Goal: Communication & Community: Answer question/provide support

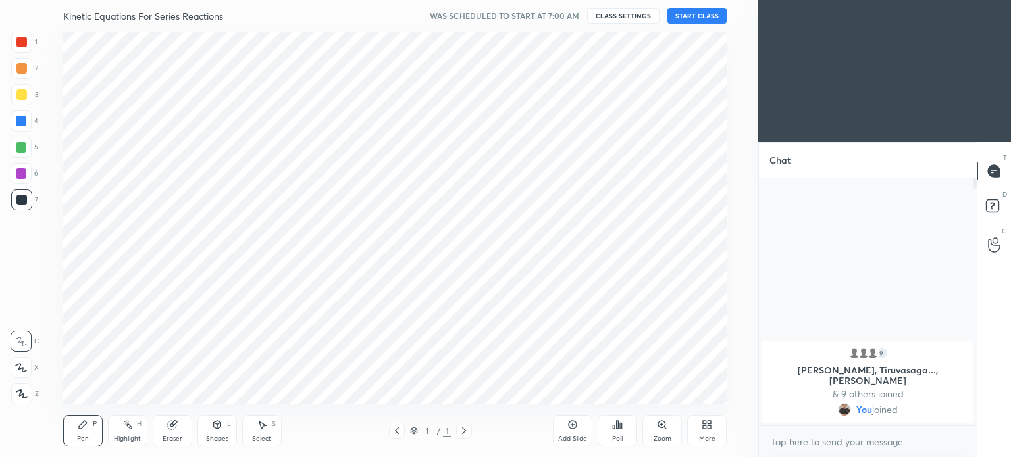
scroll to position [65446, 65114]
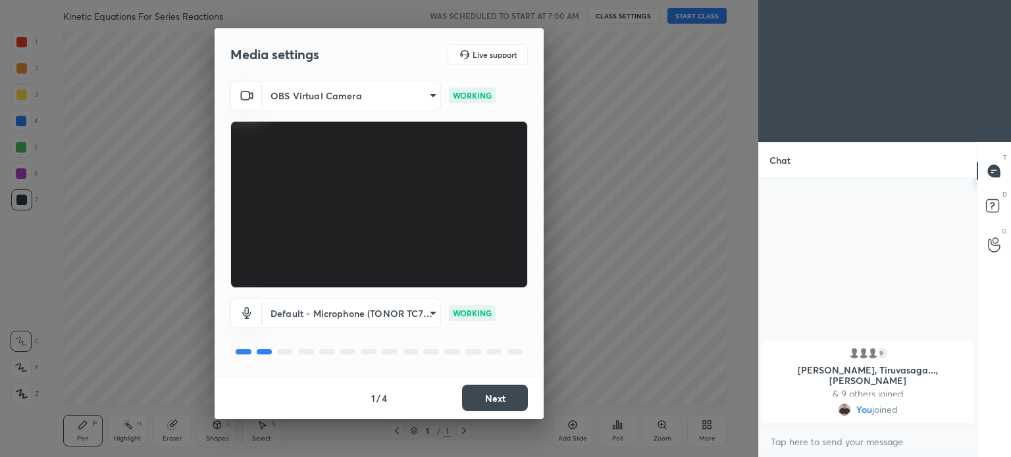
click at [517, 402] on button "Next" at bounding box center [495, 398] width 66 height 26
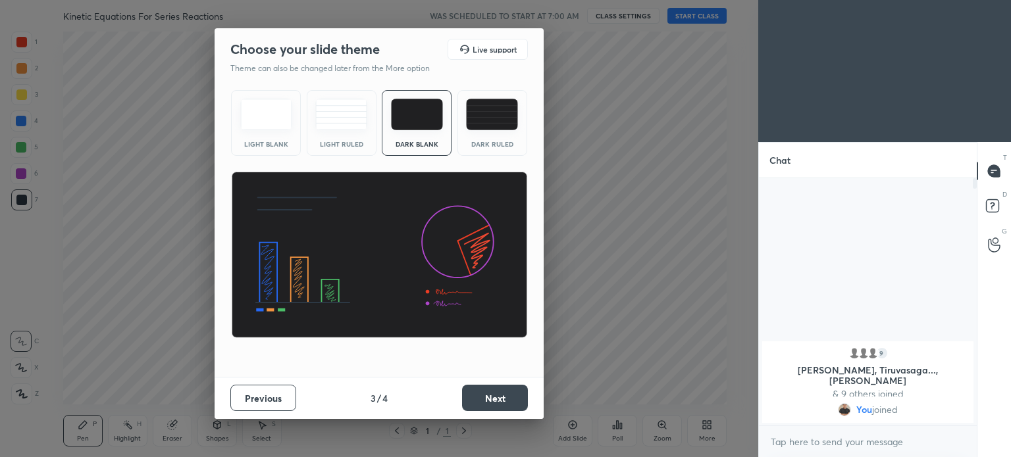
click at [517, 402] on button "Next" at bounding box center [495, 398] width 66 height 26
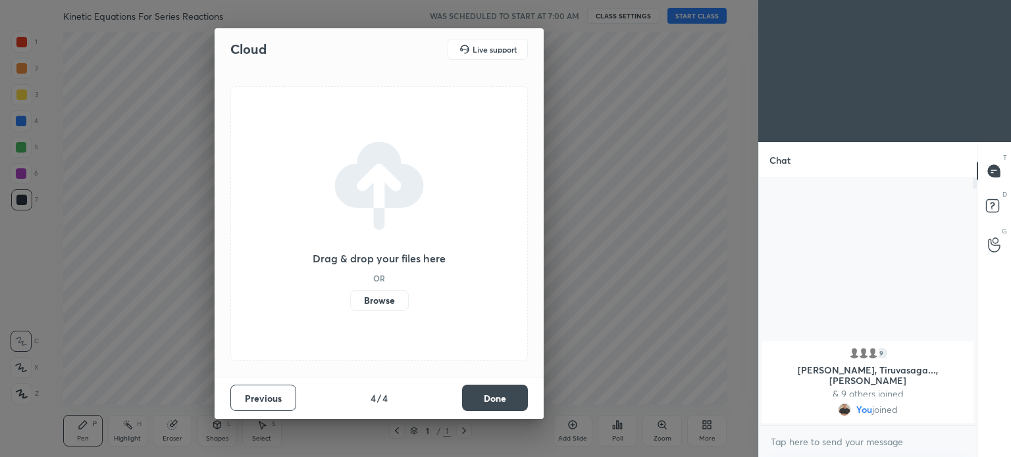
click at [517, 402] on button "Done" at bounding box center [495, 398] width 66 height 26
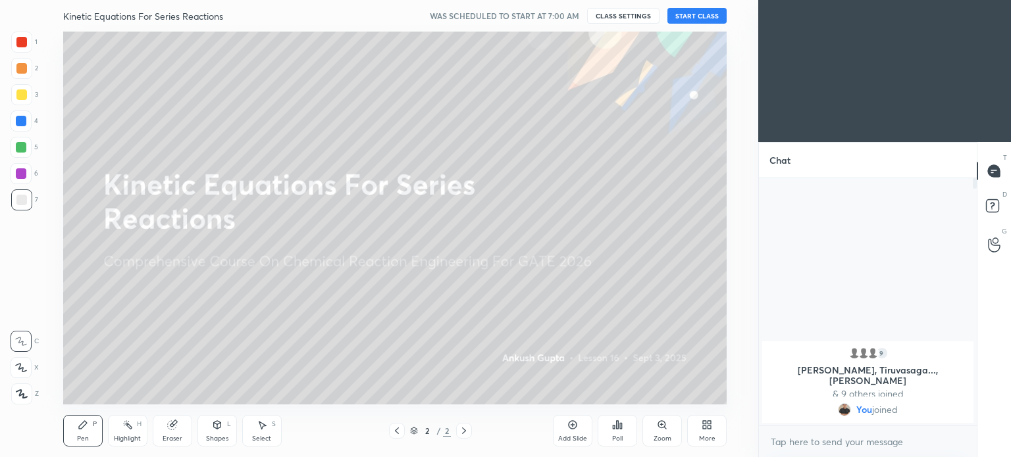
click at [706, 13] on button "START CLASS" at bounding box center [696, 16] width 59 height 16
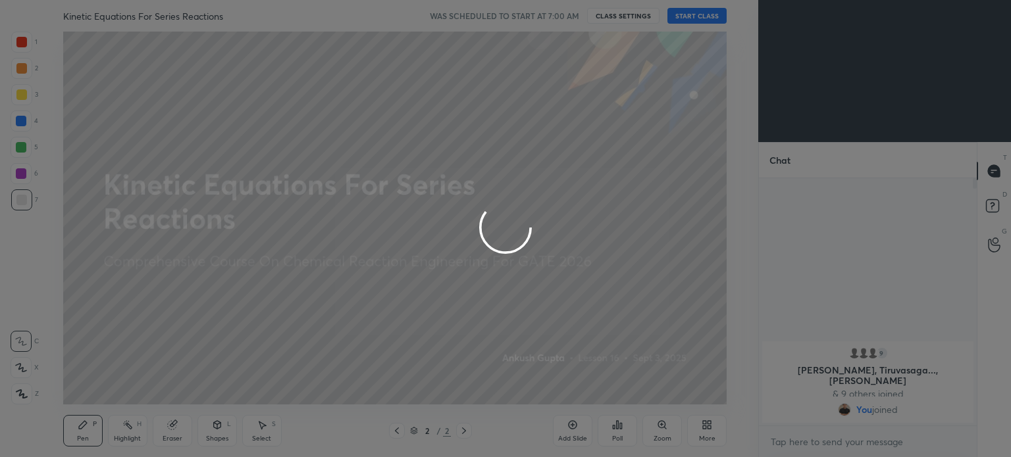
type textarea "x"
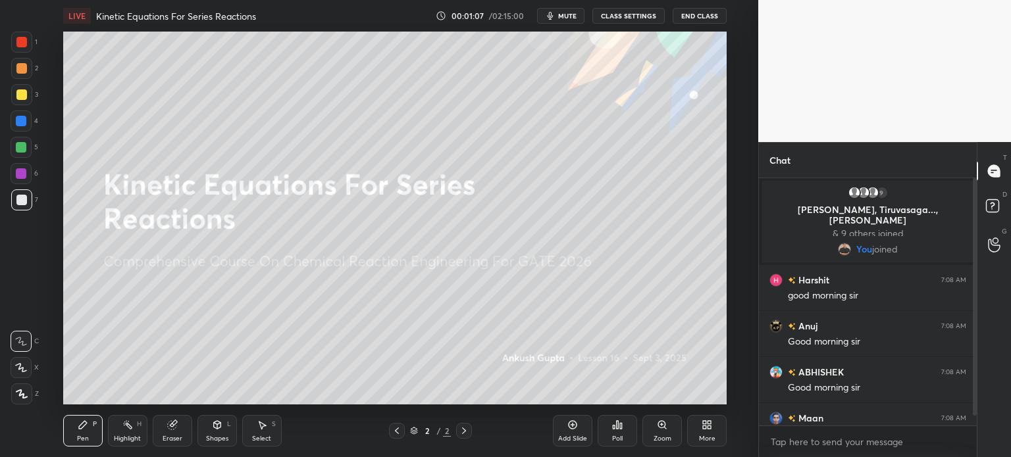
click at [22, 94] on div at bounding box center [21, 95] width 11 height 11
click at [22, 394] on icon at bounding box center [21, 394] width 11 height 8
click at [698, 425] on div "More" at bounding box center [706, 431] width 39 height 32
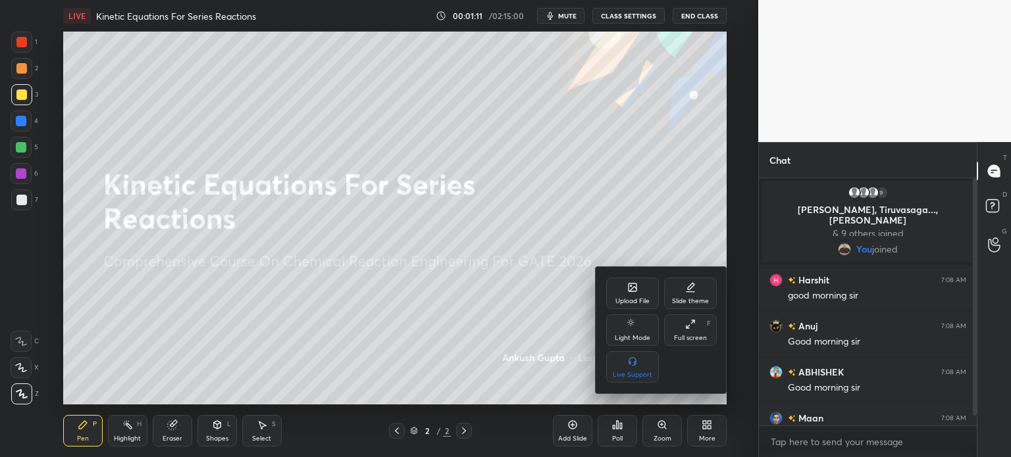
click at [619, 294] on div "Upload File" at bounding box center [632, 294] width 53 height 32
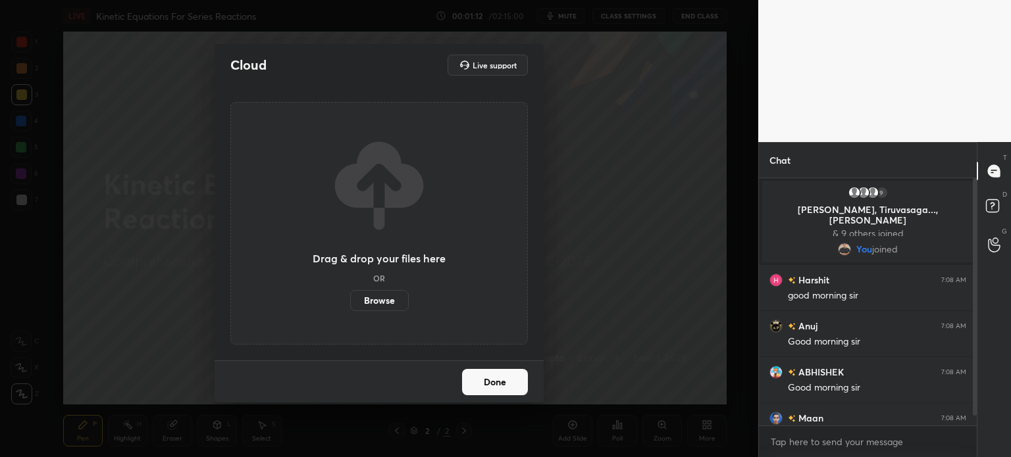
click at [396, 305] on label "Browse" at bounding box center [379, 300] width 59 height 21
click at [350, 305] on input "Browse" at bounding box center [350, 300] width 0 height 21
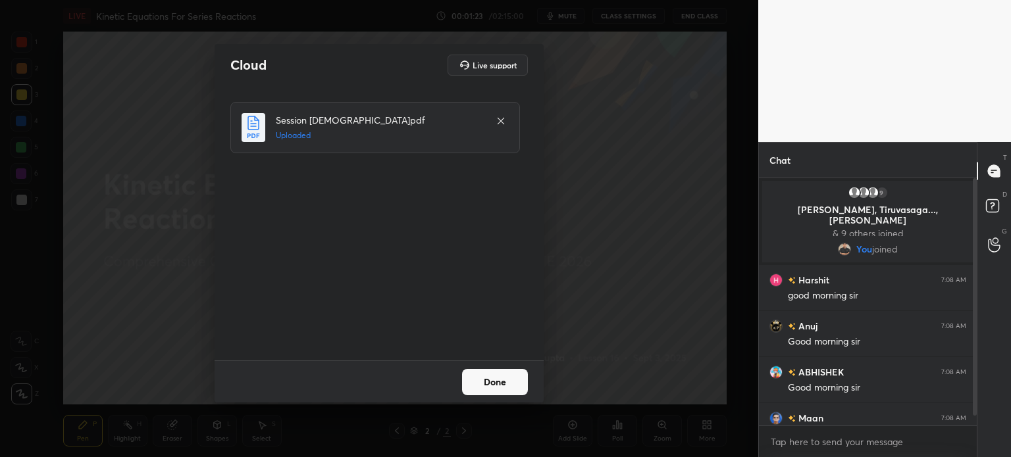
click at [511, 382] on button "Done" at bounding box center [495, 382] width 66 height 26
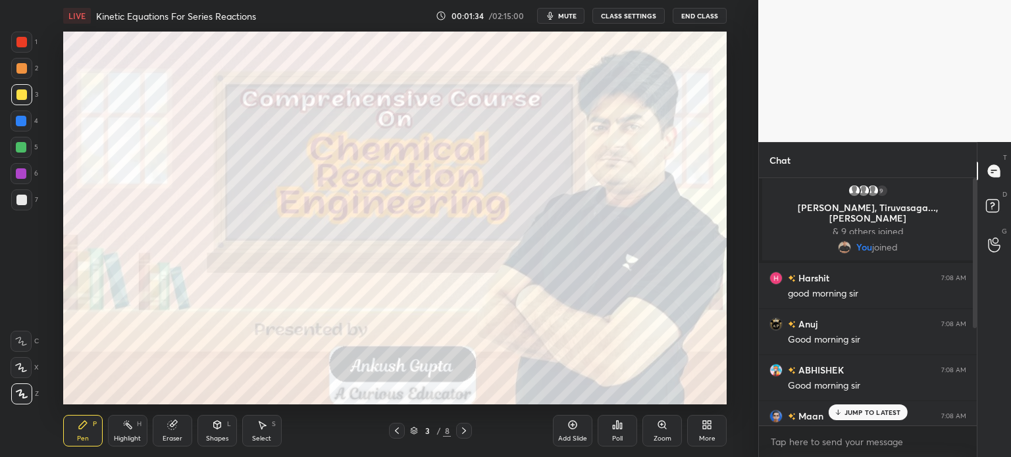
scroll to position [0, 0]
click at [885, 410] on p "JUMP TO LATEST" at bounding box center [872, 413] width 57 height 8
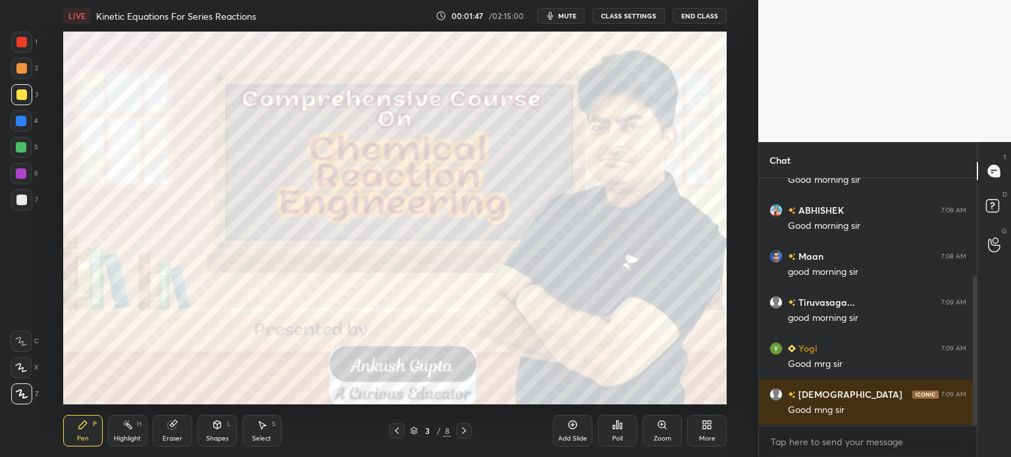
scroll to position [208, 0]
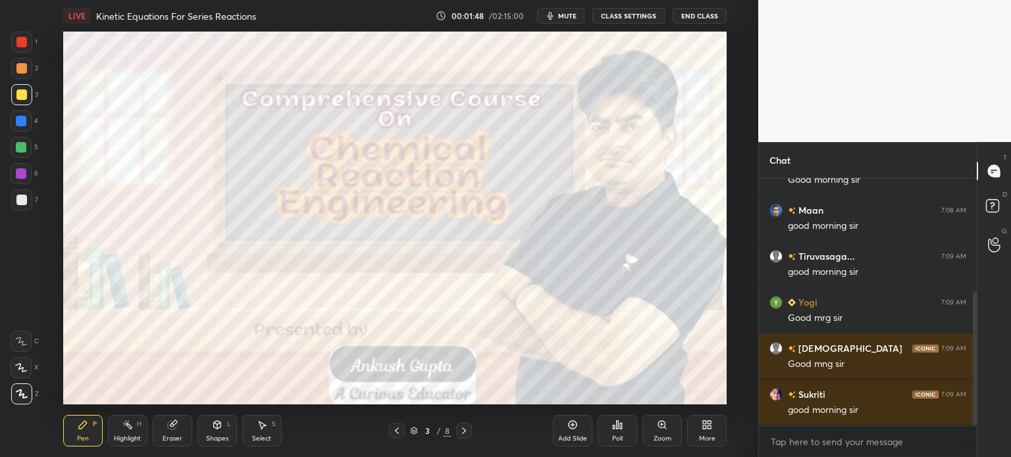
drag, startPoint x: 396, startPoint y: 431, endPoint x: 428, endPoint y: 432, distance: 32.3
click at [396, 430] on icon at bounding box center [397, 431] width 4 height 7
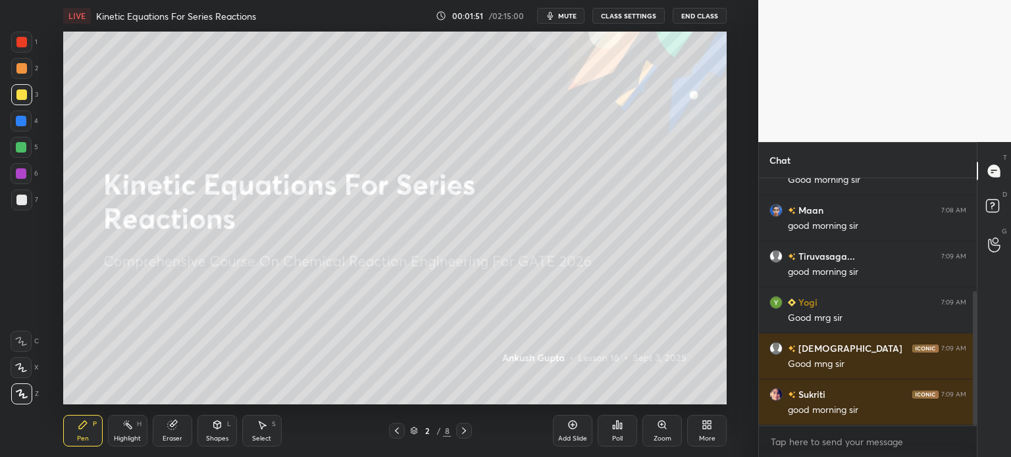
click at [467, 431] on icon at bounding box center [464, 431] width 11 height 11
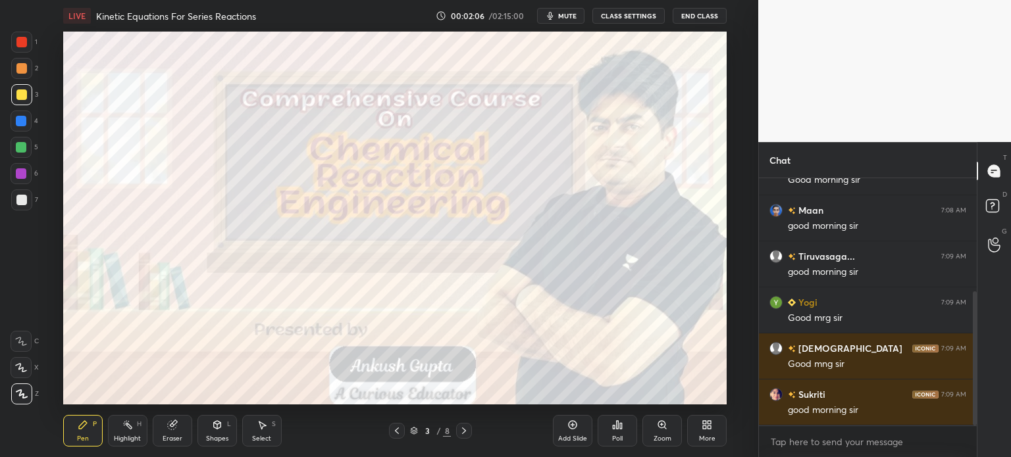
scroll to position [254, 0]
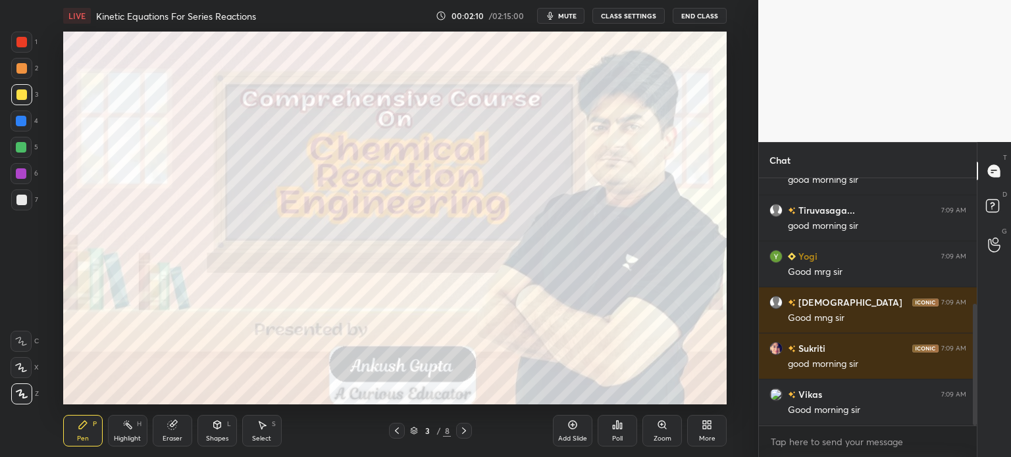
click at [467, 431] on icon at bounding box center [464, 431] width 11 height 11
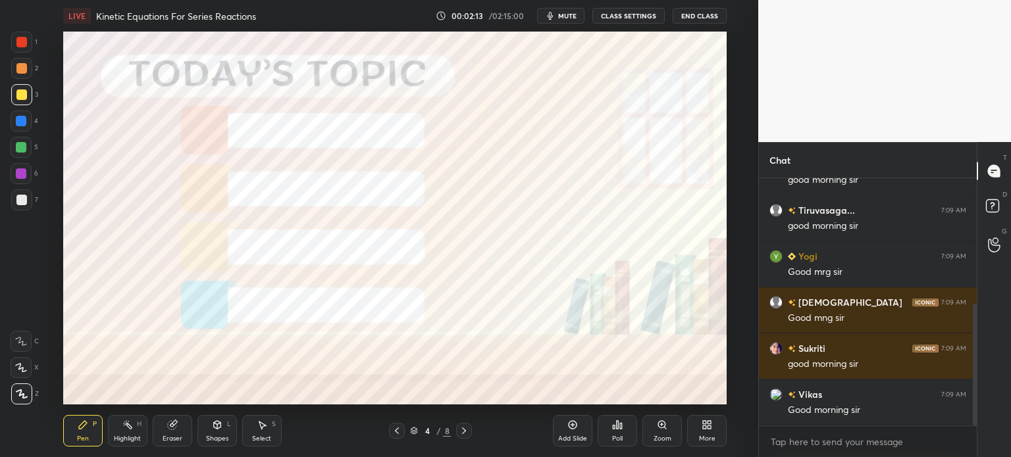
click at [24, 173] on div at bounding box center [21, 173] width 11 height 11
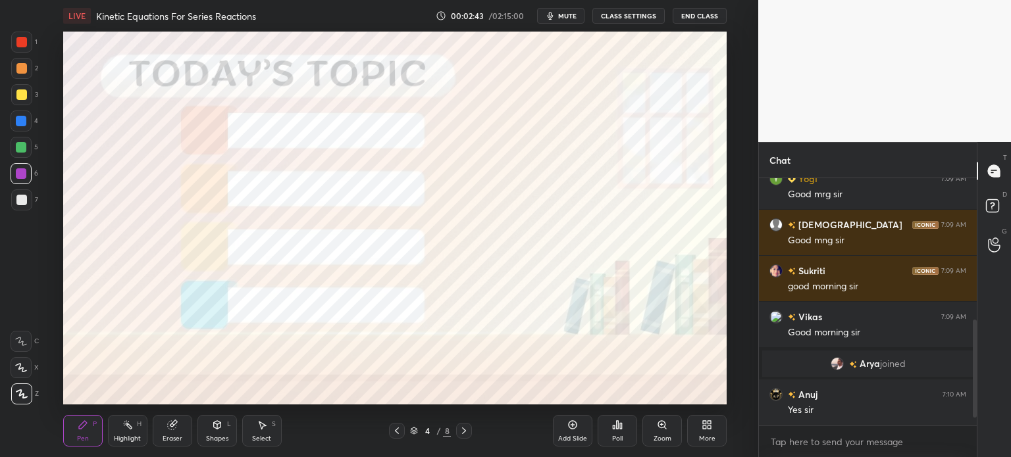
scroll to position [378, 0]
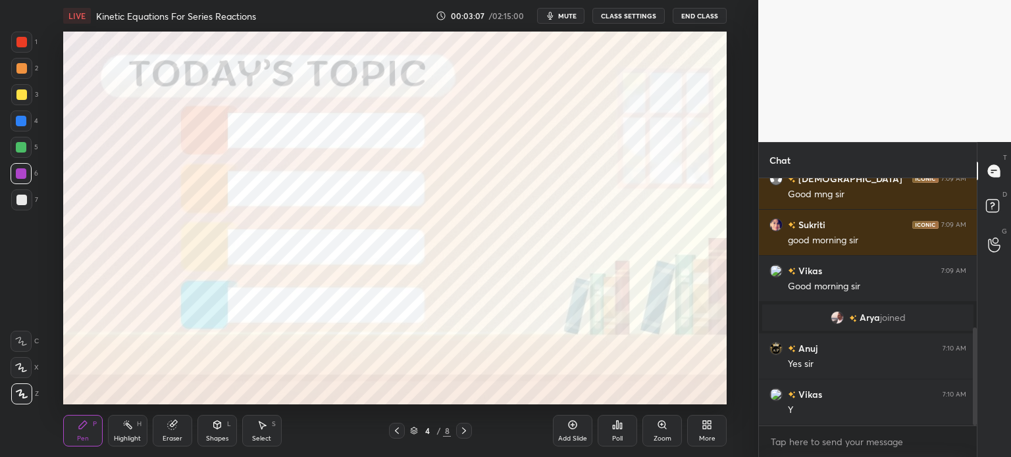
click at [469, 432] on div at bounding box center [464, 431] width 16 height 16
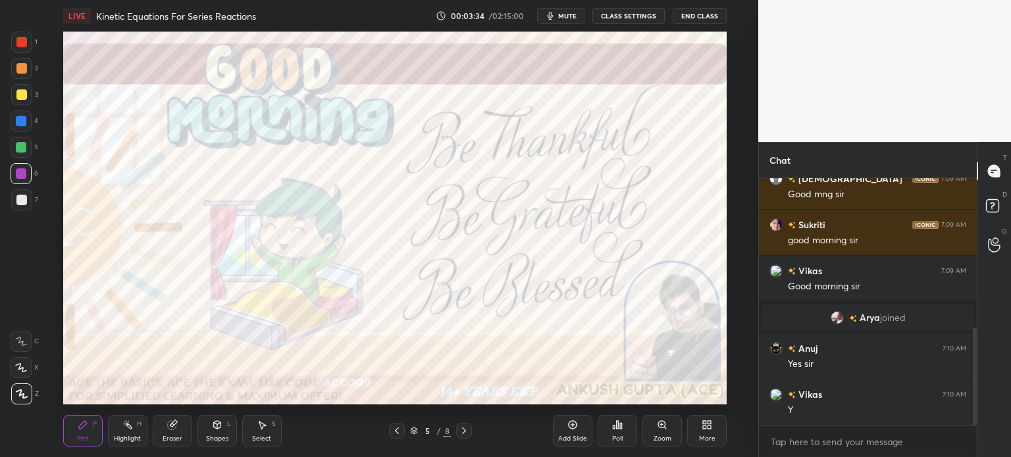
click at [469, 434] on icon at bounding box center [464, 431] width 11 height 11
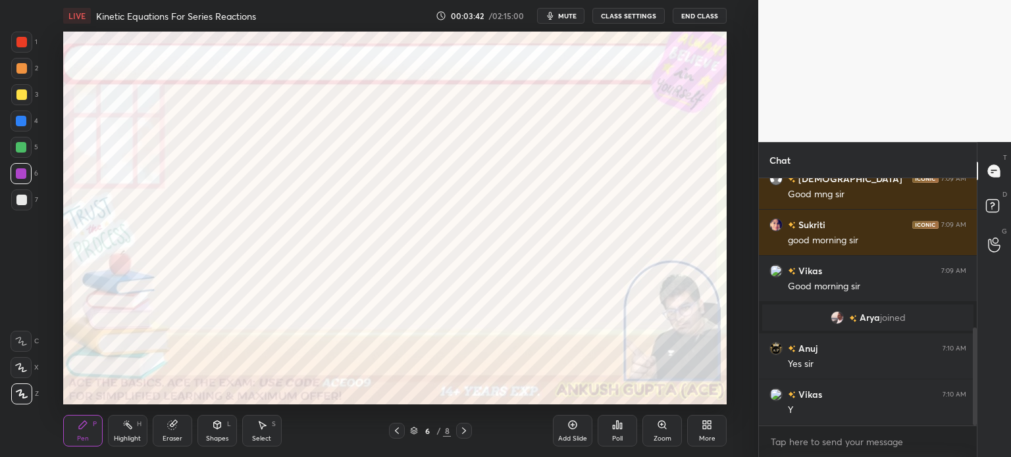
click at [26, 41] on div at bounding box center [21, 42] width 11 height 11
click at [26, 123] on div at bounding box center [21, 121] width 11 height 11
click at [21, 146] on div at bounding box center [21, 147] width 11 height 11
click at [20, 120] on div at bounding box center [21, 121] width 11 height 11
click at [18, 149] on div at bounding box center [21, 147] width 11 height 11
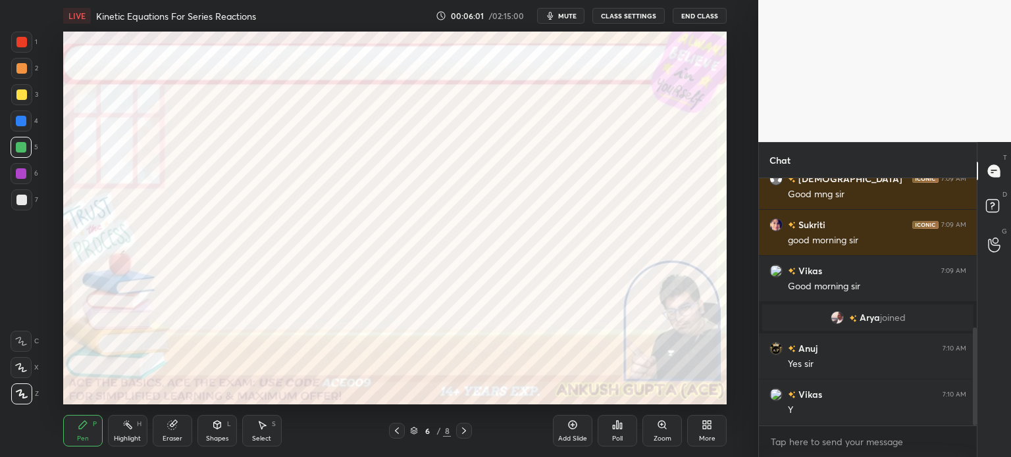
click at [21, 118] on div at bounding box center [21, 121] width 11 height 11
click at [259, 431] on div "Select S" at bounding box center [261, 431] width 39 height 32
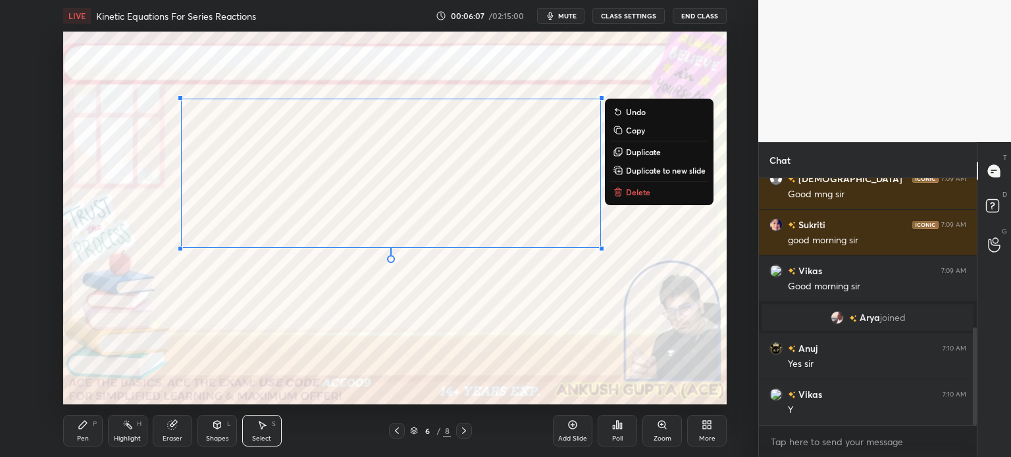
click at [91, 433] on div "Pen P" at bounding box center [82, 431] width 39 height 32
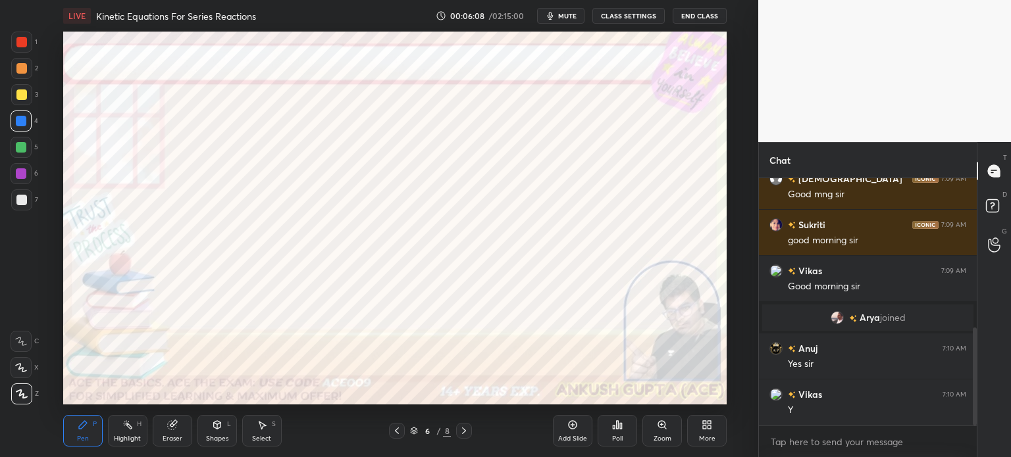
click at [20, 47] on div at bounding box center [21, 42] width 11 height 11
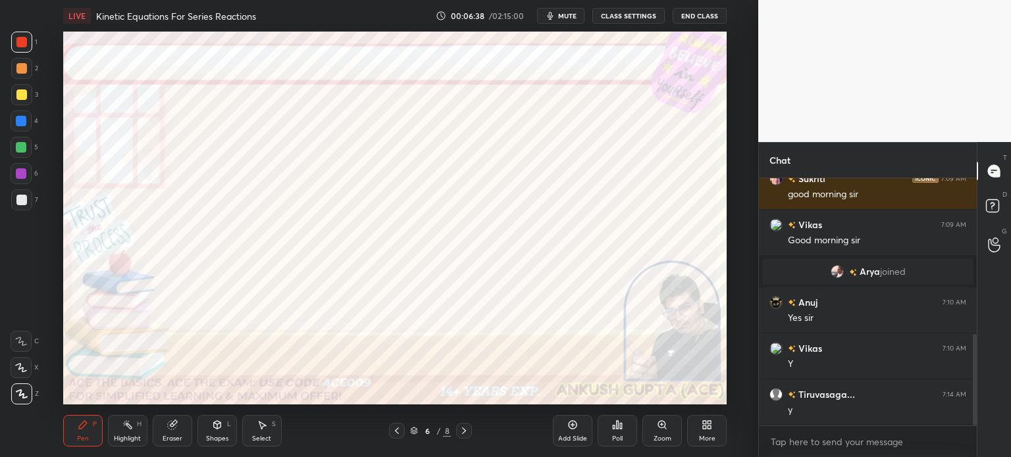
scroll to position [470, 0]
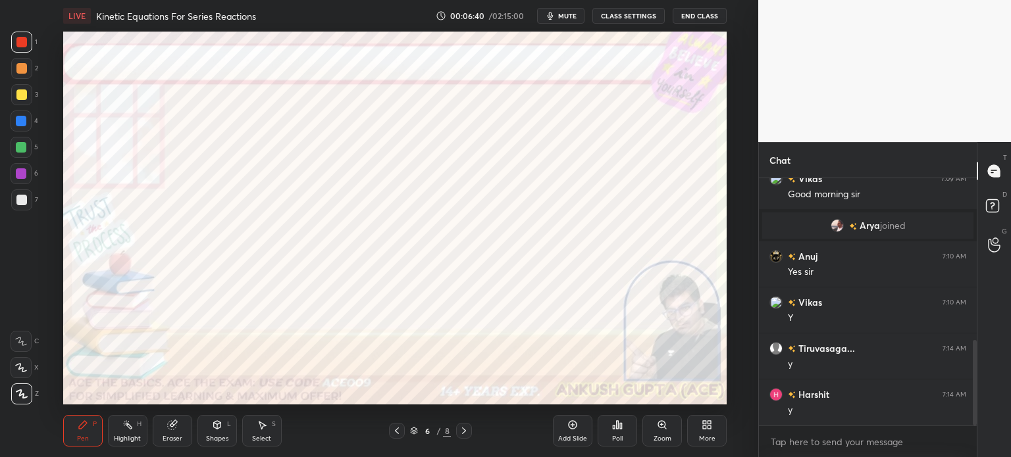
click at [21, 173] on div at bounding box center [21, 173] width 11 height 11
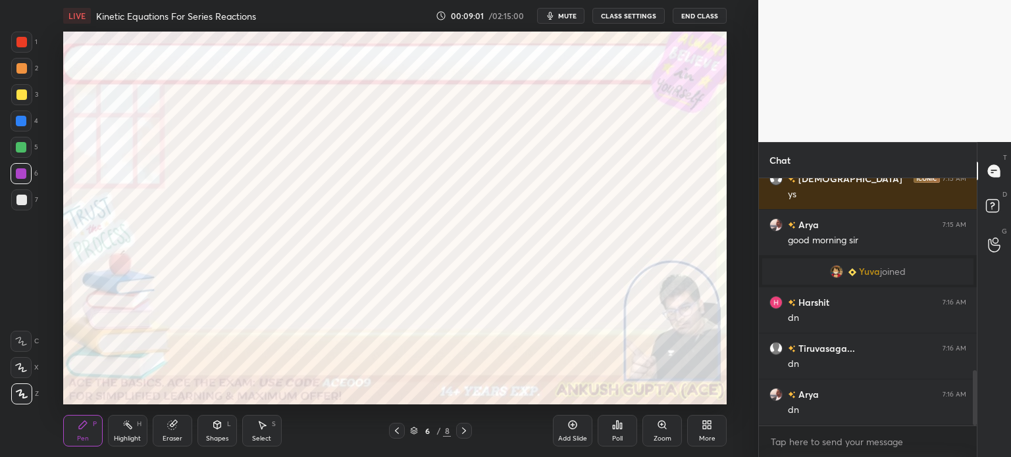
scroll to position [854, 0]
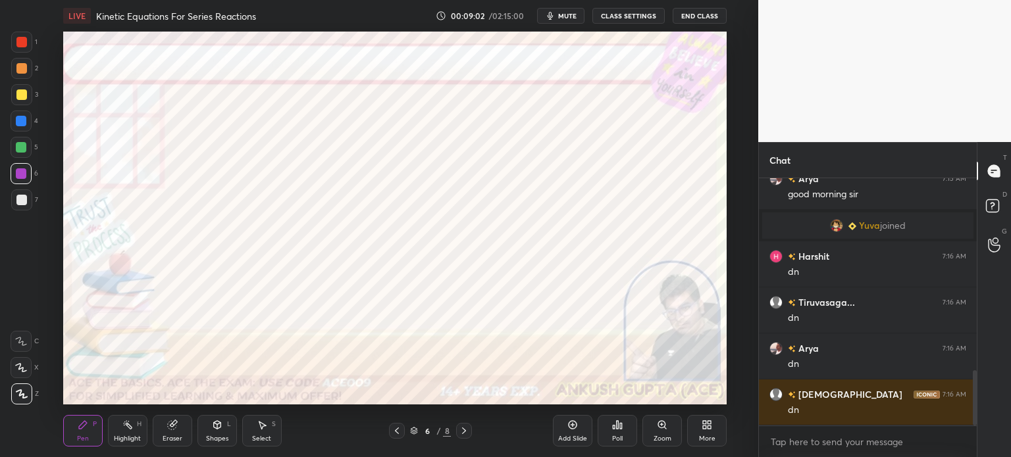
click at [463, 432] on icon at bounding box center [464, 431] width 11 height 11
click at [16, 173] on div at bounding box center [21, 173] width 11 height 11
click at [18, 120] on div at bounding box center [21, 121] width 11 height 11
click at [29, 34] on div at bounding box center [21, 42] width 21 height 21
click at [261, 428] on icon at bounding box center [262, 426] width 7 height 8
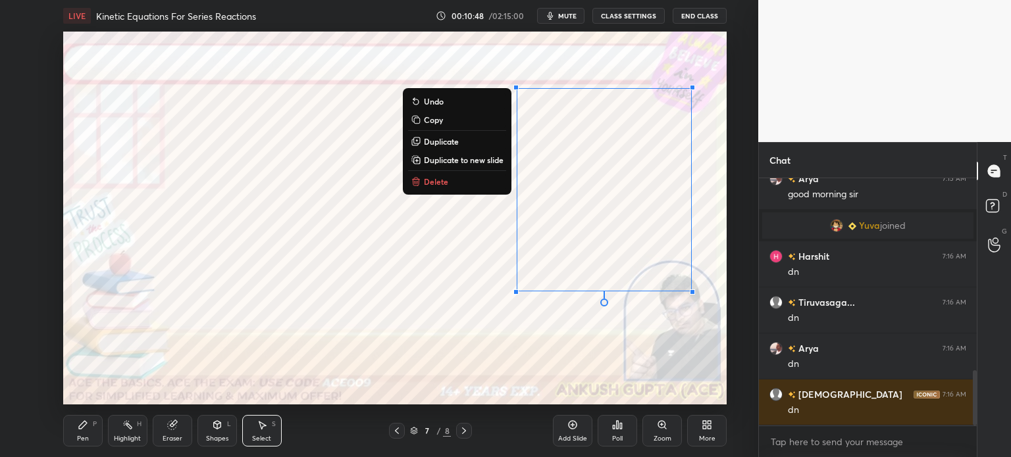
click at [81, 428] on icon at bounding box center [83, 425] width 8 height 8
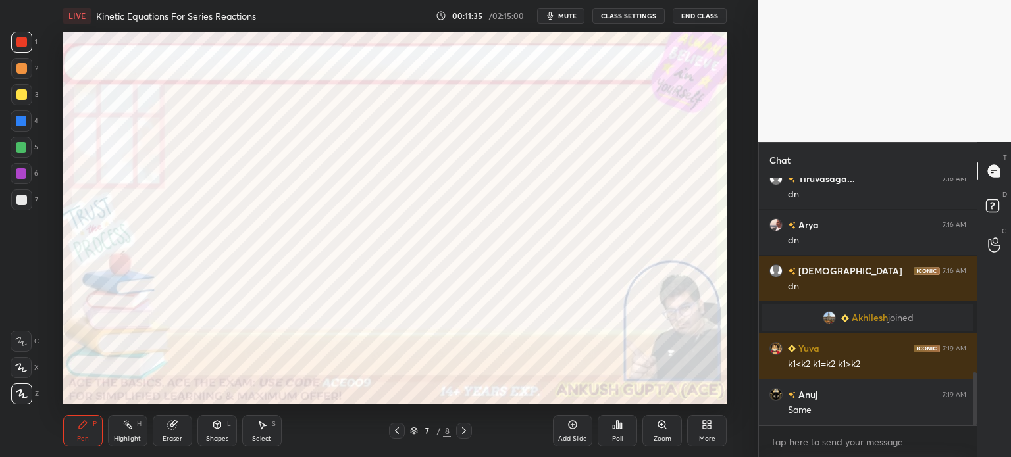
scroll to position [945, 0]
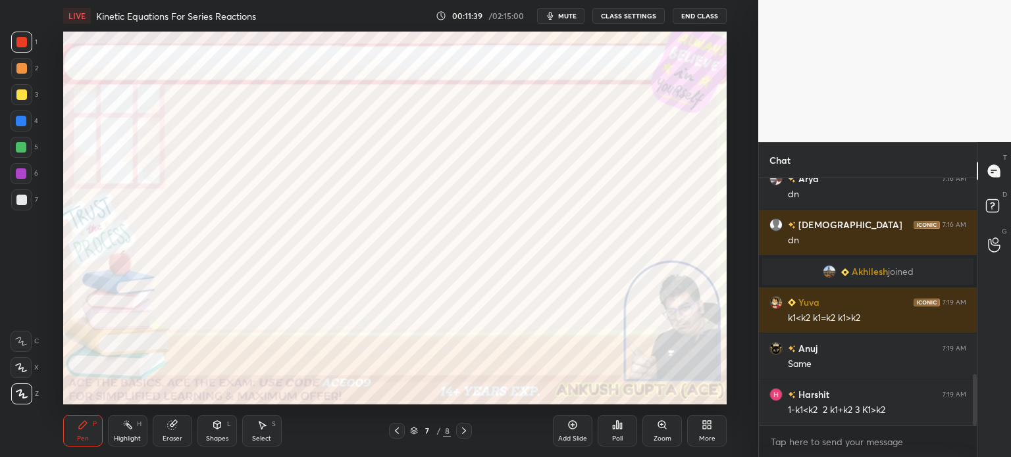
click at [25, 143] on div at bounding box center [21, 147] width 11 height 11
click at [24, 123] on div at bounding box center [21, 121] width 11 height 11
click at [28, 175] on div at bounding box center [21, 173] width 21 height 21
click at [124, 427] on icon at bounding box center [127, 425] width 11 height 11
click at [74, 430] on div "Pen P" at bounding box center [82, 431] width 39 height 32
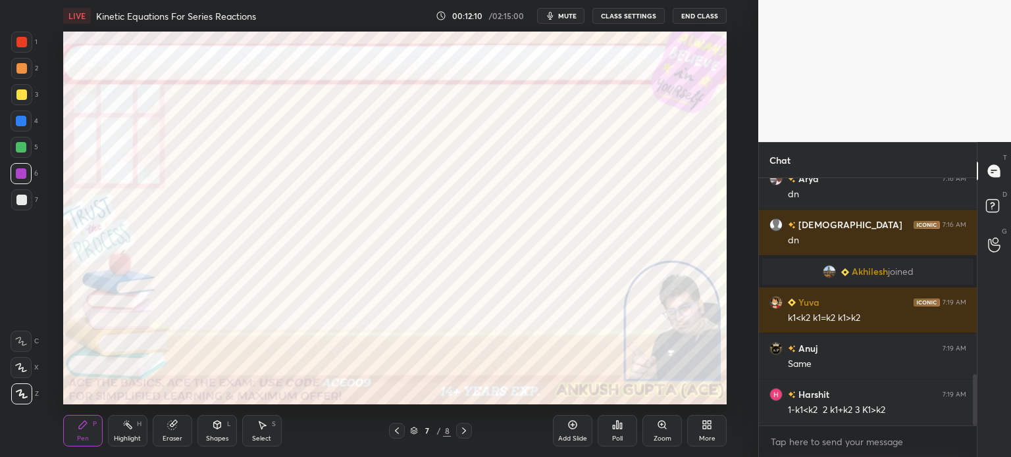
click at [115, 432] on div "Highlight H" at bounding box center [127, 431] width 39 height 32
click at [85, 424] on icon at bounding box center [83, 425] width 8 height 8
click at [129, 438] on div "Highlight" at bounding box center [127, 439] width 27 height 7
click at [78, 440] on div "Pen" at bounding box center [83, 439] width 12 height 7
click at [131, 436] on div "Highlight" at bounding box center [127, 439] width 27 height 7
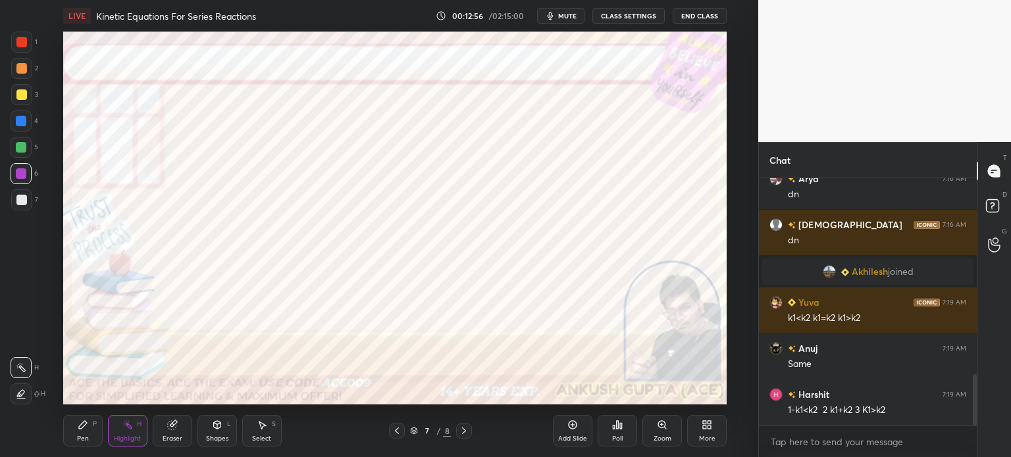
click at [87, 442] on div "Pen" at bounding box center [83, 439] width 12 height 7
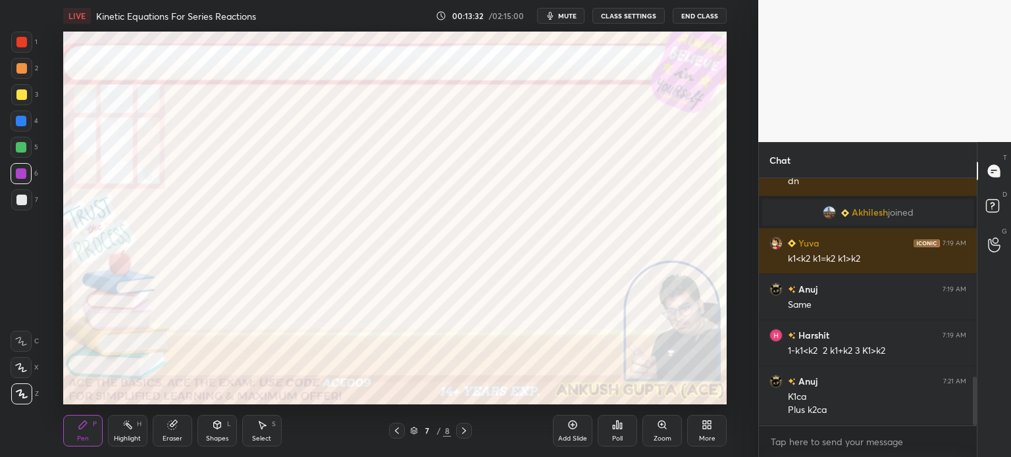
scroll to position [1050, 0]
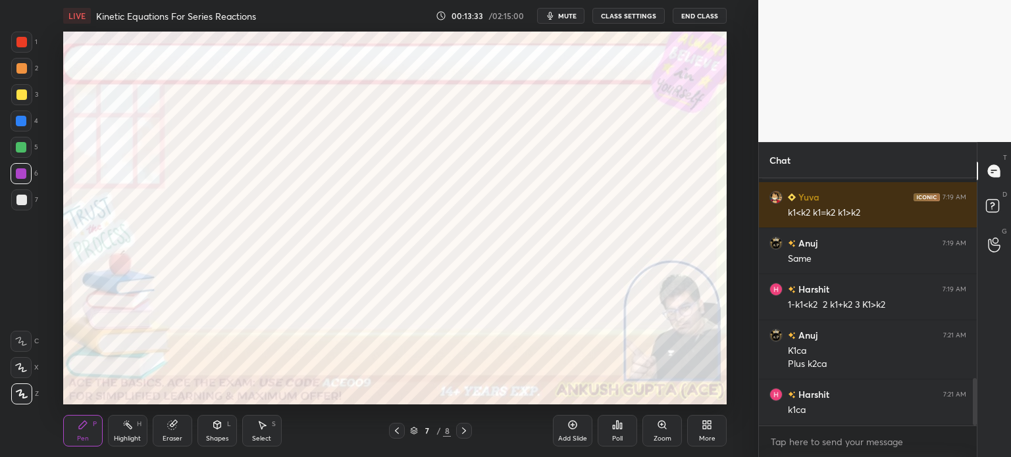
click at [125, 431] on div "Highlight H" at bounding box center [127, 431] width 39 height 32
click at [82, 438] on div "Pen" at bounding box center [83, 439] width 12 height 7
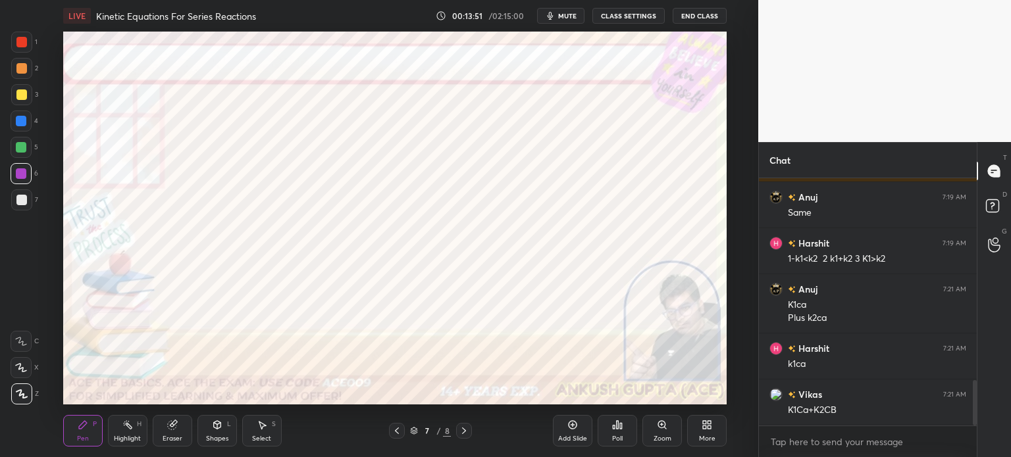
click at [129, 426] on rect at bounding box center [129, 426] width 7 height 7
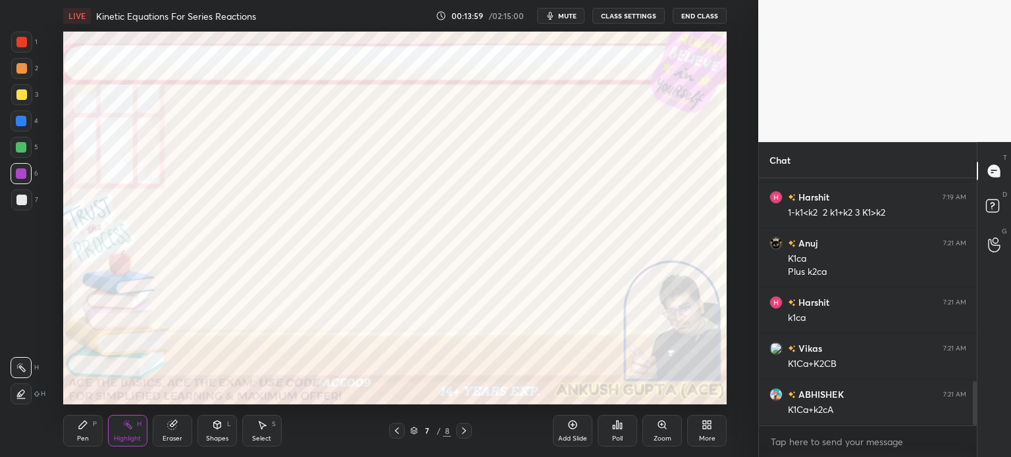
click at [84, 434] on div "Pen P" at bounding box center [82, 431] width 39 height 32
click at [394, 436] on icon at bounding box center [397, 431] width 11 height 11
click at [466, 431] on icon at bounding box center [464, 431] width 11 height 11
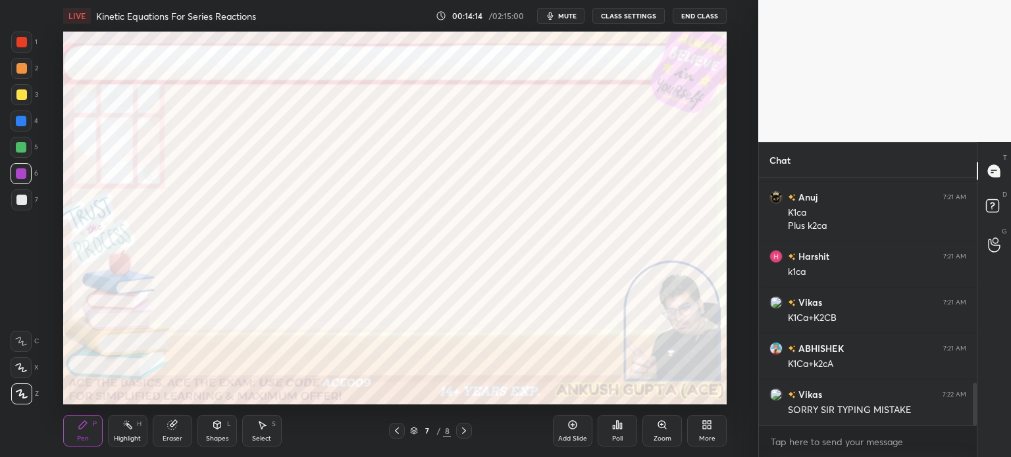
click at [390, 437] on div at bounding box center [397, 431] width 16 height 16
click at [465, 433] on icon at bounding box center [464, 431] width 11 height 11
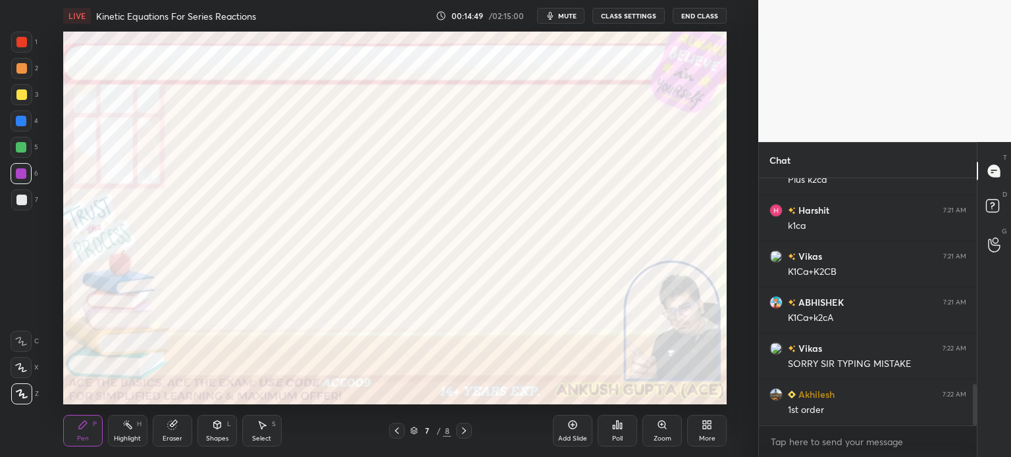
click at [26, 74] on div at bounding box center [21, 68] width 21 height 21
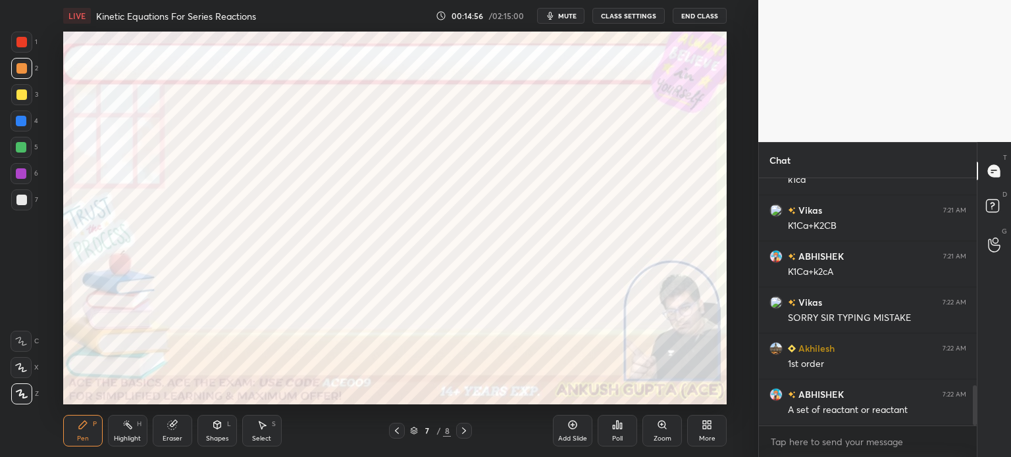
click at [24, 170] on div at bounding box center [21, 173] width 11 height 11
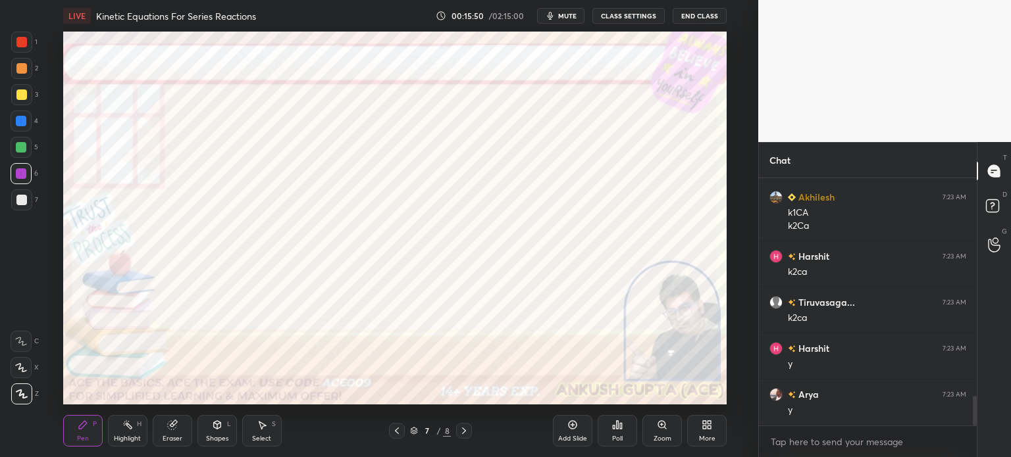
scroll to position [1847, 0]
click at [699, 431] on div "More" at bounding box center [706, 431] width 39 height 32
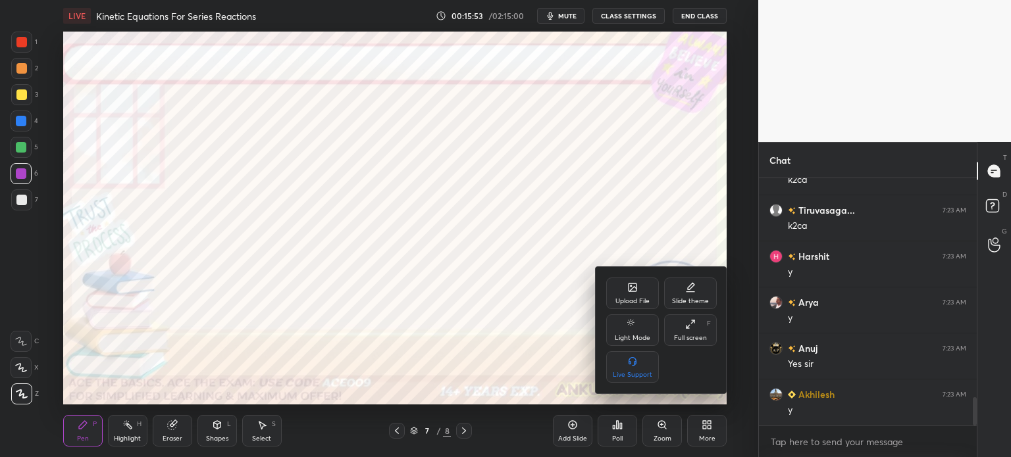
scroll to position [1939, 0]
click at [634, 281] on div "Upload File" at bounding box center [632, 294] width 53 height 32
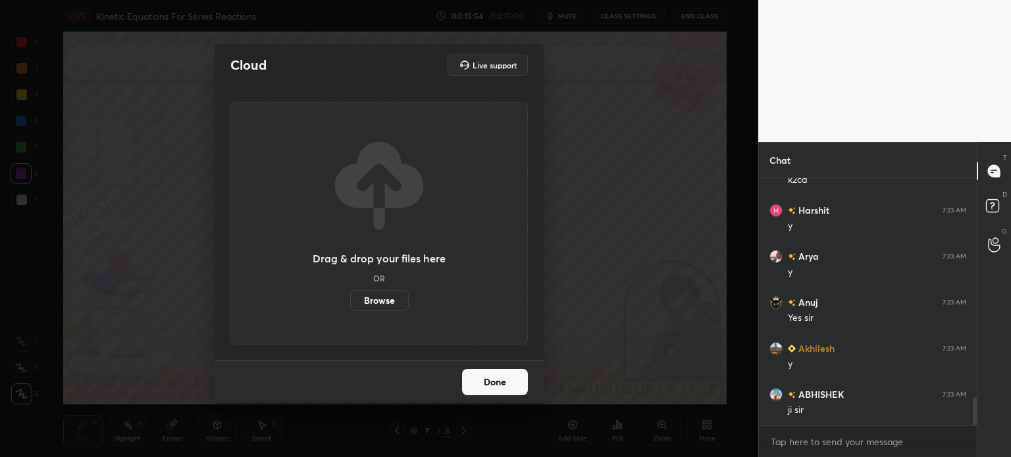
click at [392, 298] on label "Browse" at bounding box center [379, 300] width 59 height 21
click at [350, 298] on input "Browse" at bounding box center [350, 300] width 0 height 21
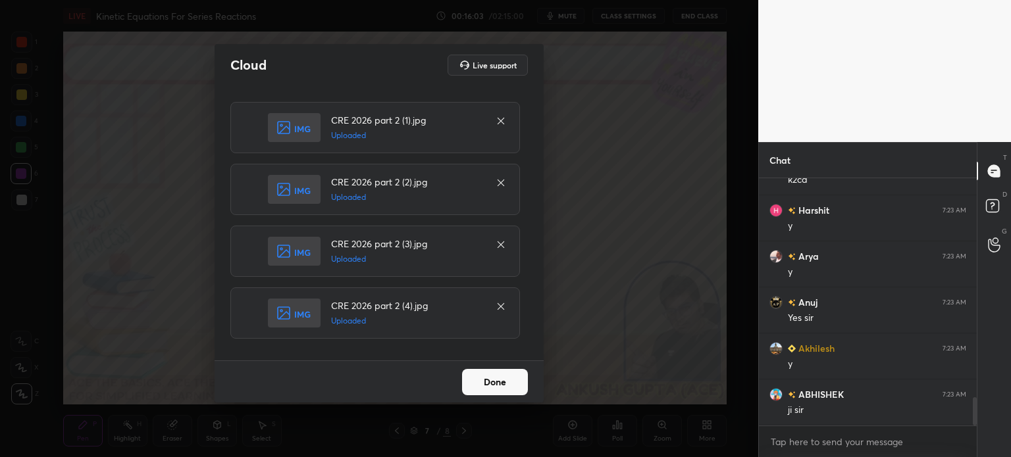
click at [496, 385] on button "Done" at bounding box center [495, 382] width 66 height 26
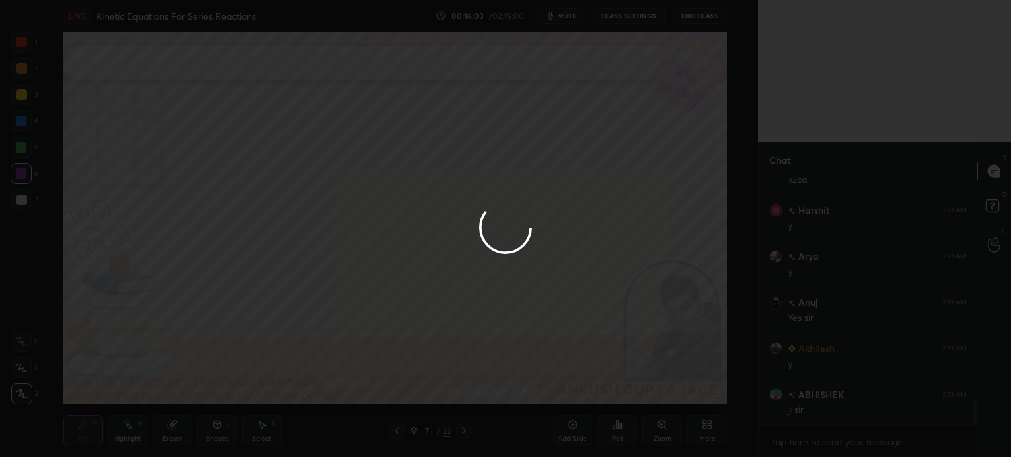
scroll to position [1985, 0]
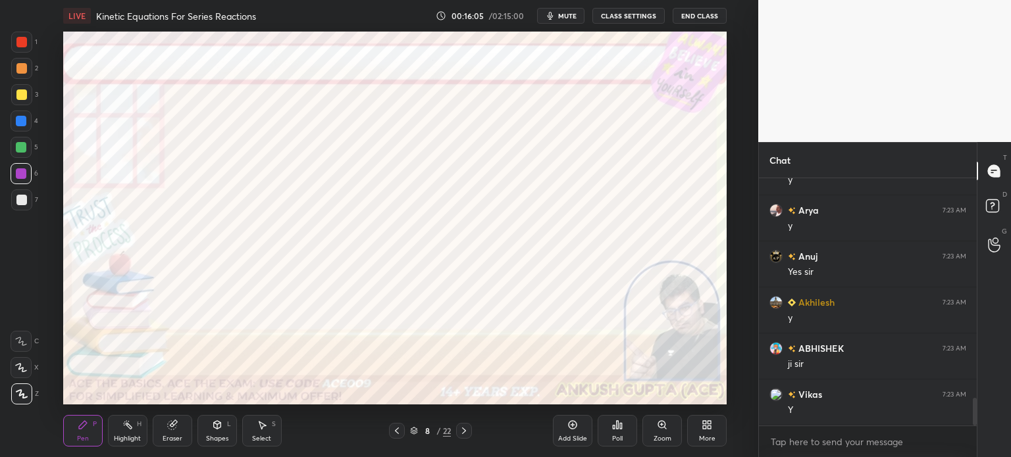
click at [20, 121] on div at bounding box center [21, 121] width 11 height 11
click at [395, 431] on icon at bounding box center [397, 431] width 4 height 7
click at [463, 432] on icon at bounding box center [464, 431] width 11 height 11
click at [392, 430] on icon at bounding box center [397, 431] width 11 height 11
click at [118, 436] on div "Highlight" at bounding box center [127, 439] width 27 height 7
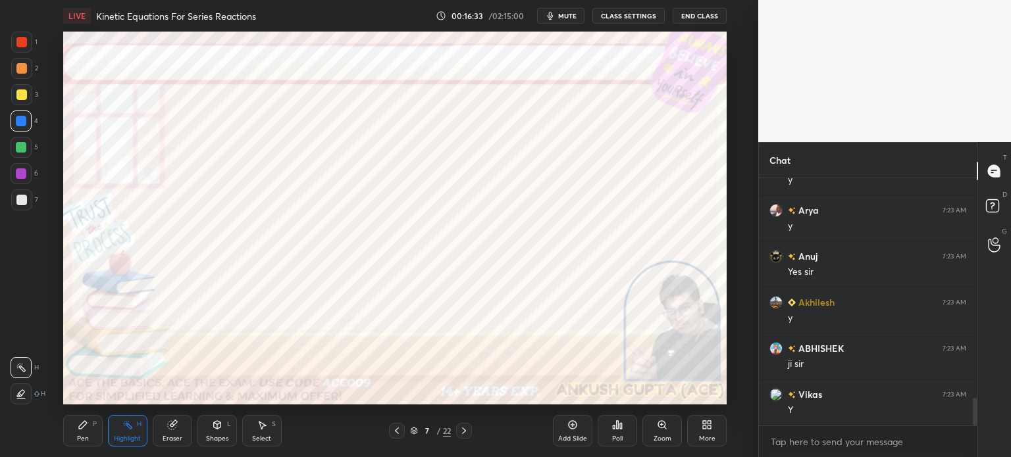
click at [463, 430] on icon at bounding box center [464, 431] width 11 height 11
click at [80, 429] on icon at bounding box center [83, 425] width 8 height 8
click at [21, 145] on div at bounding box center [21, 147] width 11 height 11
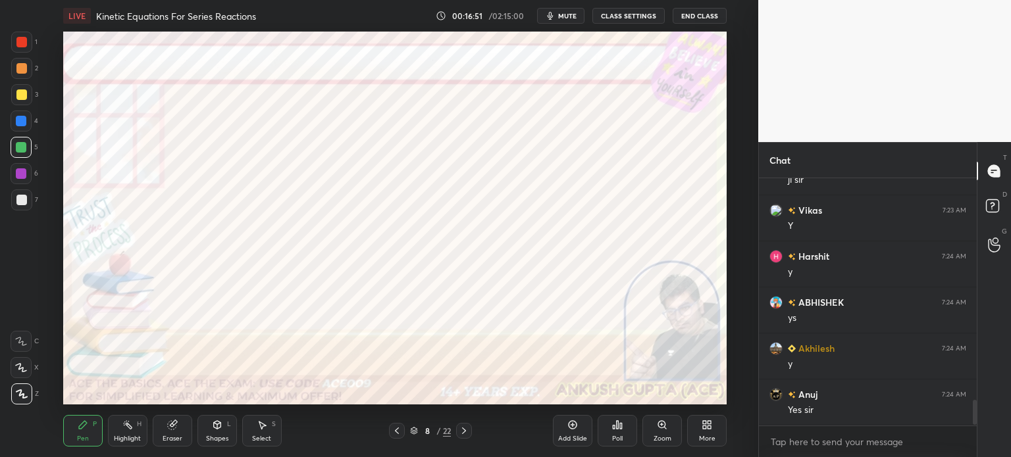
scroll to position [2215, 0]
click at [26, 120] on div at bounding box center [21, 121] width 21 height 21
click at [20, 46] on div at bounding box center [21, 42] width 11 height 11
click at [169, 428] on icon at bounding box center [171, 425] width 9 height 9
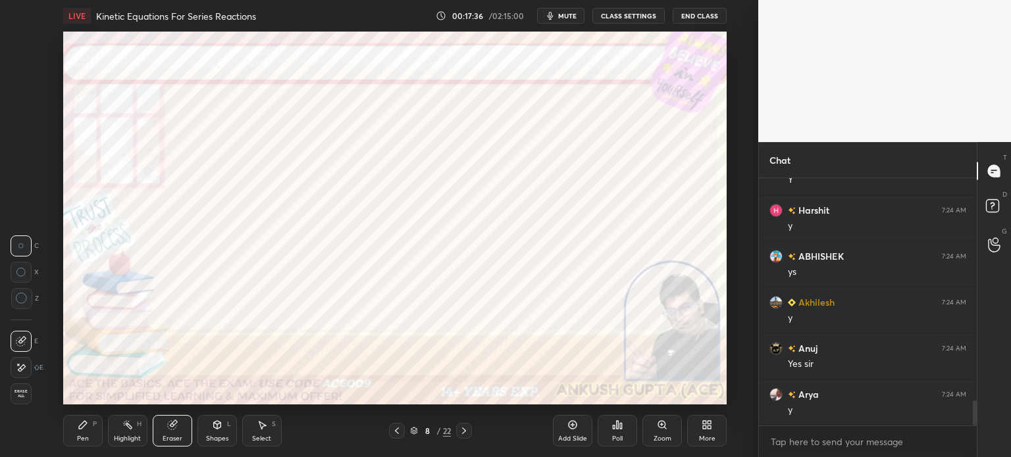
click at [18, 363] on icon at bounding box center [21, 368] width 11 height 11
click at [81, 430] on icon at bounding box center [83, 425] width 11 height 11
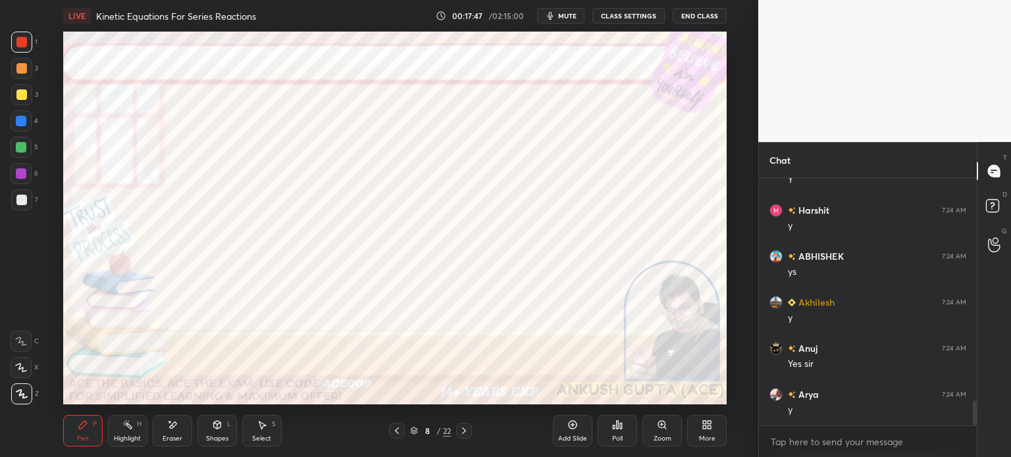
click at [215, 433] on div "Shapes L" at bounding box center [216, 431] width 39 height 32
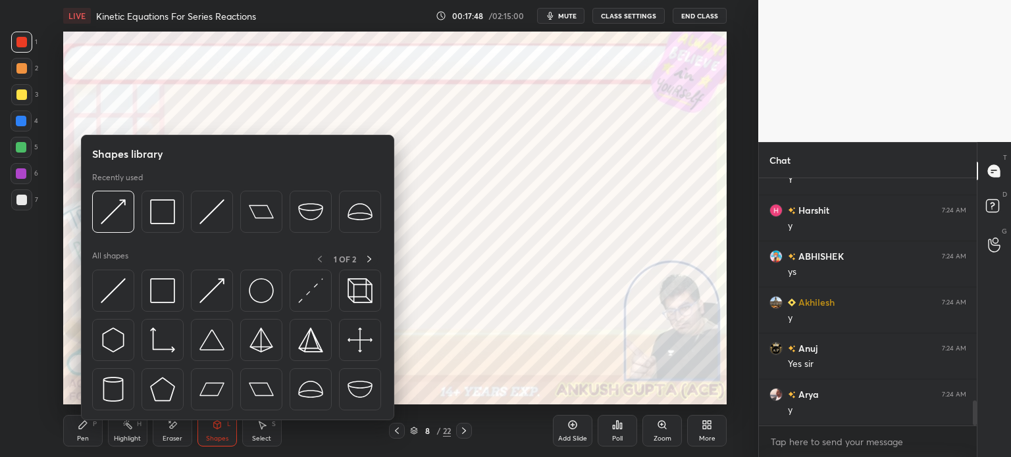
click at [212, 432] on div "Shapes L" at bounding box center [216, 431] width 39 height 32
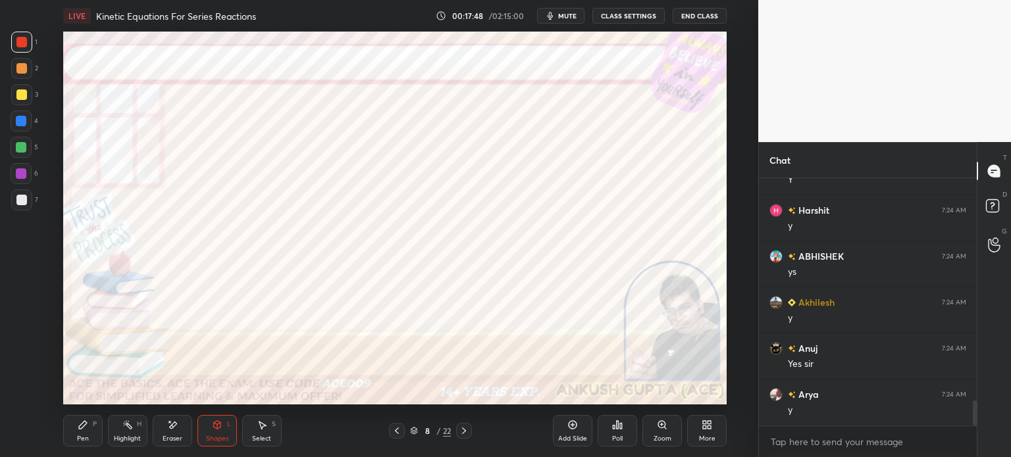
click at [213, 434] on div "Shapes L" at bounding box center [216, 431] width 39 height 32
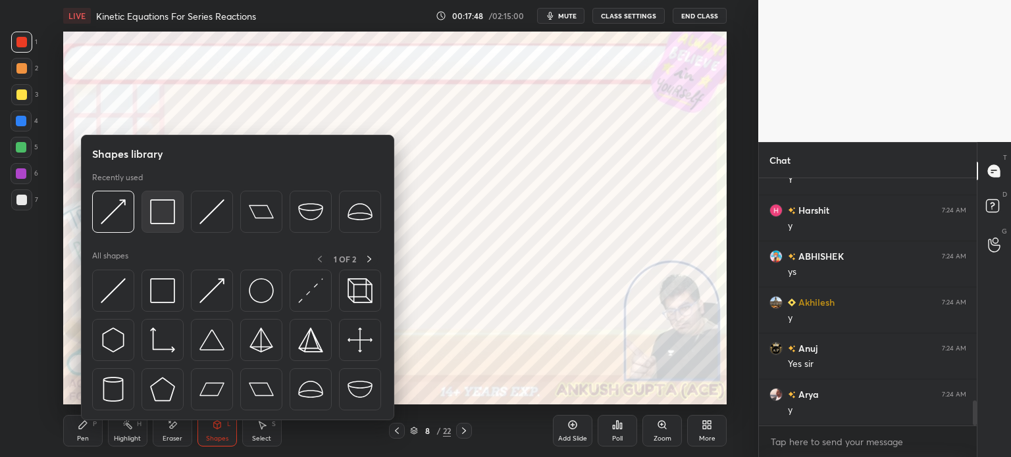
click at [161, 220] on img at bounding box center [162, 211] width 25 height 25
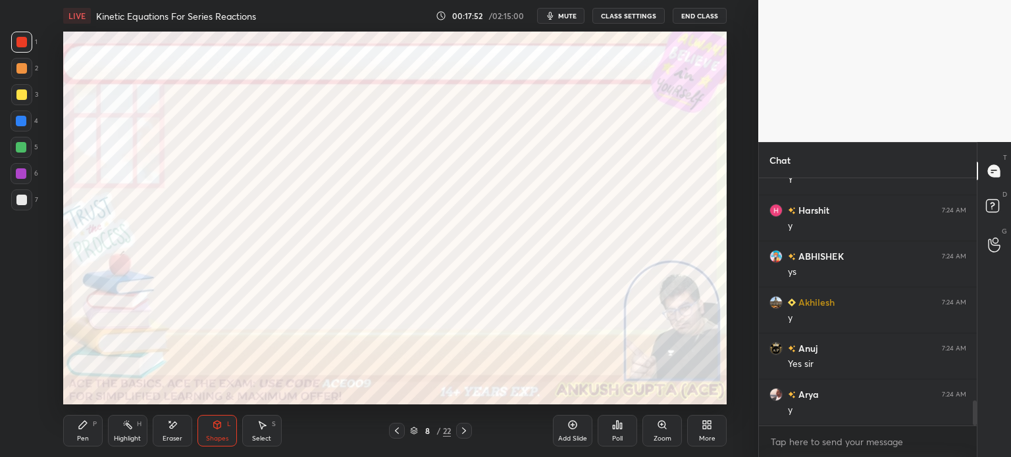
click at [79, 427] on icon at bounding box center [83, 425] width 8 height 8
click at [266, 427] on icon at bounding box center [262, 426] width 7 height 8
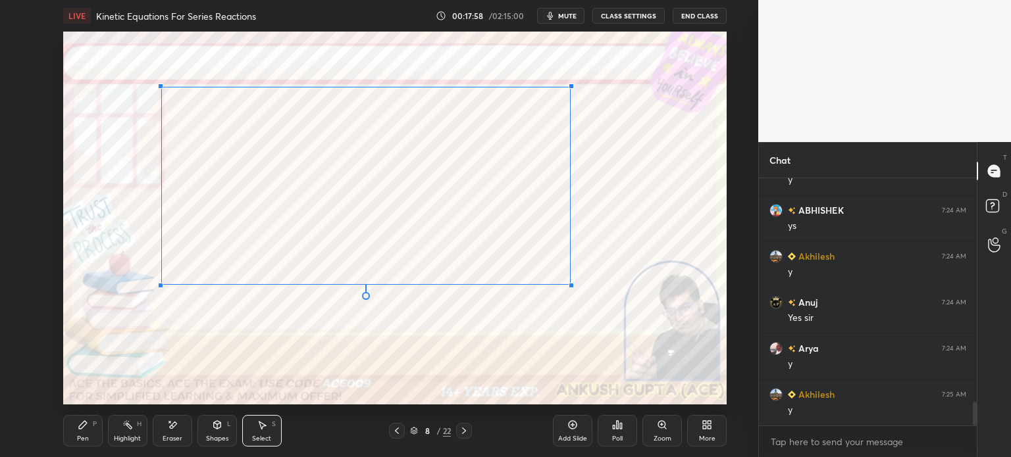
scroll to position [2308, 0]
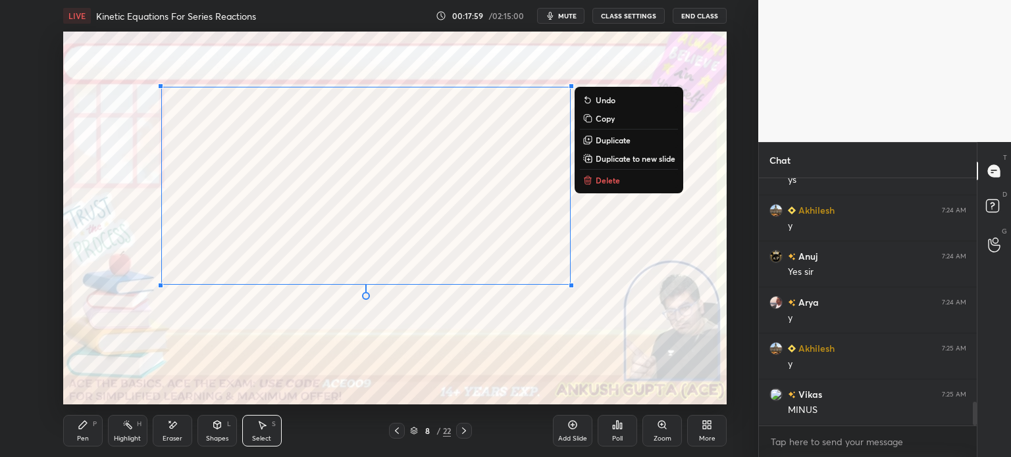
click at [74, 447] on div "Pen P" at bounding box center [82, 431] width 39 height 32
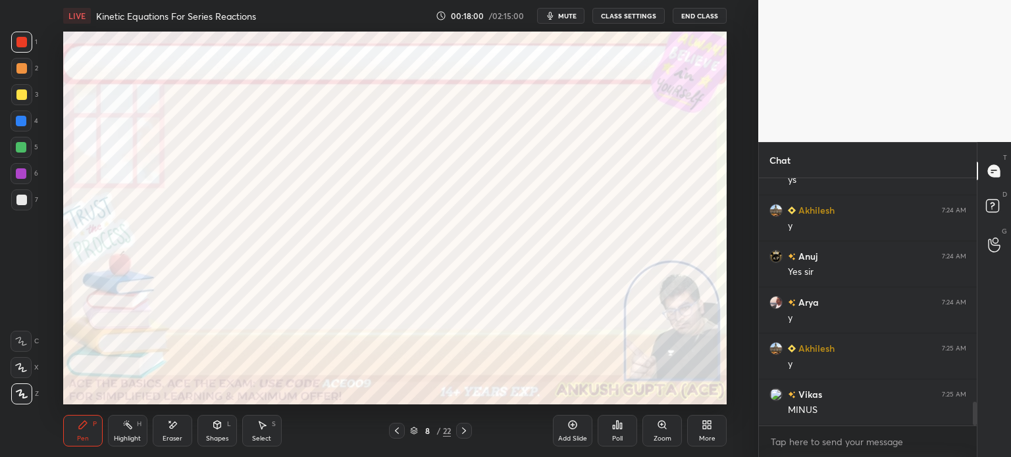
scroll to position [2354, 0]
click at [210, 428] on div "Shapes L" at bounding box center [216, 431] width 39 height 32
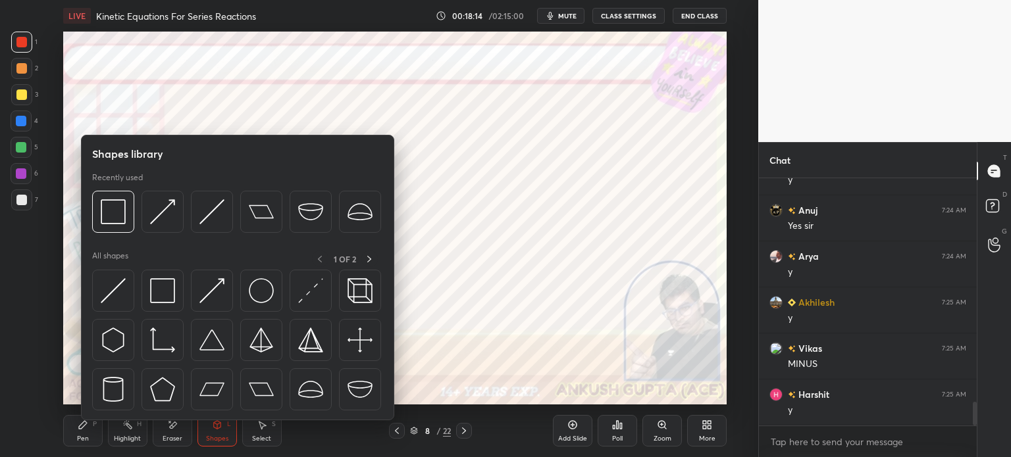
click at [76, 434] on div "Pen P" at bounding box center [82, 431] width 39 height 32
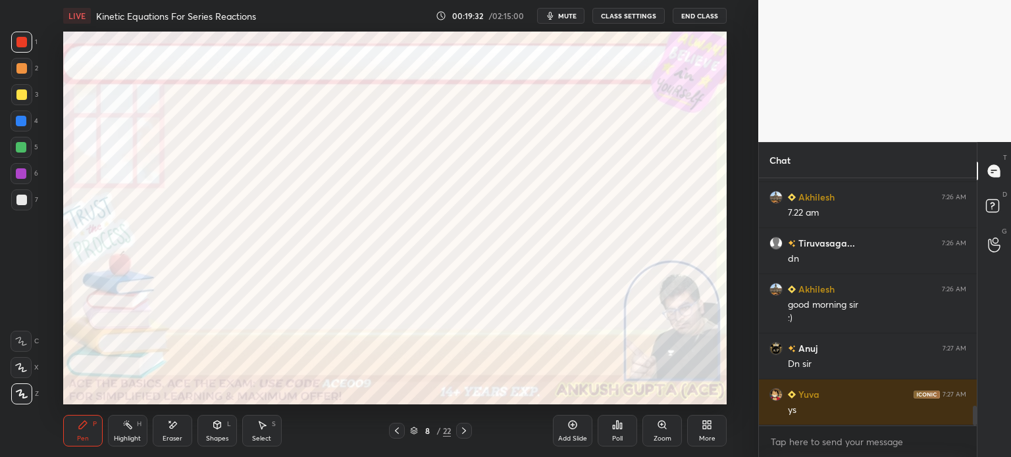
scroll to position [2920, 0]
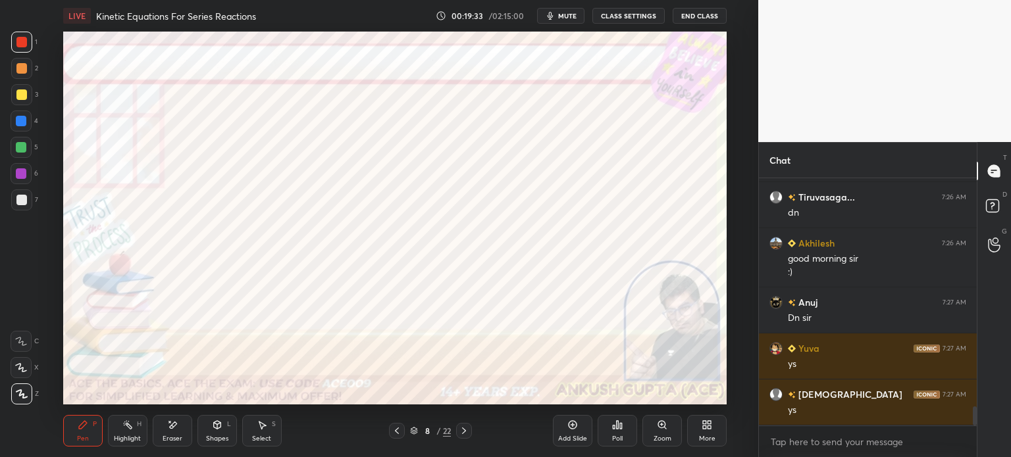
click at [463, 434] on icon at bounding box center [464, 431] width 4 height 7
click at [27, 120] on div at bounding box center [21, 121] width 21 height 21
click at [16, 151] on div at bounding box center [21, 147] width 11 height 11
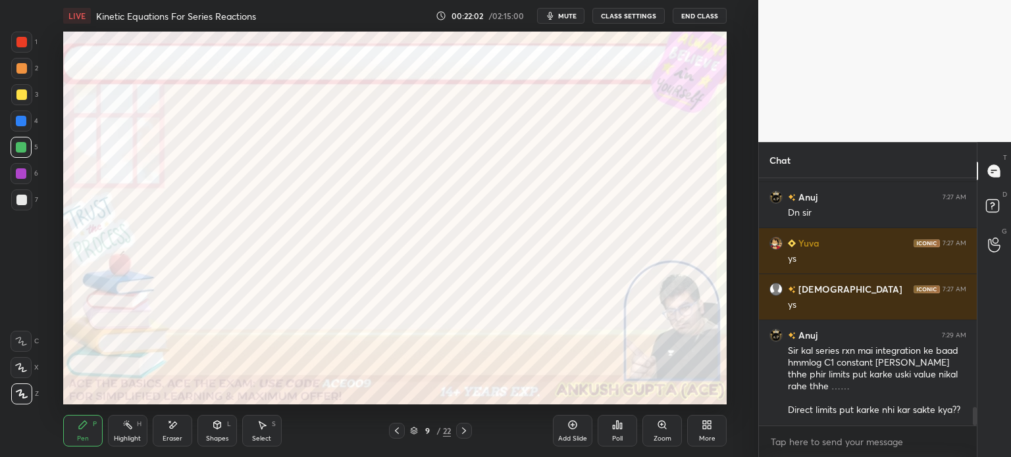
click at [260, 434] on div "Select S" at bounding box center [261, 431] width 39 height 32
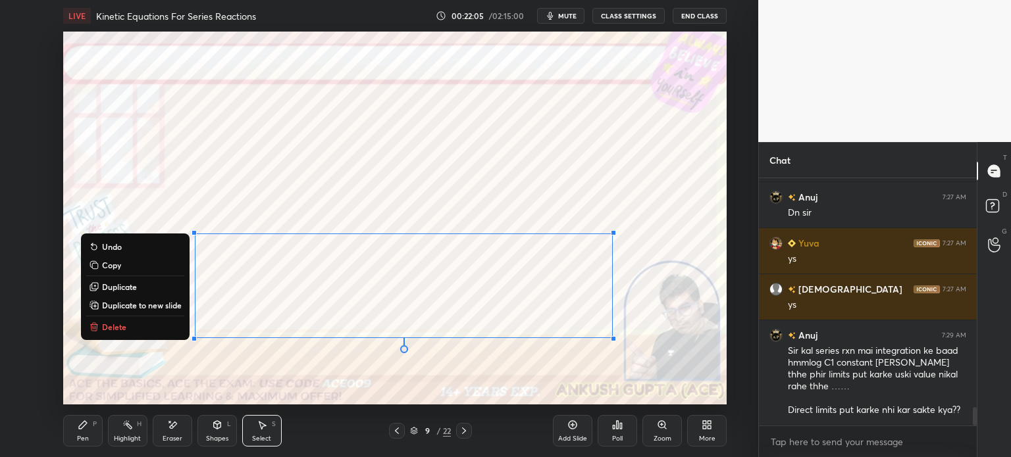
click at [86, 436] on div "Pen" at bounding box center [83, 439] width 12 height 7
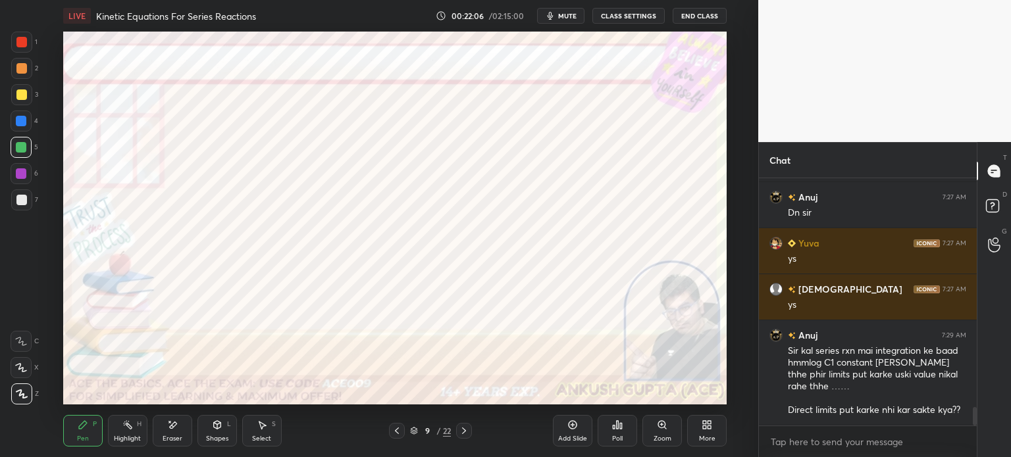
click at [18, 176] on div at bounding box center [21, 173] width 11 height 11
click at [464, 434] on icon at bounding box center [464, 431] width 11 height 11
click at [16, 125] on div at bounding box center [21, 121] width 11 height 11
click at [394, 433] on icon at bounding box center [397, 431] width 11 height 11
click at [461, 430] on icon at bounding box center [464, 431] width 11 height 11
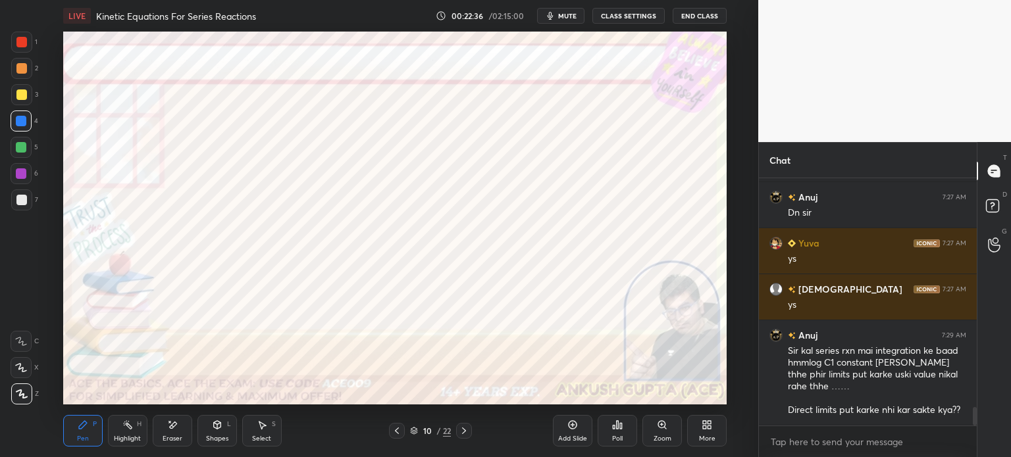
click at [20, 173] on div at bounding box center [21, 173] width 11 height 11
click at [392, 431] on icon at bounding box center [397, 431] width 11 height 11
click at [463, 431] on icon at bounding box center [464, 431] width 11 height 11
click at [392, 429] on icon at bounding box center [397, 431] width 11 height 11
click at [121, 430] on div "Highlight H" at bounding box center [127, 431] width 39 height 32
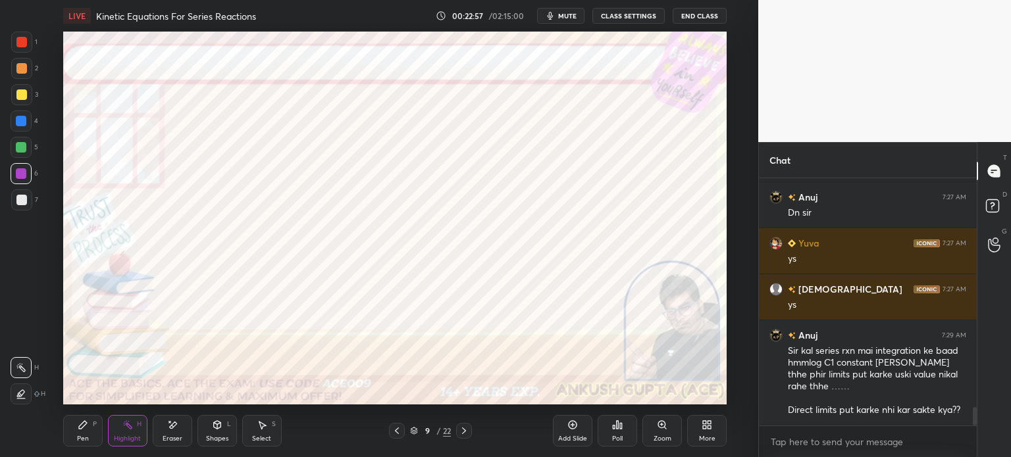
click at [466, 431] on icon at bounding box center [464, 431] width 11 height 11
click at [82, 432] on div "Pen P" at bounding box center [82, 431] width 39 height 32
click at [174, 439] on div "Eraser" at bounding box center [173, 439] width 20 height 7
click at [82, 425] on icon at bounding box center [83, 425] width 8 height 8
click at [259, 430] on icon at bounding box center [262, 425] width 11 height 11
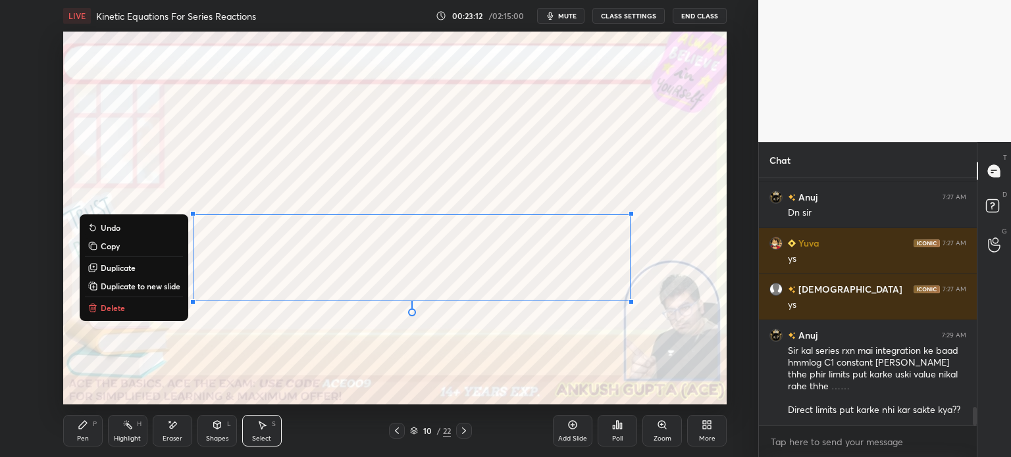
click at [212, 434] on div "Shapes L" at bounding box center [216, 431] width 39 height 32
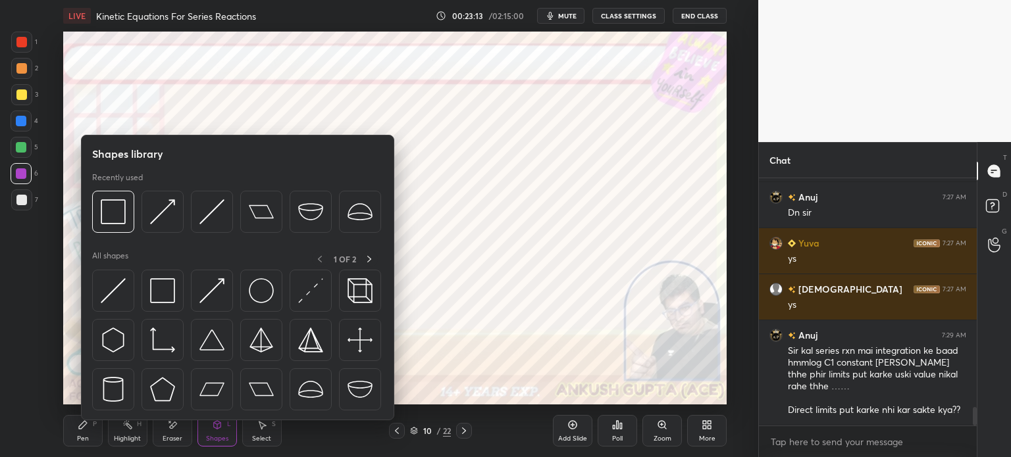
click at [213, 440] on div "Shapes" at bounding box center [217, 439] width 22 height 7
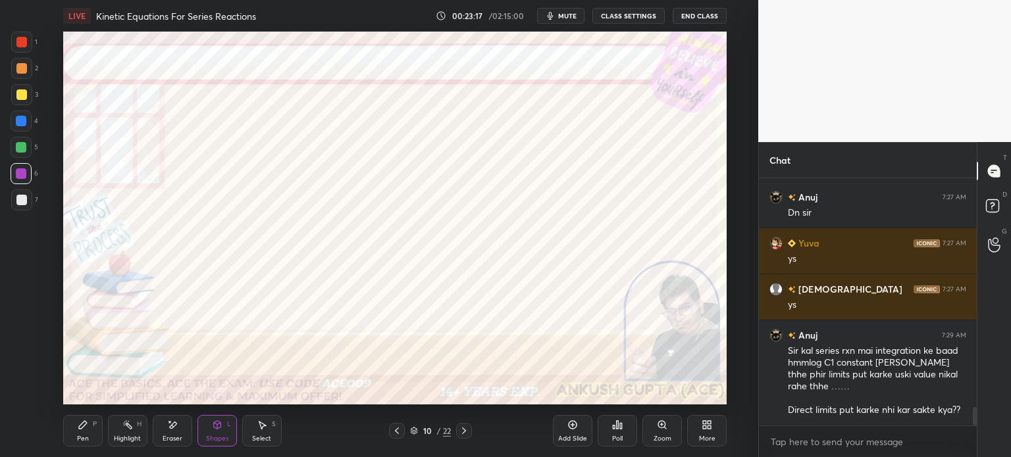
click at [80, 436] on div "Pen" at bounding box center [83, 439] width 12 height 7
click at [399, 434] on icon at bounding box center [397, 431] width 11 height 11
click at [461, 428] on icon at bounding box center [464, 431] width 11 height 11
click at [24, 143] on div at bounding box center [21, 147] width 11 height 11
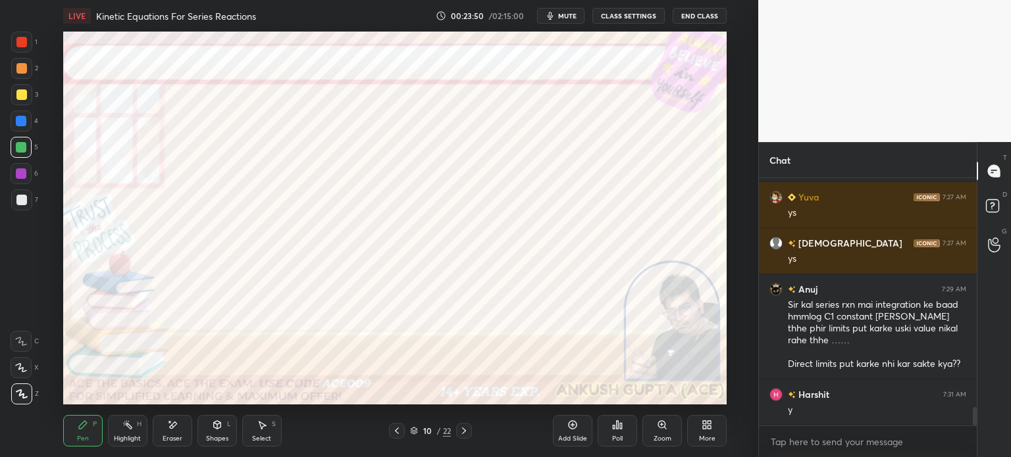
scroll to position [3117, 0]
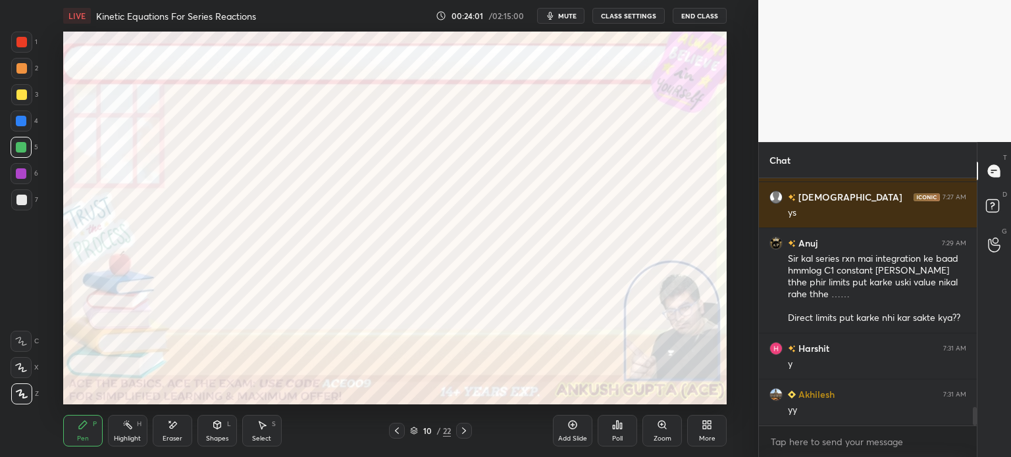
click at [170, 430] on icon at bounding box center [172, 425] width 11 height 11
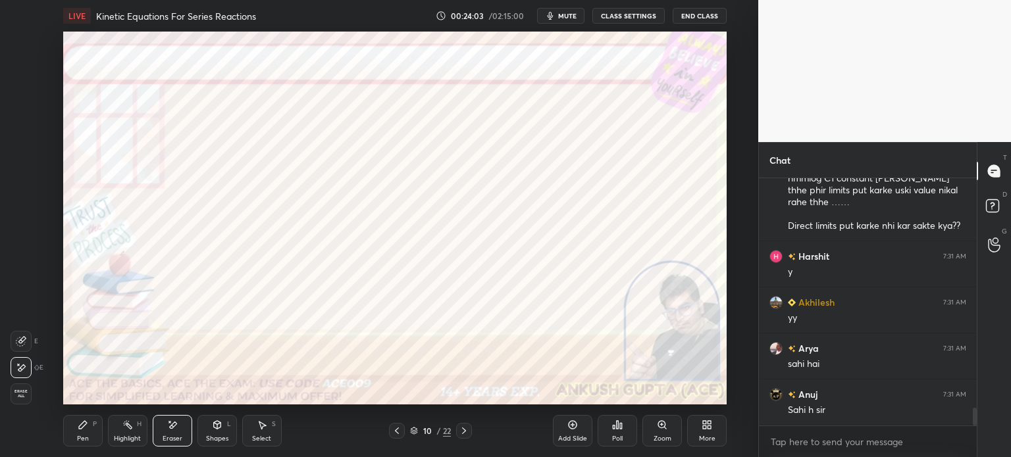
scroll to position [3255, 0]
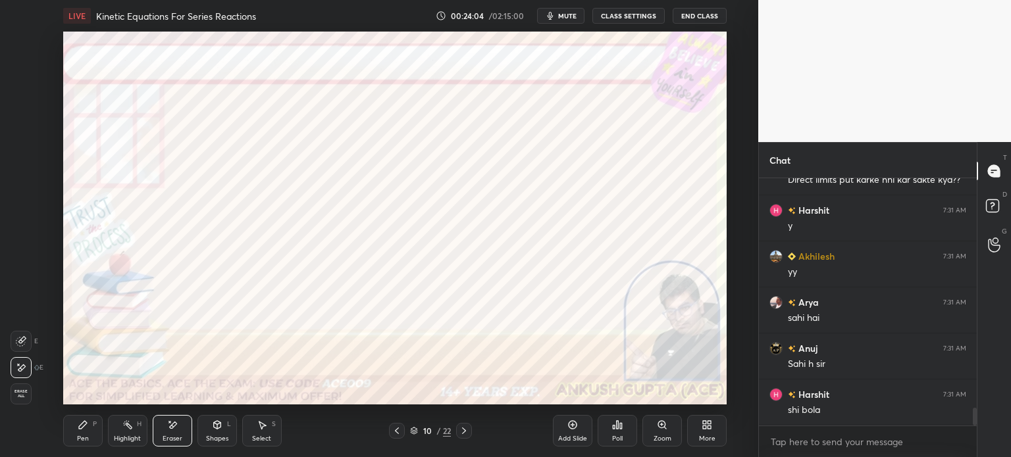
click at [84, 431] on div "Pen P" at bounding box center [82, 431] width 39 height 32
click at [399, 429] on icon at bounding box center [397, 431] width 11 height 11
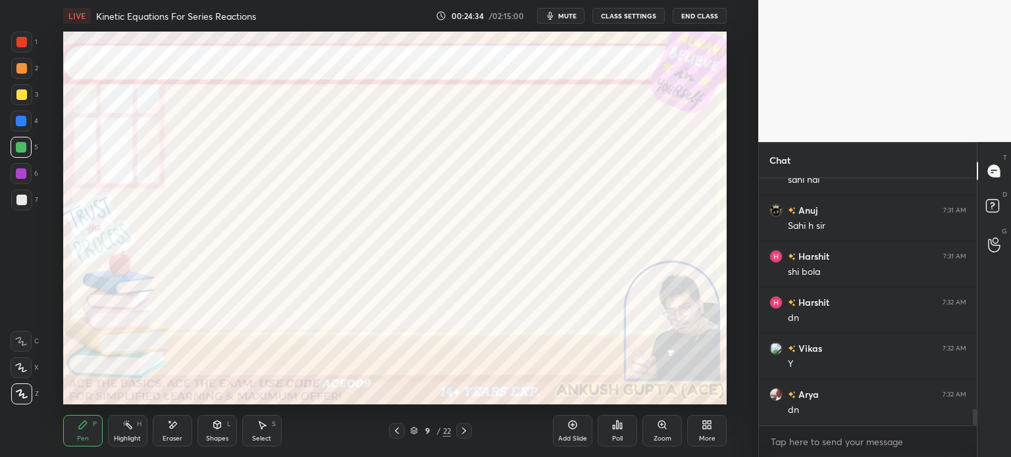
scroll to position [3440, 0]
click at [471, 429] on div at bounding box center [464, 431] width 16 height 16
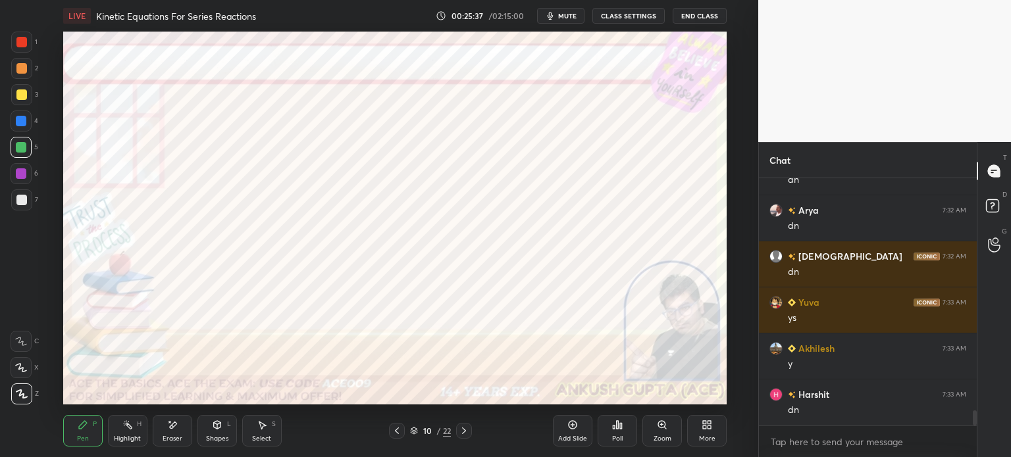
scroll to position [3716, 0]
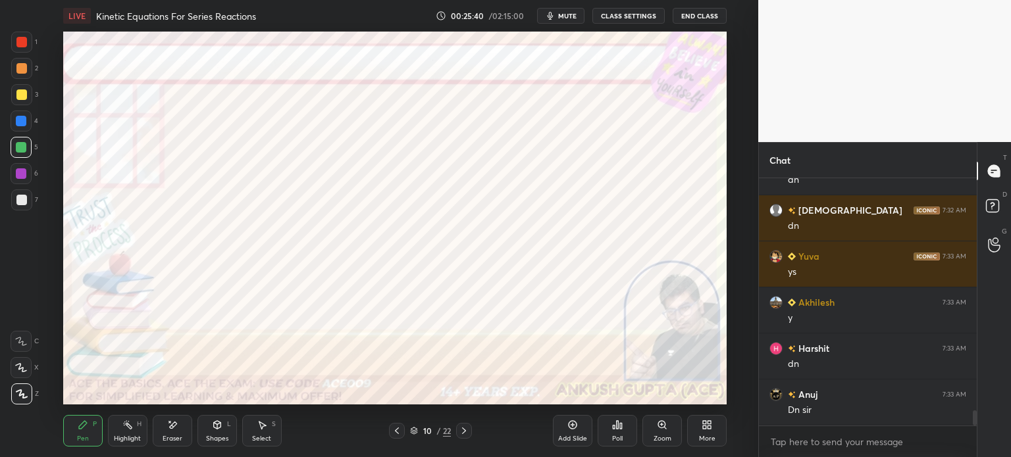
click at [466, 428] on icon at bounding box center [464, 431] width 11 height 11
click at [21, 118] on div at bounding box center [21, 121] width 11 height 11
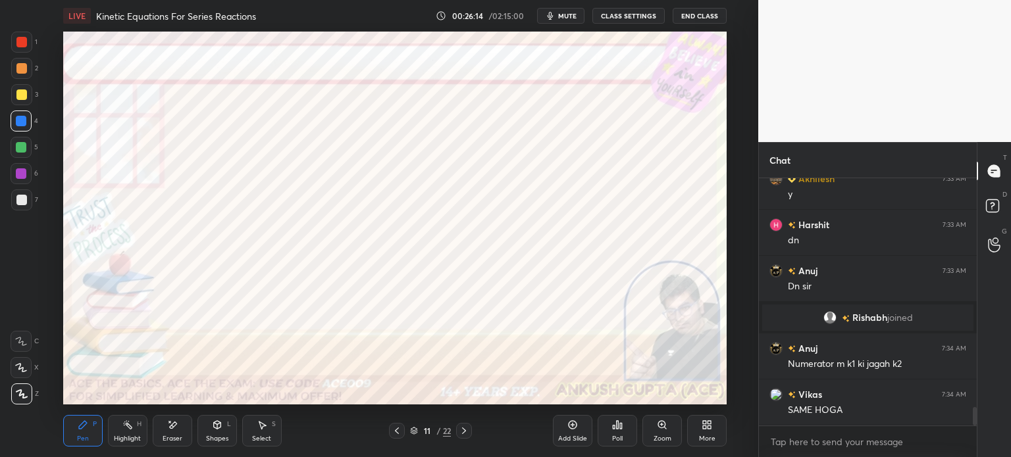
scroll to position [3128, 0]
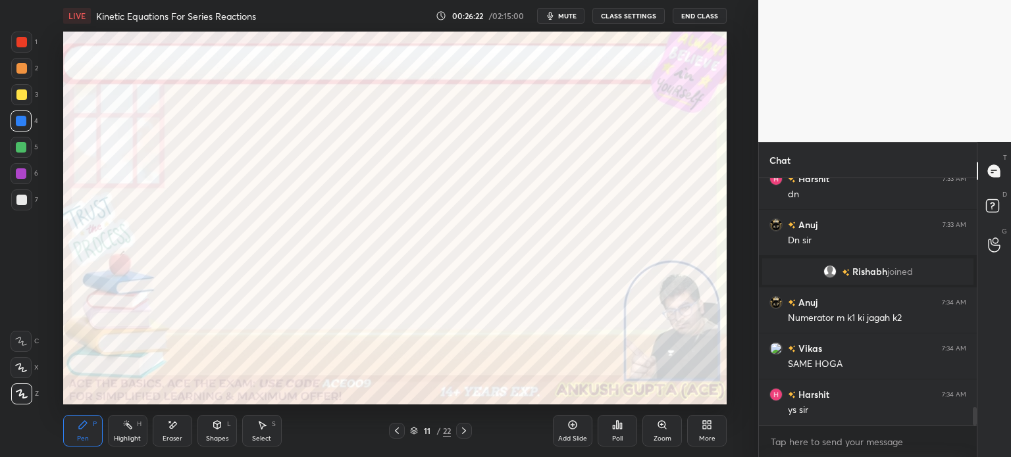
click at [18, 169] on div at bounding box center [21, 173] width 11 height 11
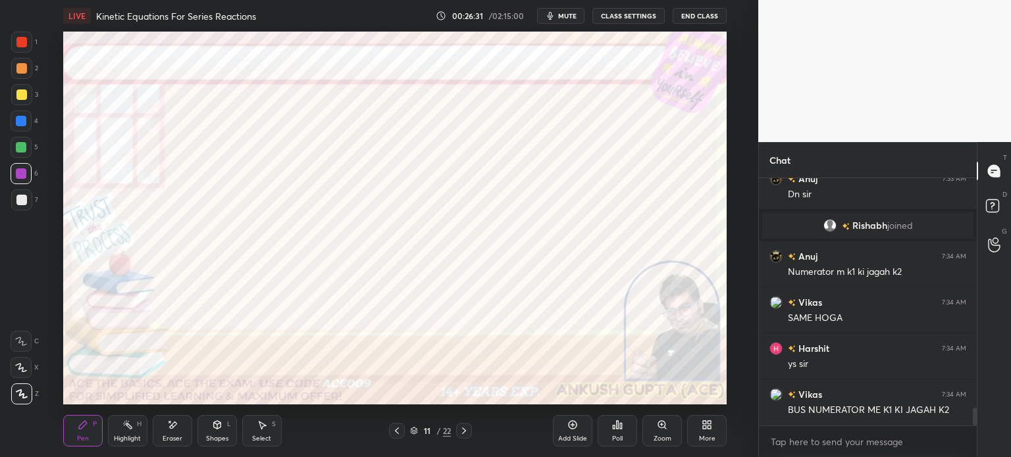
scroll to position [3220, 0]
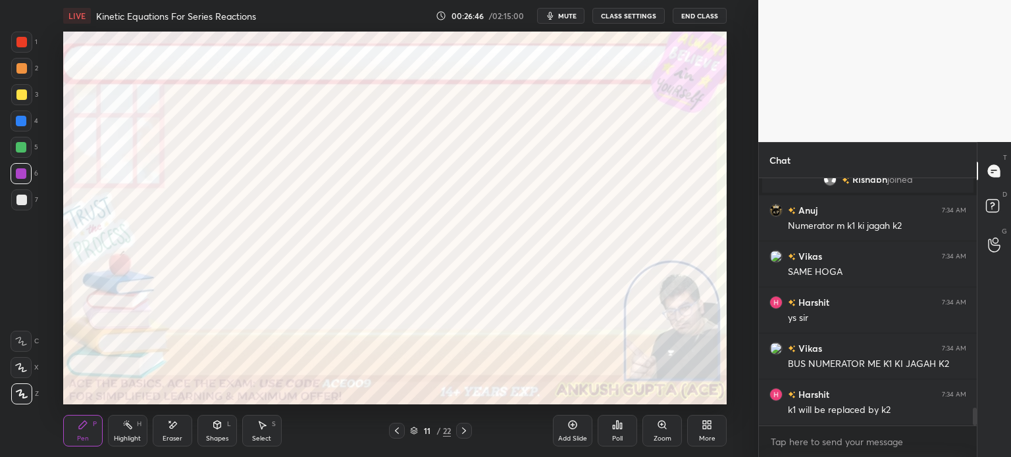
click at [202, 440] on div "Shapes L" at bounding box center [216, 431] width 39 height 32
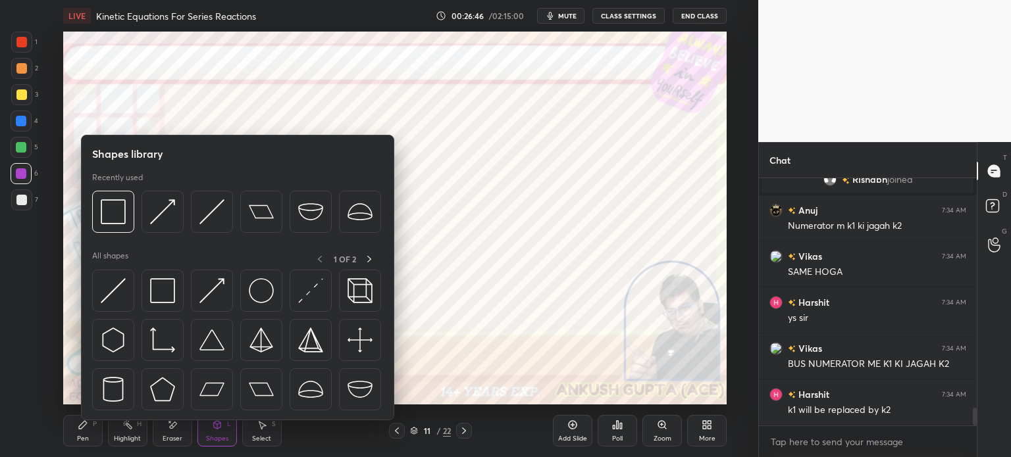
click at [208, 434] on div "Shapes L" at bounding box center [216, 431] width 39 height 32
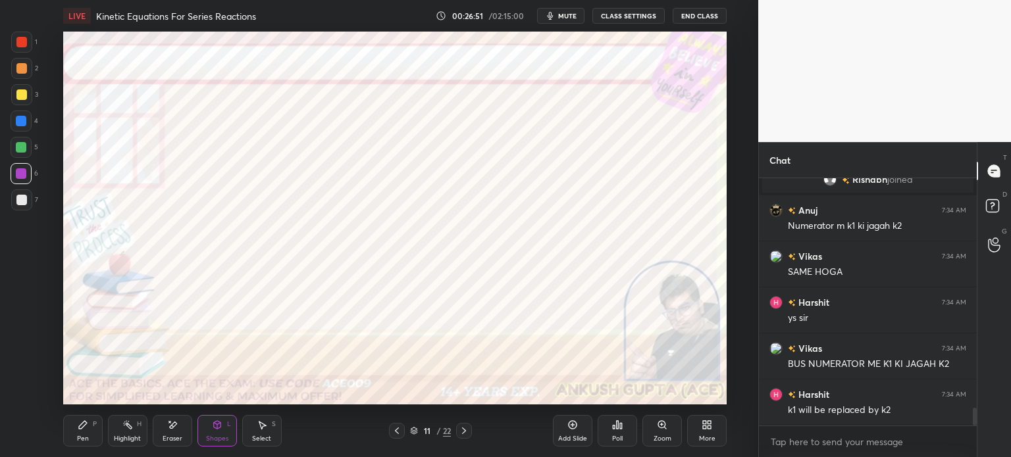
click at [84, 436] on div "Pen" at bounding box center [83, 439] width 12 height 7
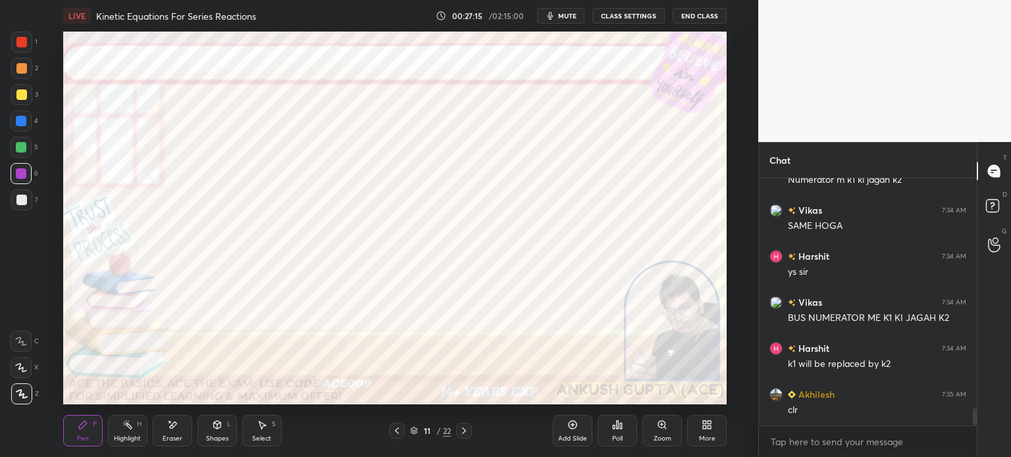
click at [466, 434] on icon at bounding box center [464, 431] width 11 height 11
click at [215, 426] on icon at bounding box center [216, 425] width 7 height 8
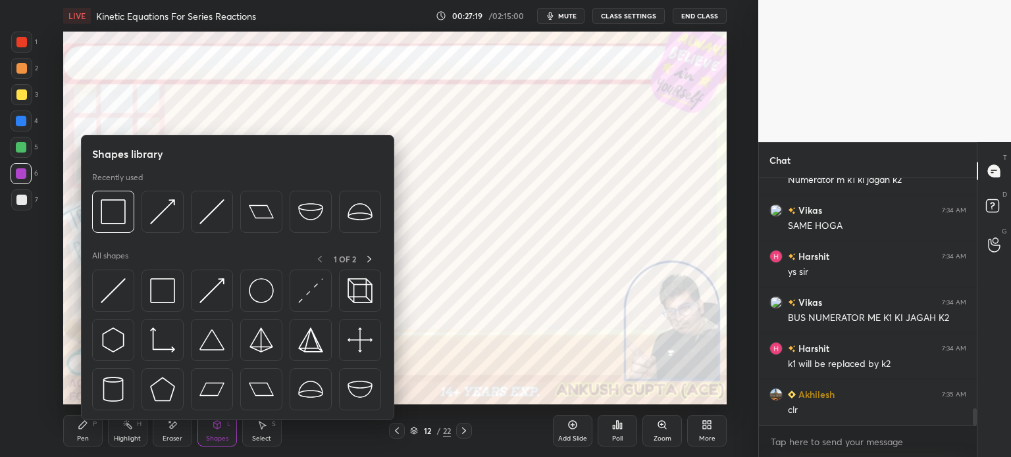
click at [161, 328] on img at bounding box center [162, 340] width 25 height 25
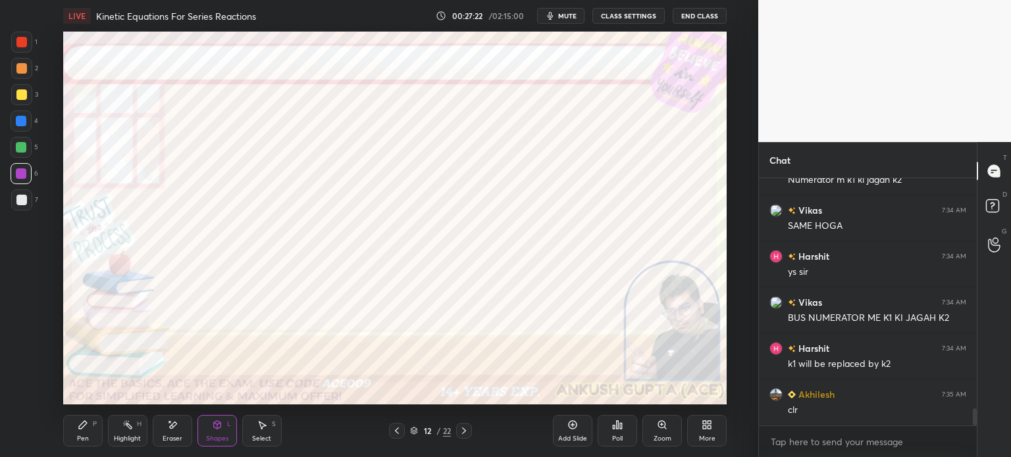
click at [85, 442] on div "Pen" at bounding box center [83, 439] width 12 height 7
click at [20, 70] on div at bounding box center [21, 68] width 11 height 11
click at [21, 147] on div at bounding box center [21, 147] width 11 height 11
click at [394, 428] on icon at bounding box center [397, 431] width 11 height 11
click at [133, 436] on div "Highlight" at bounding box center [127, 439] width 27 height 7
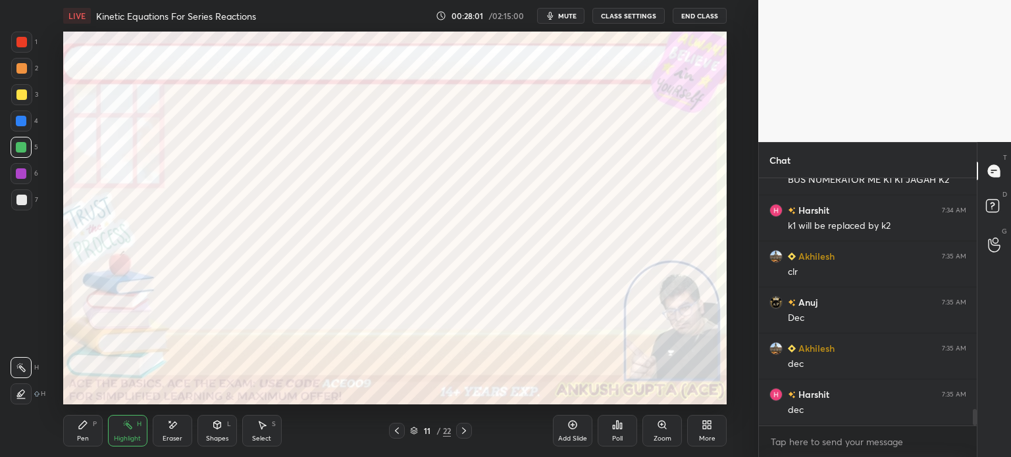
scroll to position [3450, 0]
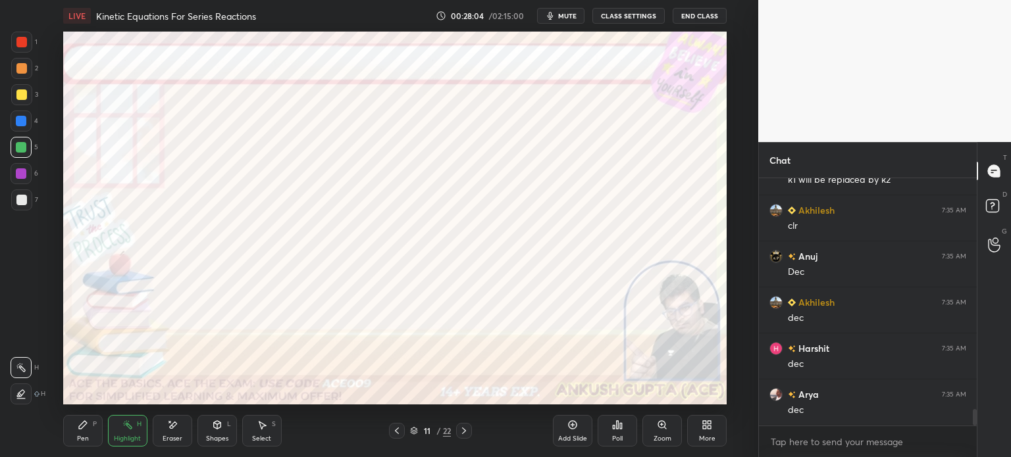
click at [464, 439] on div at bounding box center [464, 431] width 16 height 16
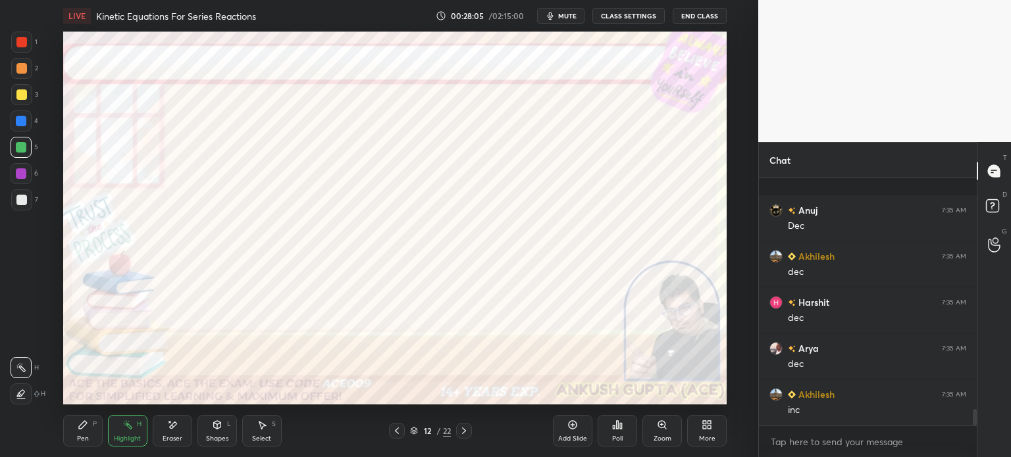
scroll to position [3588, 0]
click at [89, 426] on div "Pen P" at bounding box center [82, 431] width 39 height 32
click at [24, 118] on div at bounding box center [21, 121] width 11 height 11
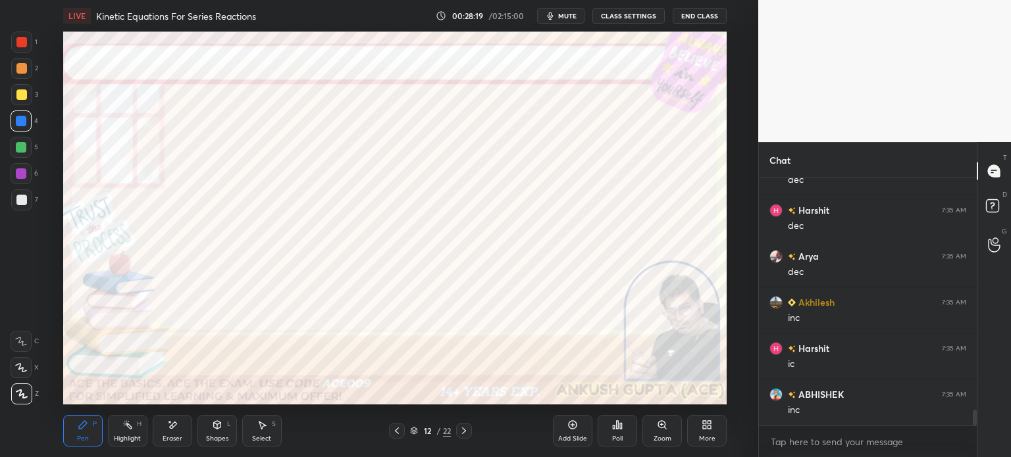
click at [17, 178] on div at bounding box center [21, 173] width 11 height 11
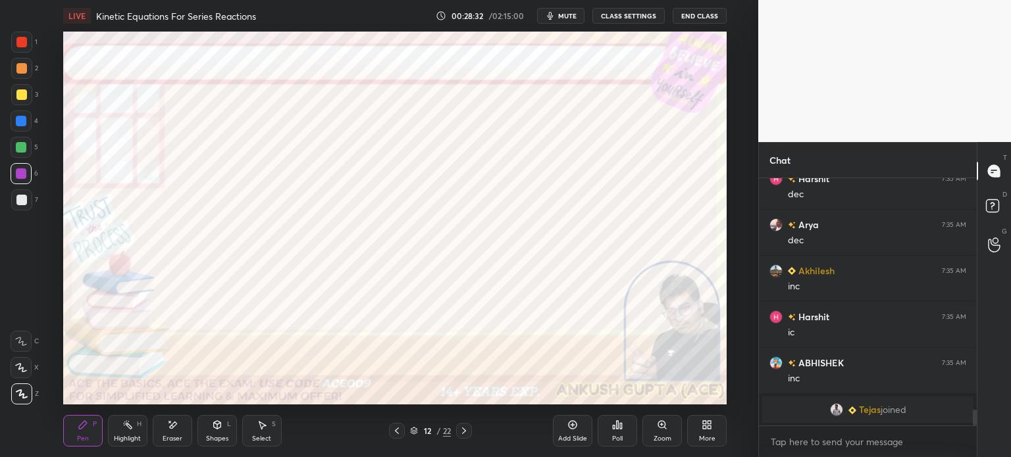
scroll to position [3383, 0]
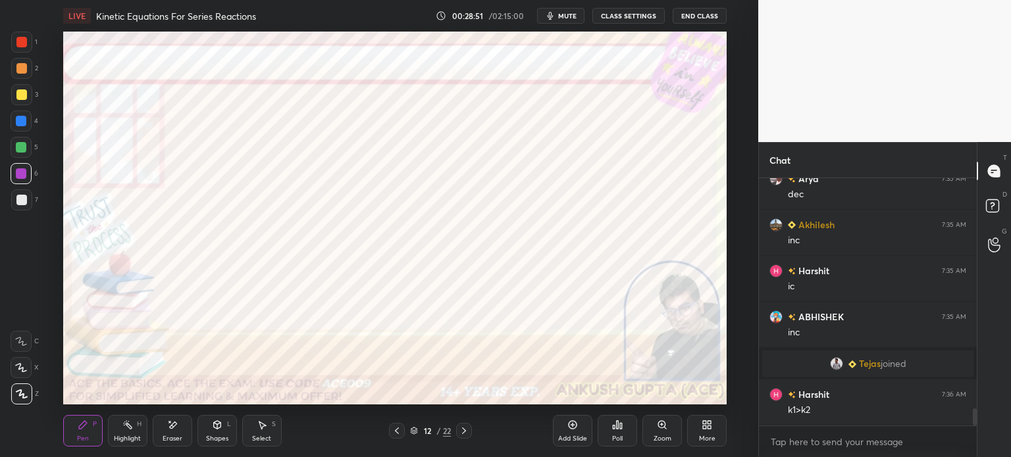
click at [261, 438] on div "Select" at bounding box center [261, 439] width 19 height 7
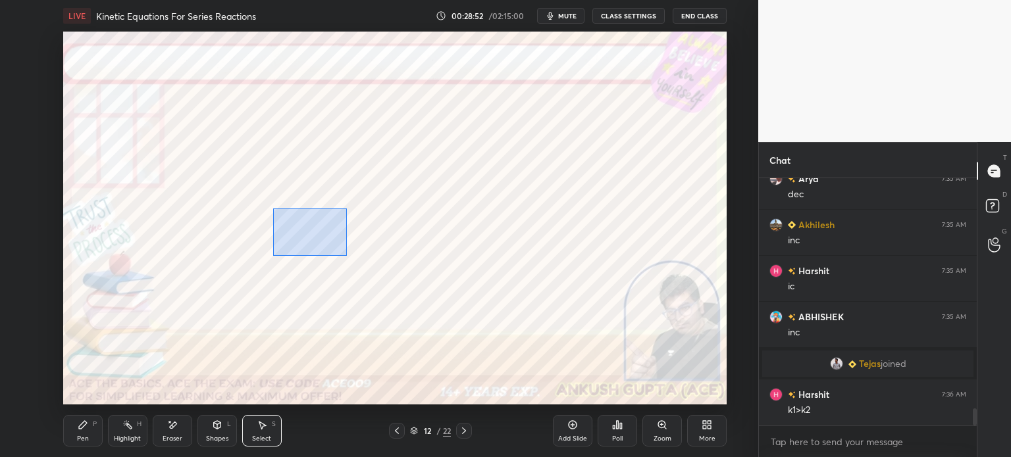
scroll to position [3429, 0]
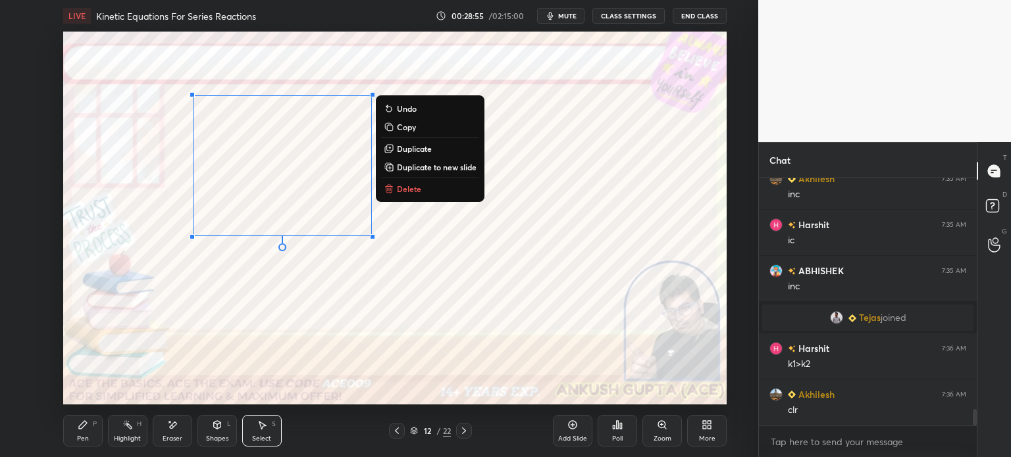
click at [308, 297] on div "0 ° Undo Copy Duplicate Duplicate to new slide Delete" at bounding box center [394, 218] width 663 height 373
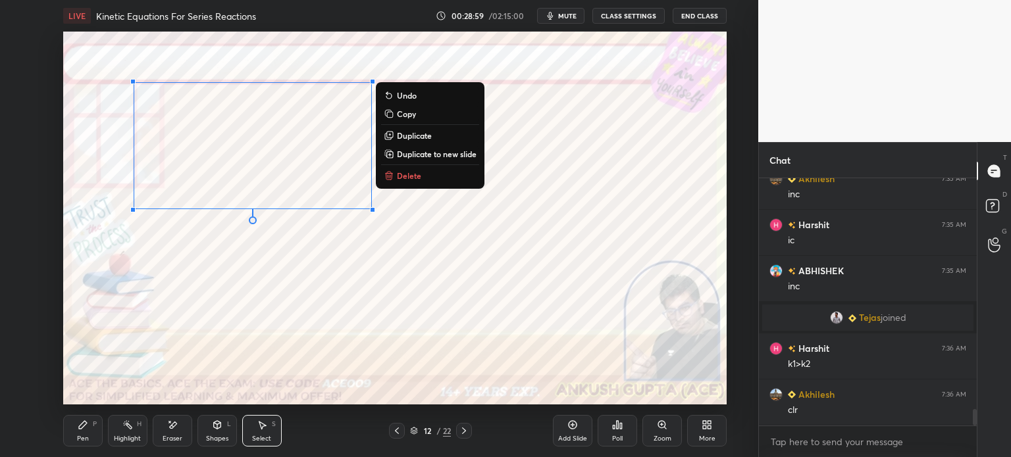
scroll to position [3475, 0]
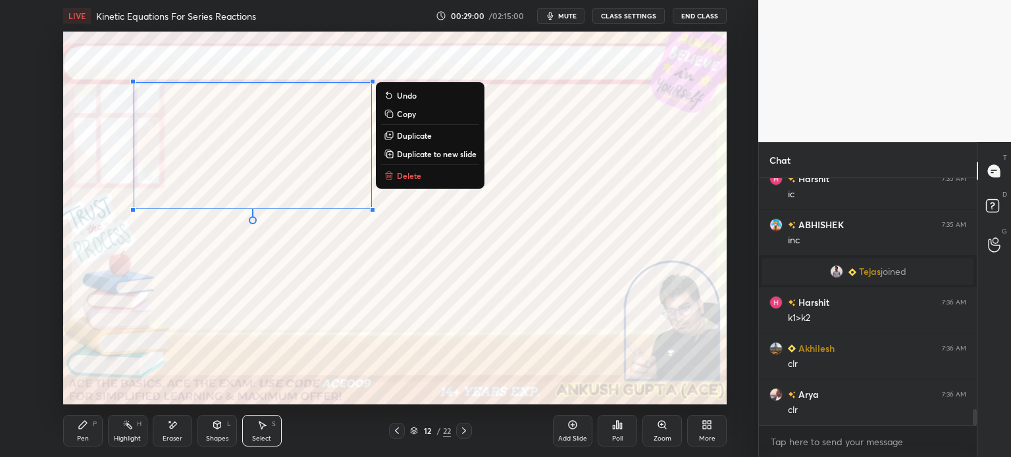
click at [415, 138] on p "Duplicate" at bounding box center [414, 135] width 35 height 11
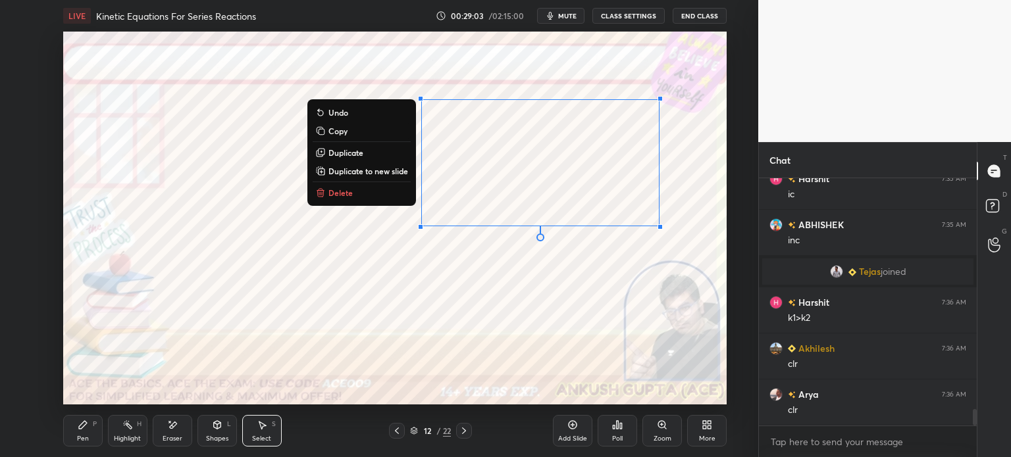
click at [176, 425] on icon at bounding box center [172, 425] width 11 height 11
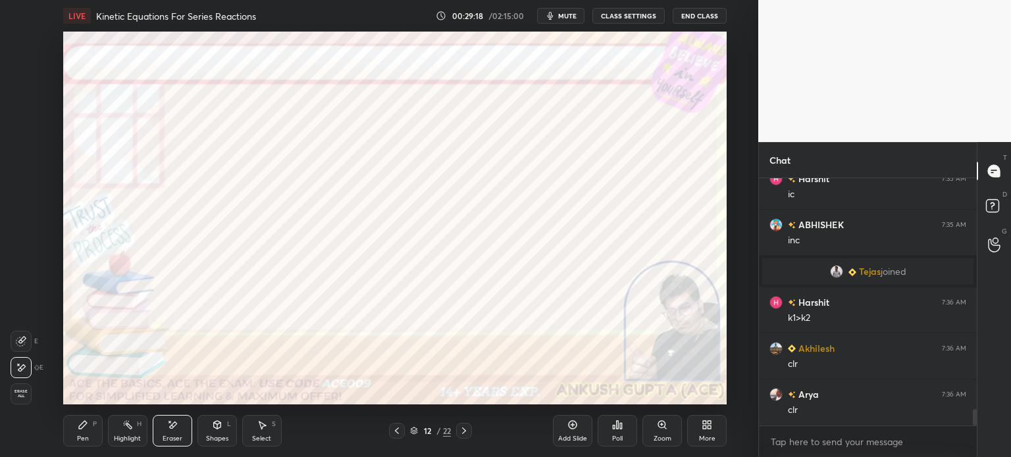
click at [24, 344] on icon at bounding box center [21, 341] width 11 height 11
click at [258, 426] on icon at bounding box center [262, 425] width 11 height 11
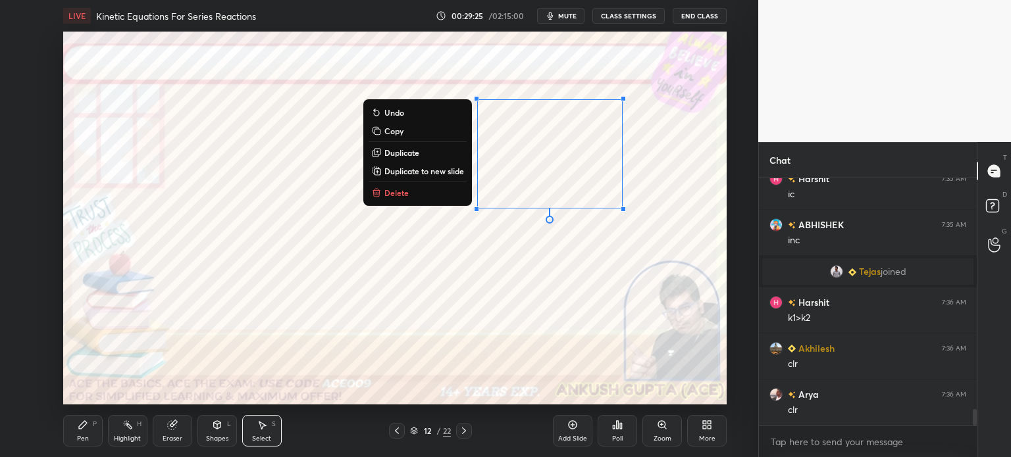
click at [574, 77] on div "0 ° Undo Copy Duplicate Duplicate to new slide Delete" at bounding box center [394, 218] width 663 height 373
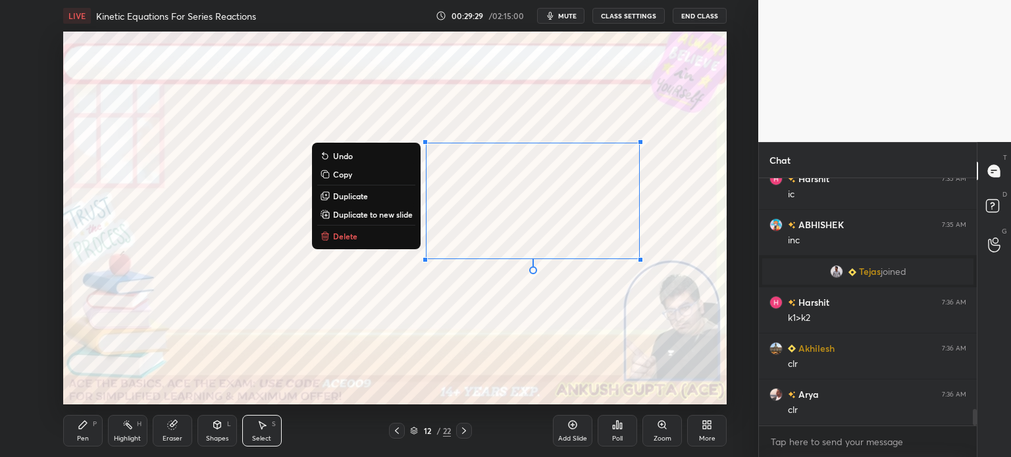
click at [475, 305] on div "0 ° Undo Copy Duplicate Duplicate to new slide Delete" at bounding box center [394, 218] width 663 height 373
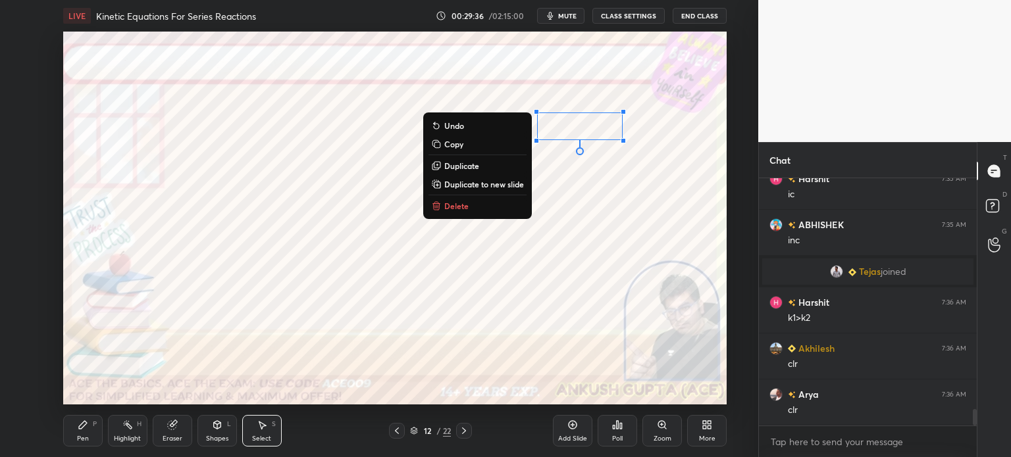
click at [501, 199] on button "Delete" at bounding box center [477, 206] width 98 height 16
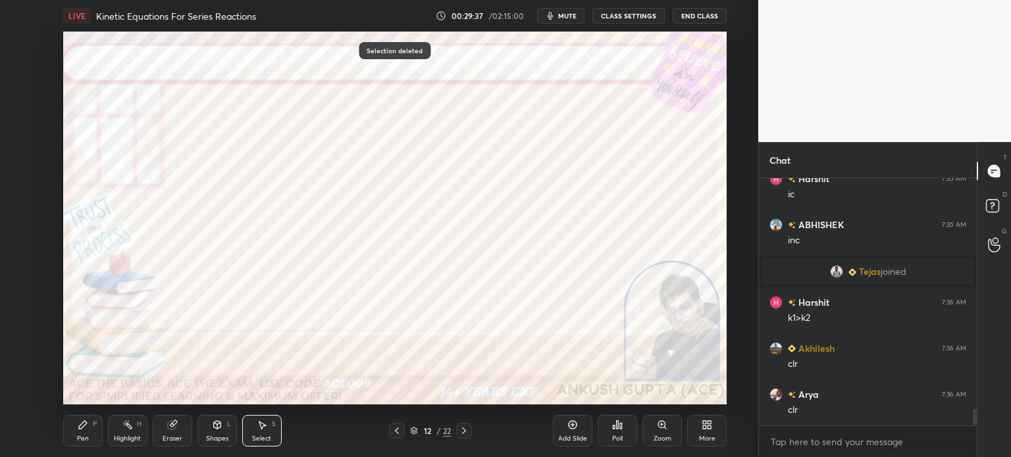
click at [87, 436] on div "Pen" at bounding box center [83, 439] width 12 height 7
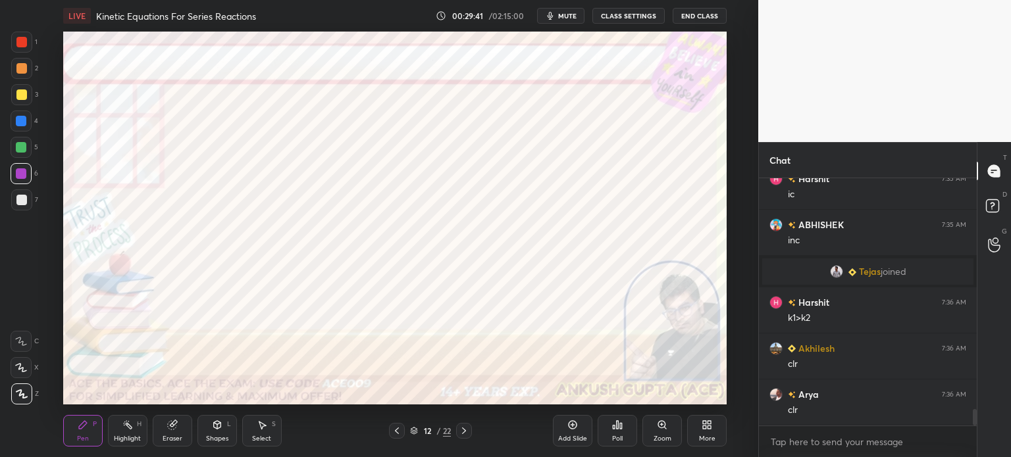
click at [18, 147] on div at bounding box center [21, 147] width 11 height 11
click at [18, 122] on div at bounding box center [21, 121] width 11 height 11
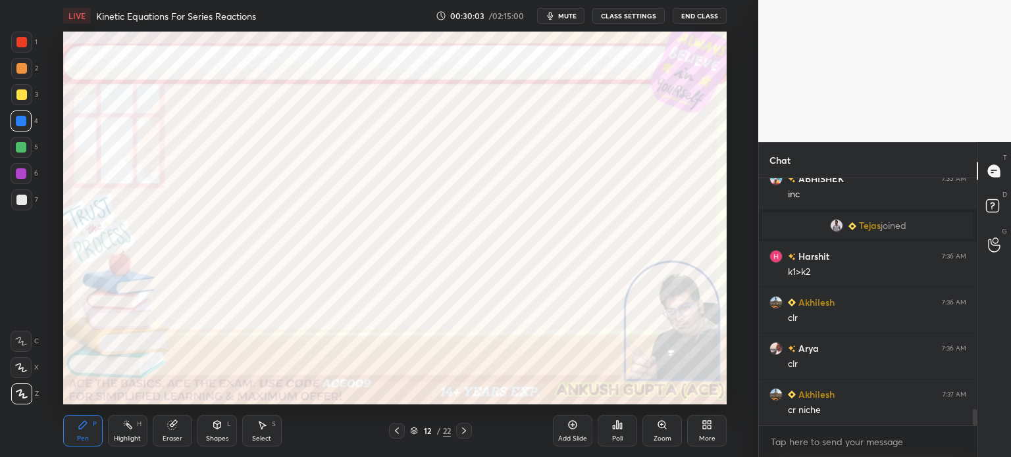
click at [257, 430] on icon at bounding box center [262, 425] width 11 height 11
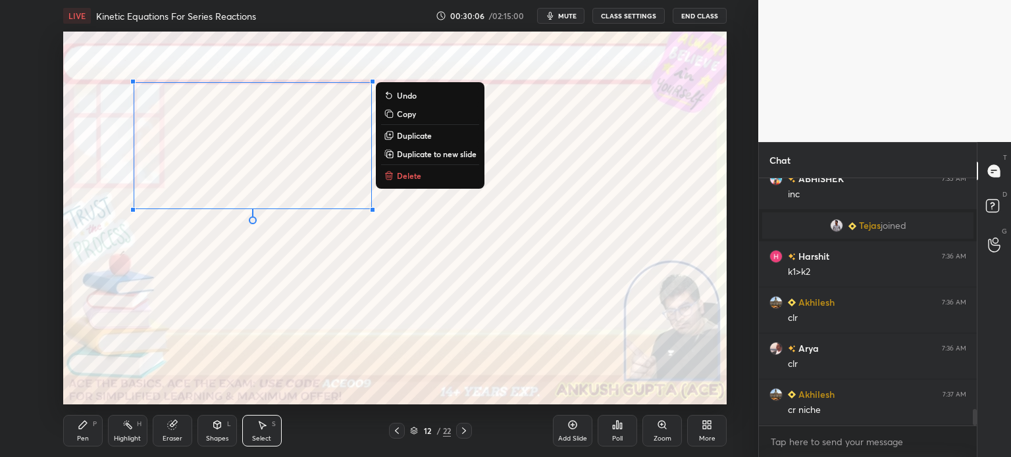
click at [418, 134] on p "Duplicate" at bounding box center [414, 135] width 35 height 11
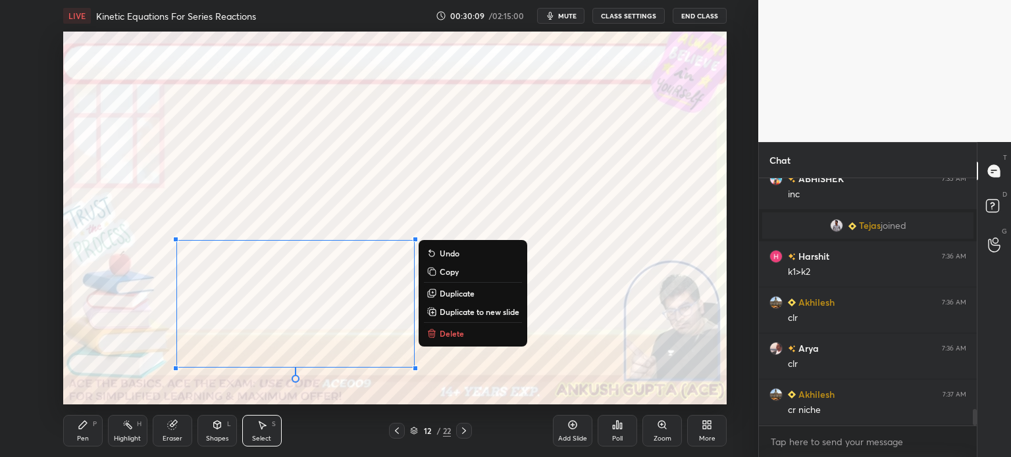
click at [161, 436] on div "Eraser" at bounding box center [172, 431] width 39 height 32
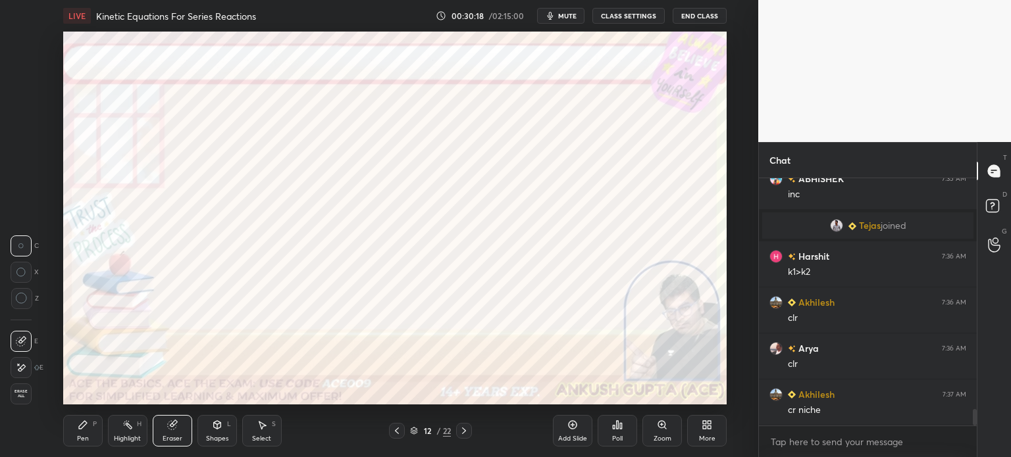
click at [23, 373] on icon at bounding box center [21, 368] width 11 height 11
click at [83, 436] on div "Pen" at bounding box center [83, 439] width 12 height 7
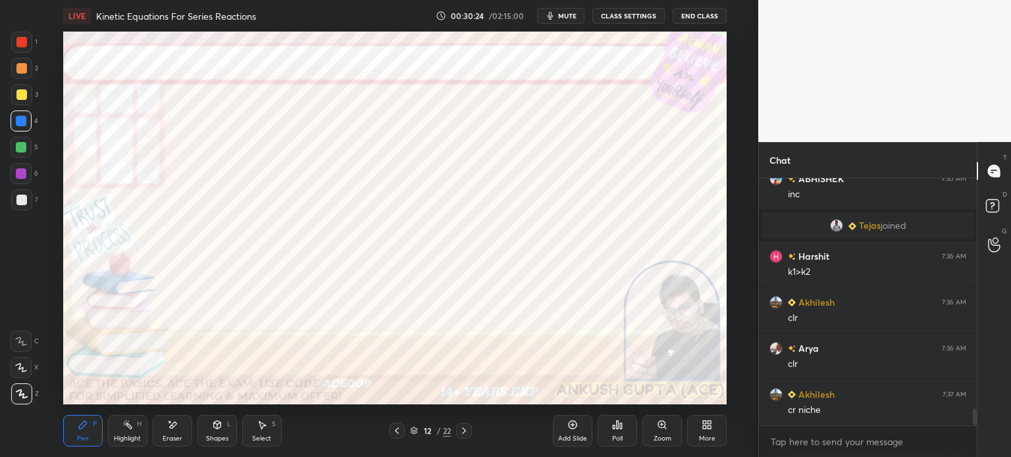
click at [0, 169] on div "1 2 3 4 5 6 7 C X Z E E Erase all H H" at bounding box center [21, 218] width 42 height 373
click at [18, 173] on div at bounding box center [21, 173] width 11 height 11
click at [20, 124] on div at bounding box center [21, 121] width 11 height 11
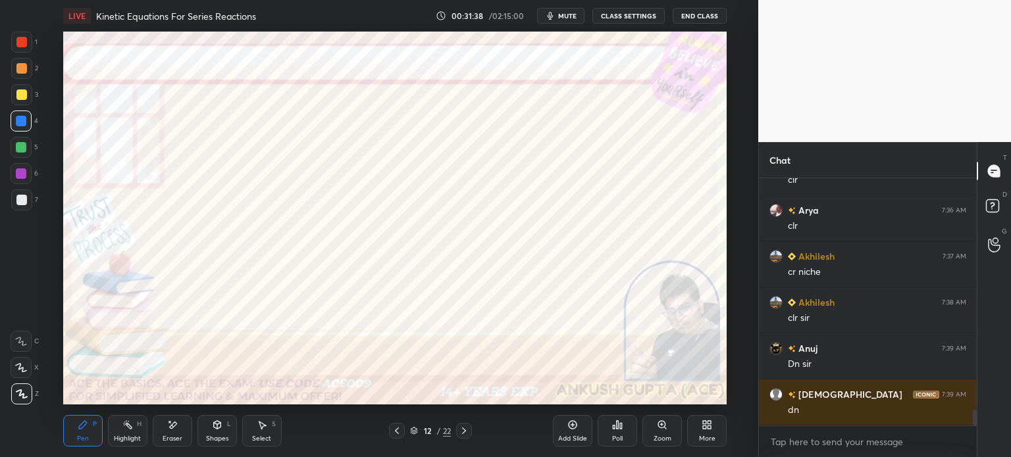
scroll to position [3706, 0]
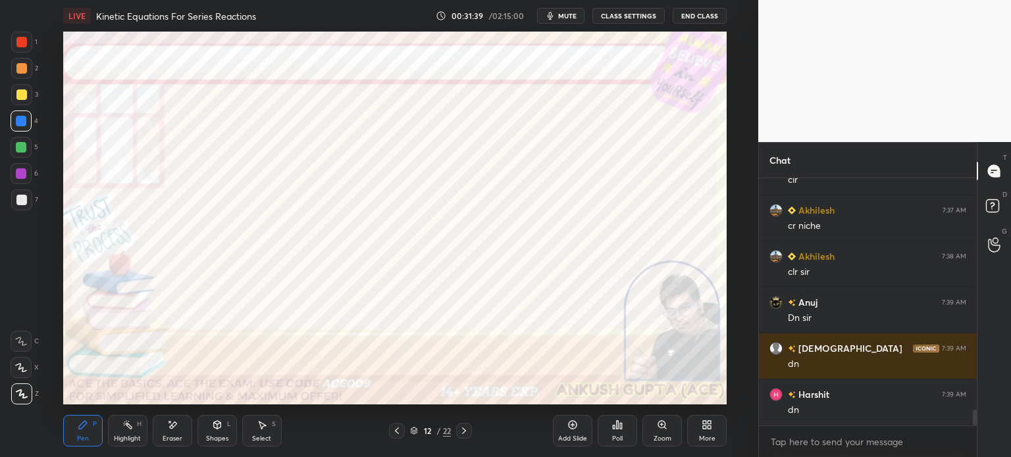
click at [710, 436] on div "More" at bounding box center [707, 439] width 16 height 7
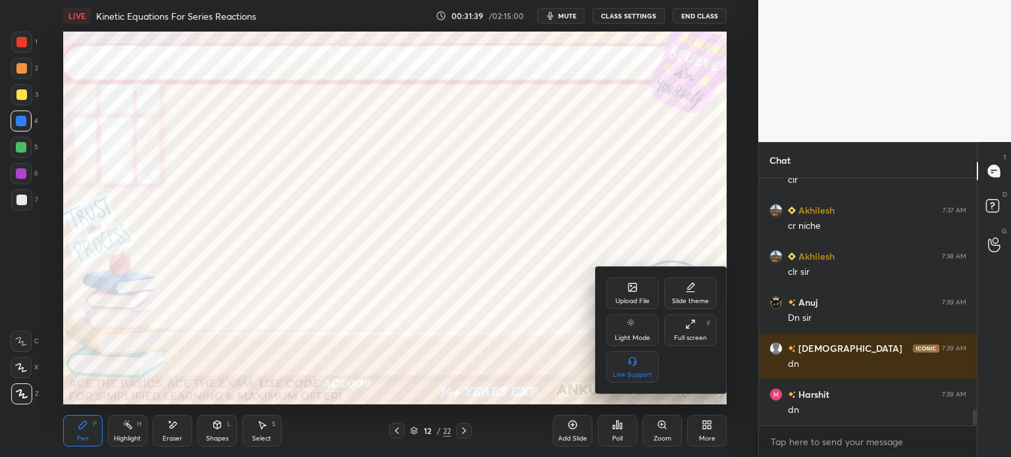
click at [641, 292] on div "Upload File" at bounding box center [632, 294] width 53 height 32
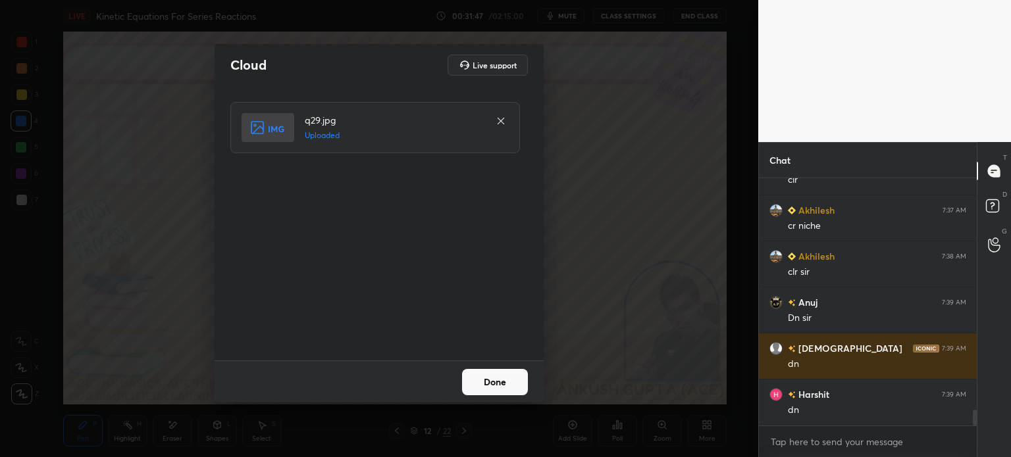
click at [498, 380] on button "Done" at bounding box center [495, 382] width 66 height 26
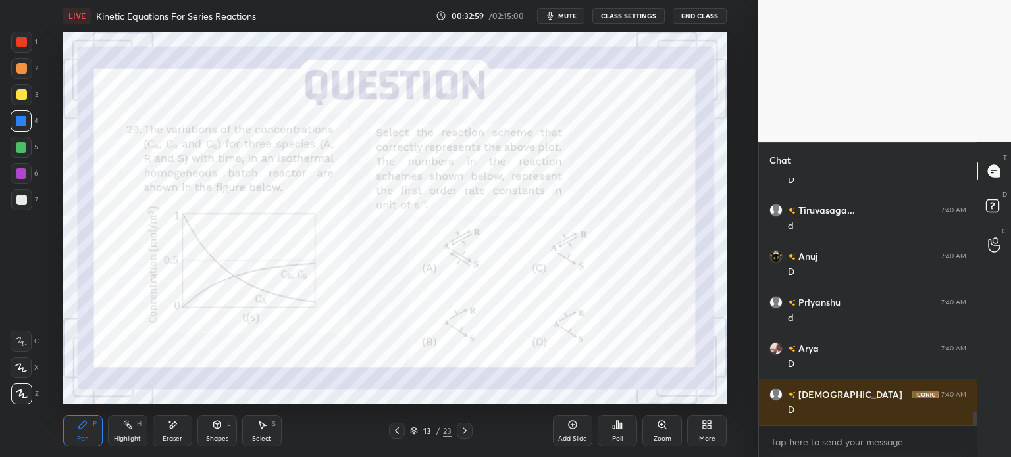
scroll to position [4166, 0]
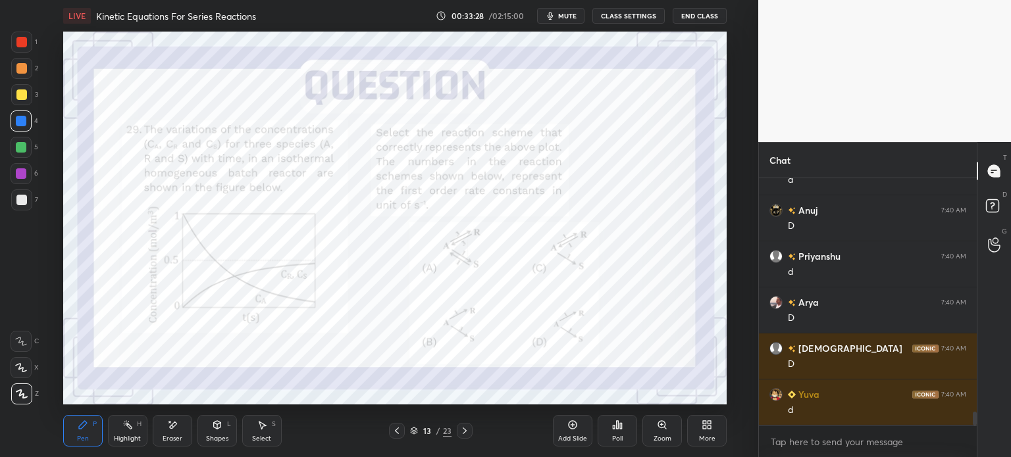
click at [695, 425] on div "More" at bounding box center [706, 431] width 39 height 32
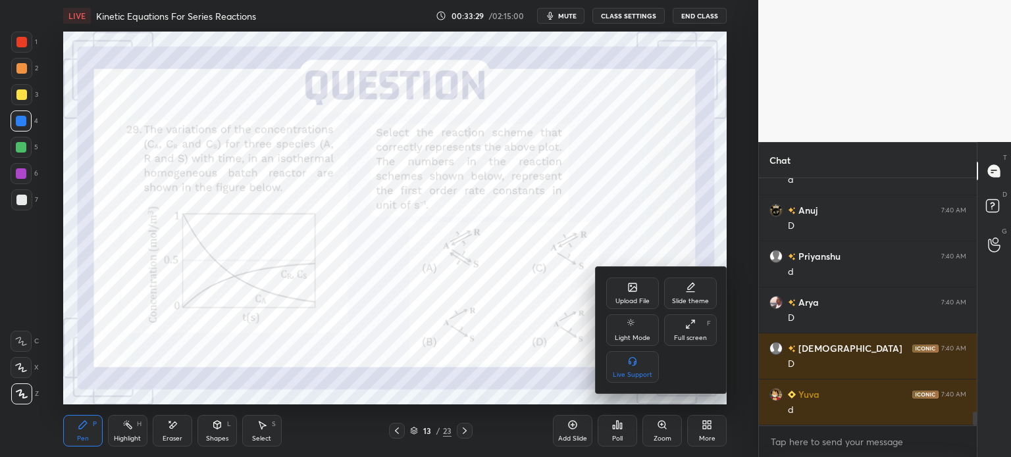
click at [644, 295] on div "Upload File" at bounding box center [632, 294] width 53 height 32
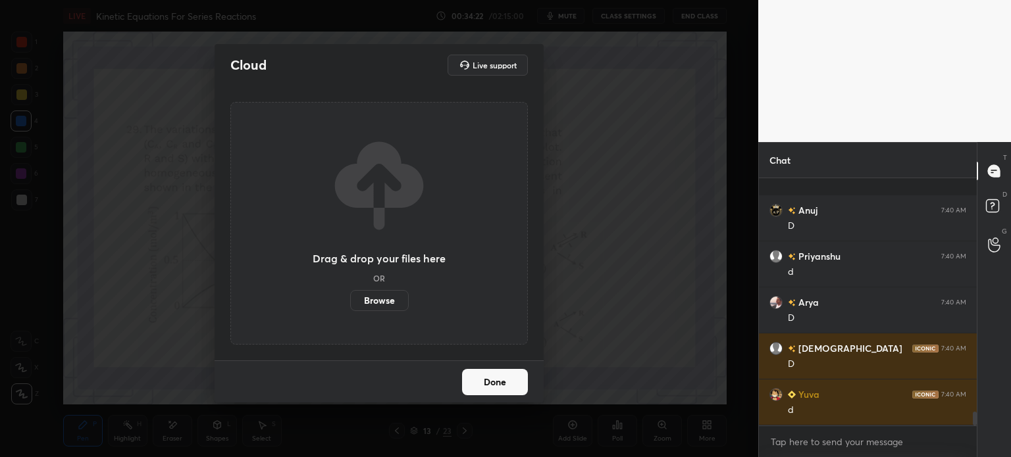
scroll to position [4272, 0]
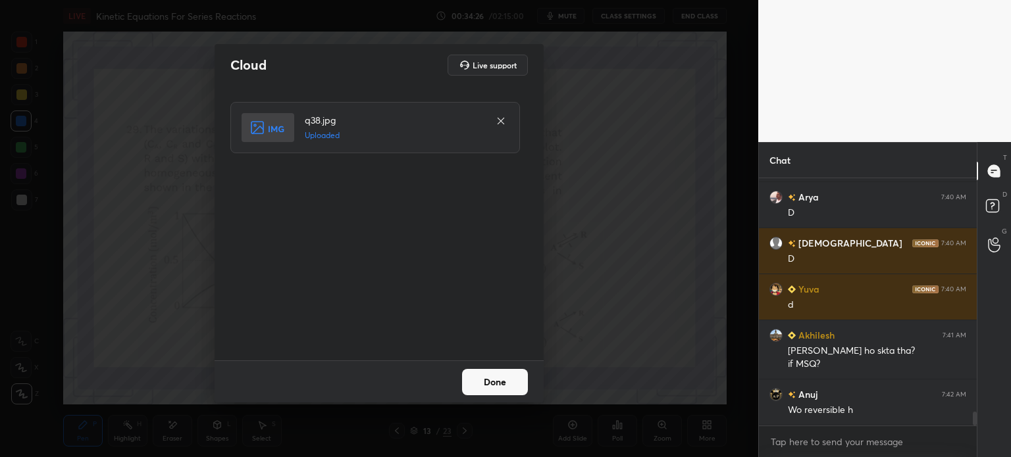
click at [515, 376] on button "Done" at bounding box center [495, 382] width 66 height 26
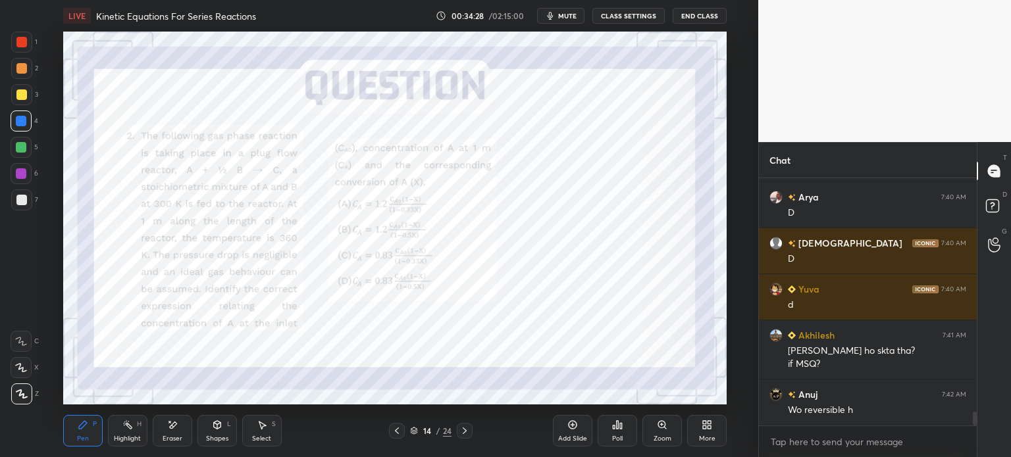
click at [394, 430] on icon at bounding box center [397, 431] width 11 height 11
click at [393, 437] on div at bounding box center [397, 431] width 16 height 16
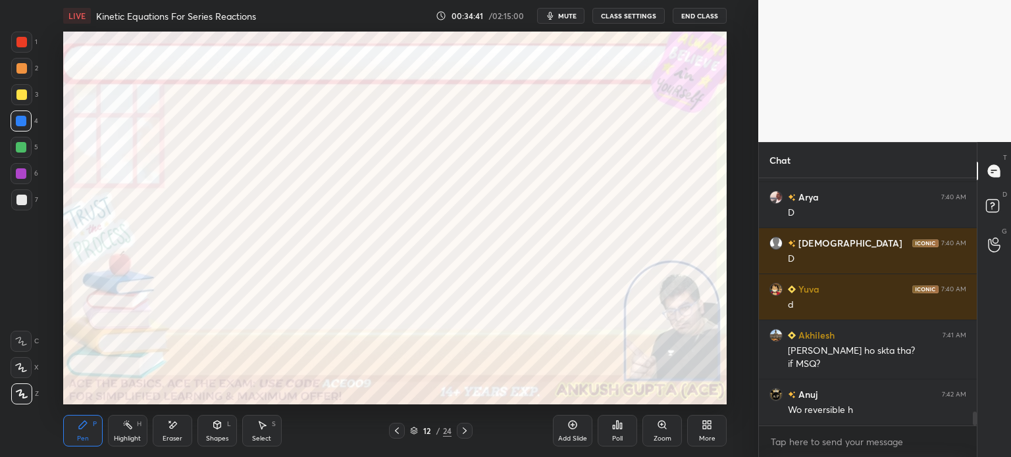
click at [390, 434] on div at bounding box center [397, 431] width 16 height 16
click at [467, 432] on icon at bounding box center [464, 431] width 11 height 11
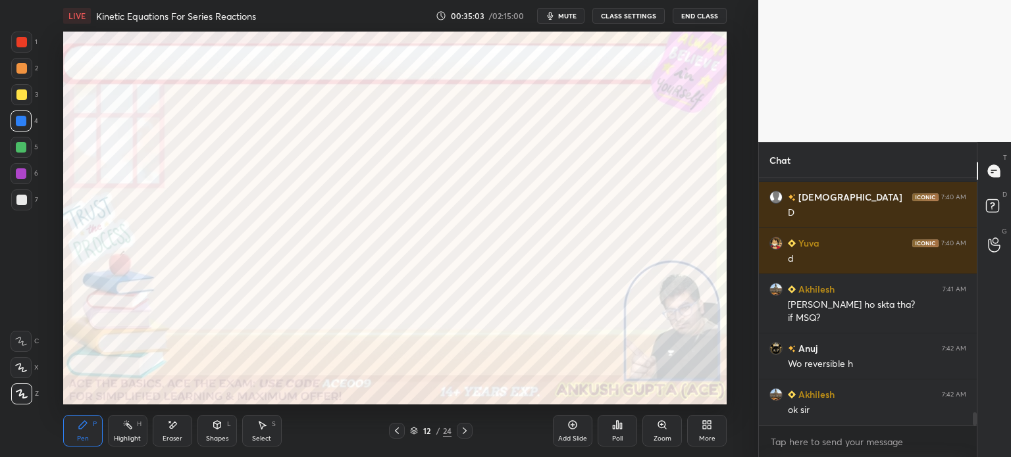
click at [467, 432] on icon at bounding box center [464, 431] width 11 height 11
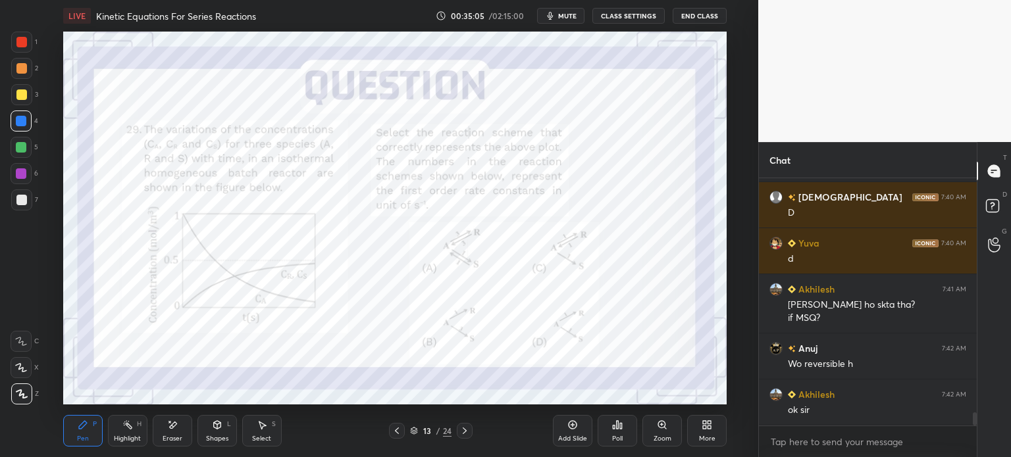
click at [467, 432] on icon at bounding box center [464, 431] width 11 height 11
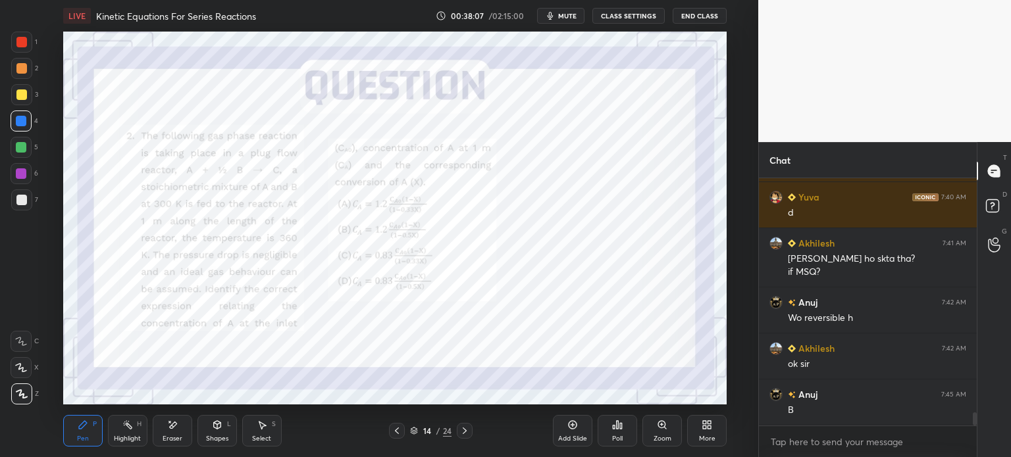
click at [125, 438] on div "Highlight" at bounding box center [127, 439] width 27 height 7
click at [466, 435] on icon at bounding box center [464, 431] width 11 height 11
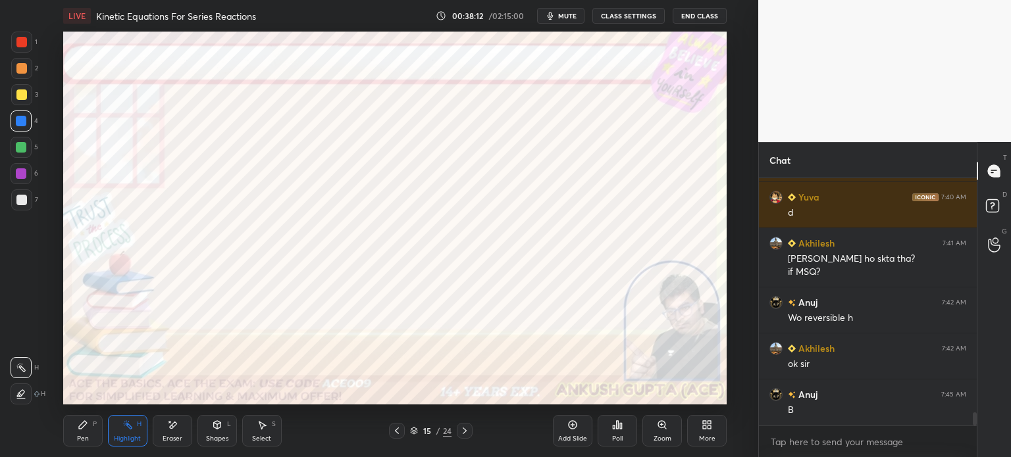
click at [84, 436] on div "Pen" at bounding box center [83, 439] width 12 height 7
click at [398, 430] on icon at bounding box center [397, 431] width 11 height 11
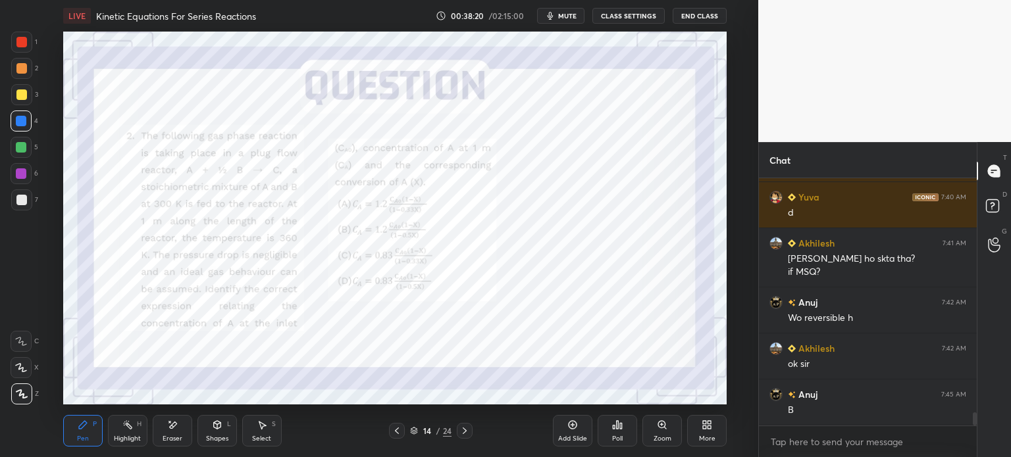
click at [465, 430] on icon at bounding box center [464, 431] width 11 height 11
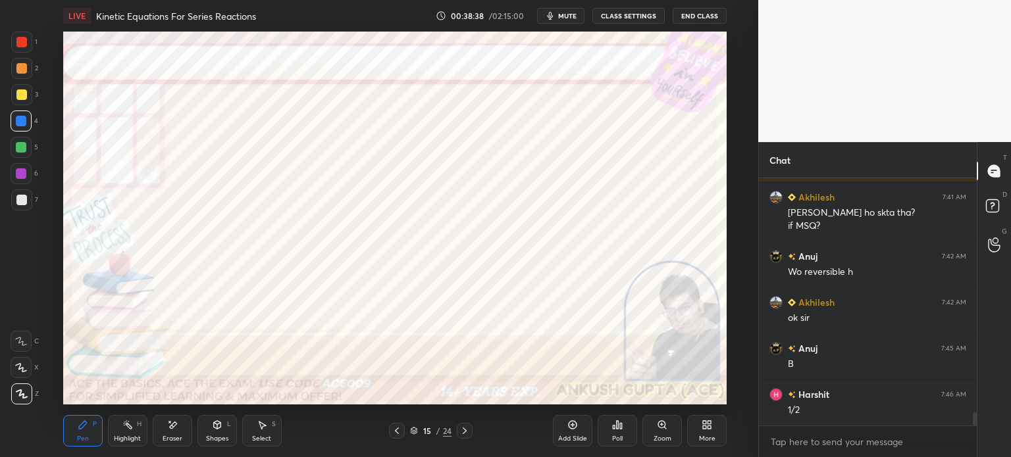
scroll to position [4456, 0]
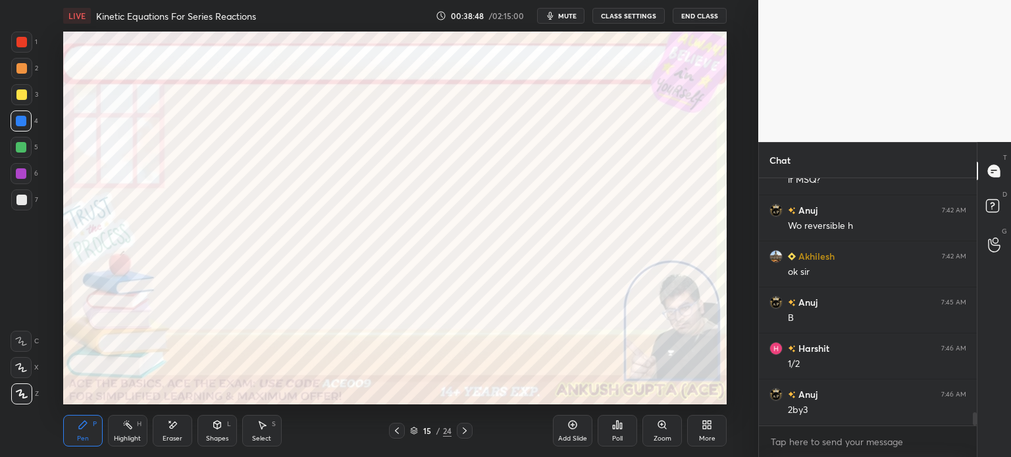
click at [394, 430] on icon at bounding box center [397, 431] width 11 height 11
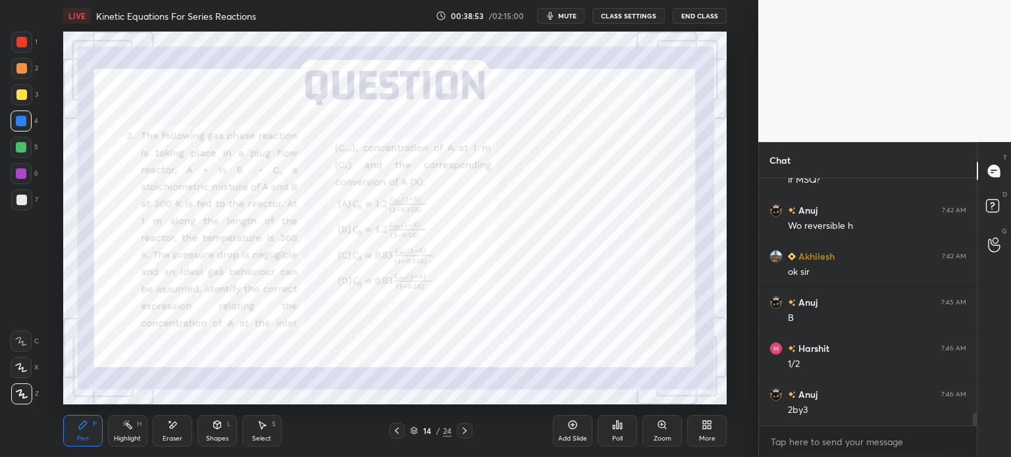
click at [463, 438] on div at bounding box center [465, 431] width 16 height 16
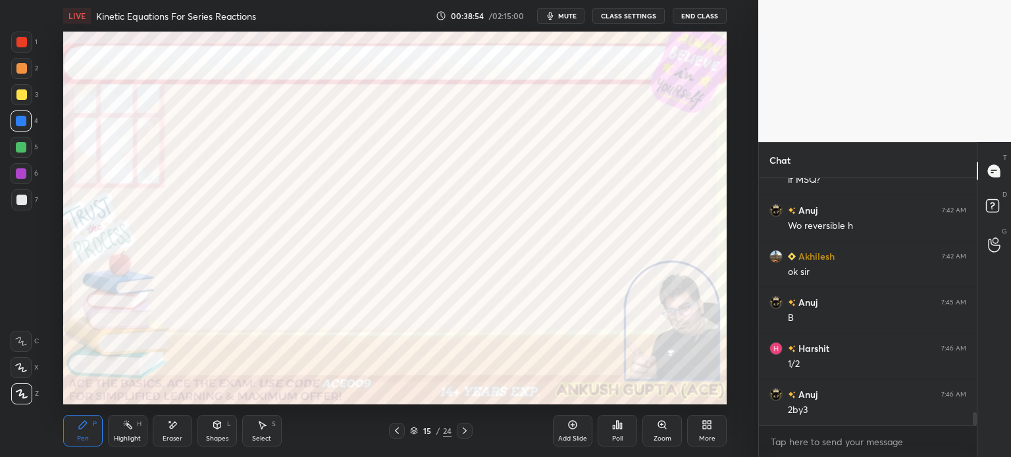
click at [132, 439] on div "Highlight" at bounding box center [127, 439] width 27 height 7
click at [78, 440] on div "Pen" at bounding box center [83, 439] width 12 height 7
click at [18, 147] on div at bounding box center [21, 147] width 11 height 11
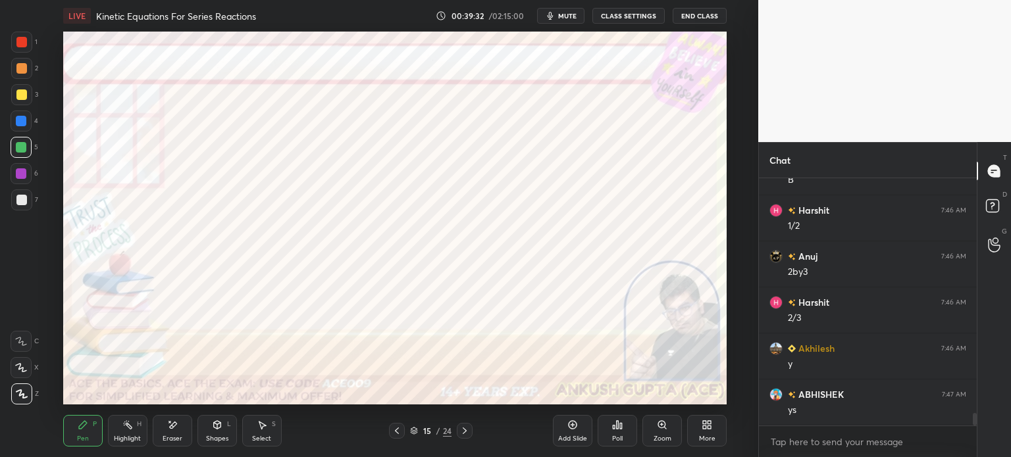
scroll to position [4652, 0]
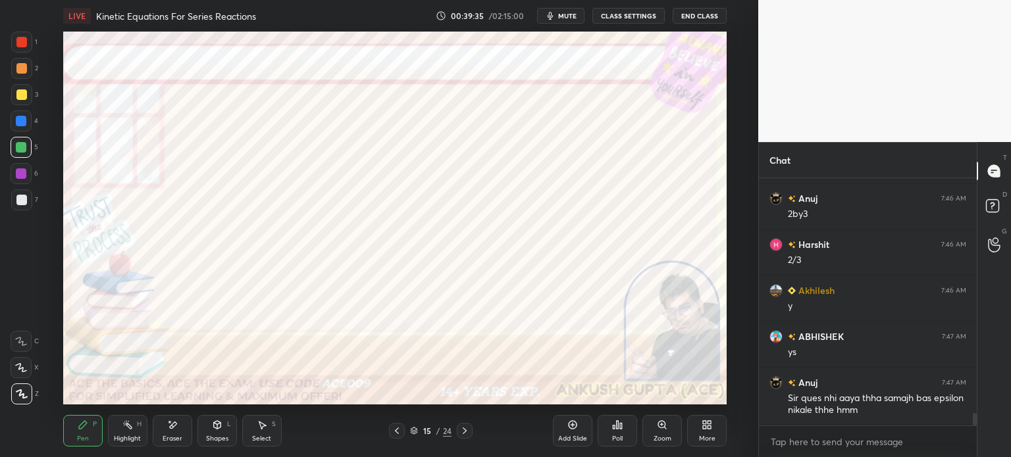
click at [22, 49] on div at bounding box center [21, 42] width 21 height 21
click at [394, 436] on div at bounding box center [397, 431] width 16 height 16
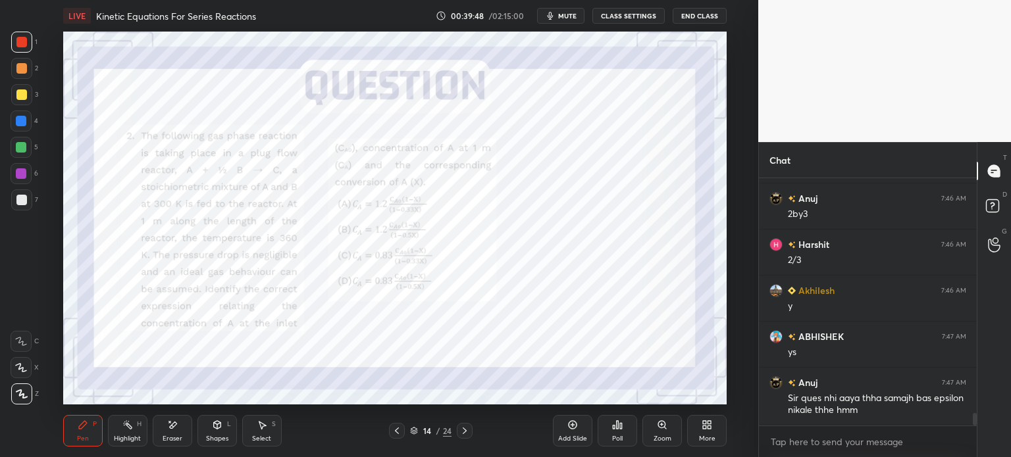
click at [120, 440] on div "Highlight" at bounding box center [127, 439] width 27 height 7
click at [470, 432] on div at bounding box center [465, 431] width 16 height 16
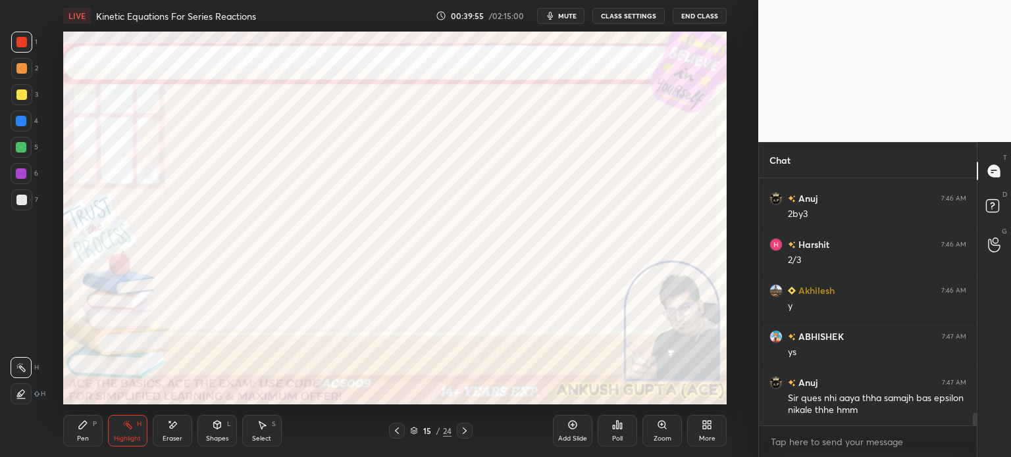
click at [71, 432] on div "Pen P" at bounding box center [82, 431] width 39 height 32
click at [394, 428] on icon at bounding box center [397, 431] width 11 height 11
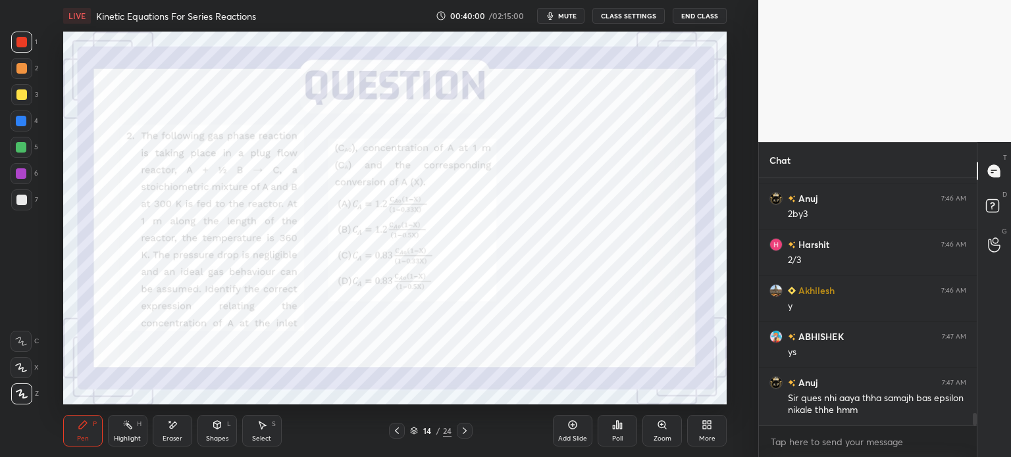
click at [108, 439] on div "Highlight H" at bounding box center [127, 431] width 39 height 32
click at [465, 435] on icon at bounding box center [464, 431] width 11 height 11
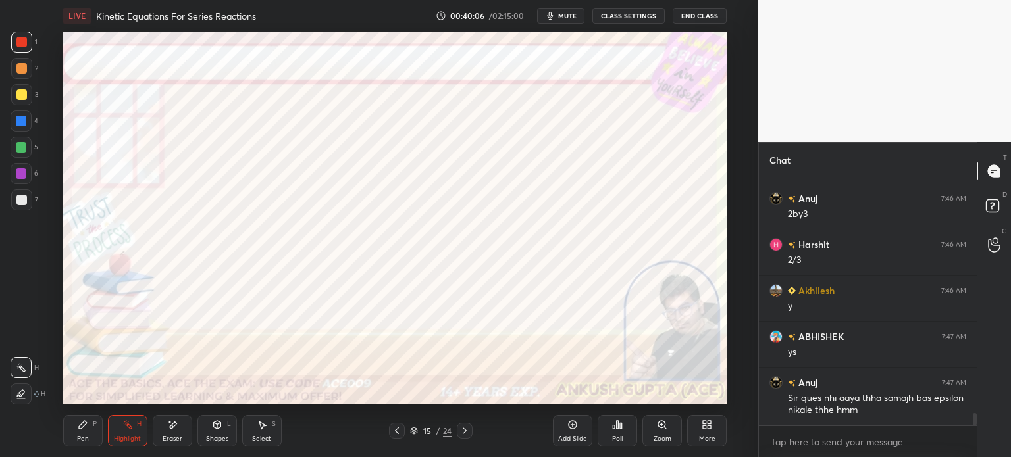
click at [76, 437] on div "Pen P" at bounding box center [82, 431] width 39 height 32
click at [392, 434] on icon at bounding box center [397, 431] width 11 height 11
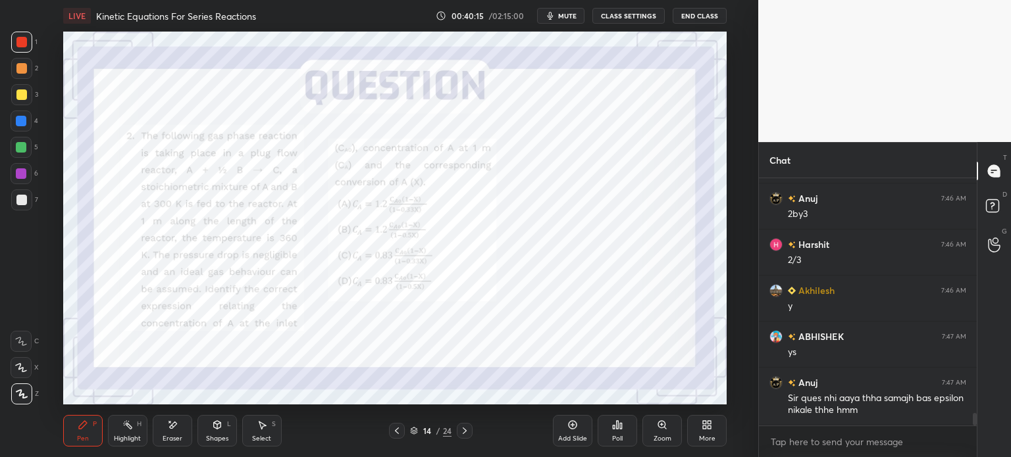
click at [122, 430] on icon at bounding box center [127, 425] width 11 height 11
click at [468, 434] on icon at bounding box center [464, 431] width 11 height 11
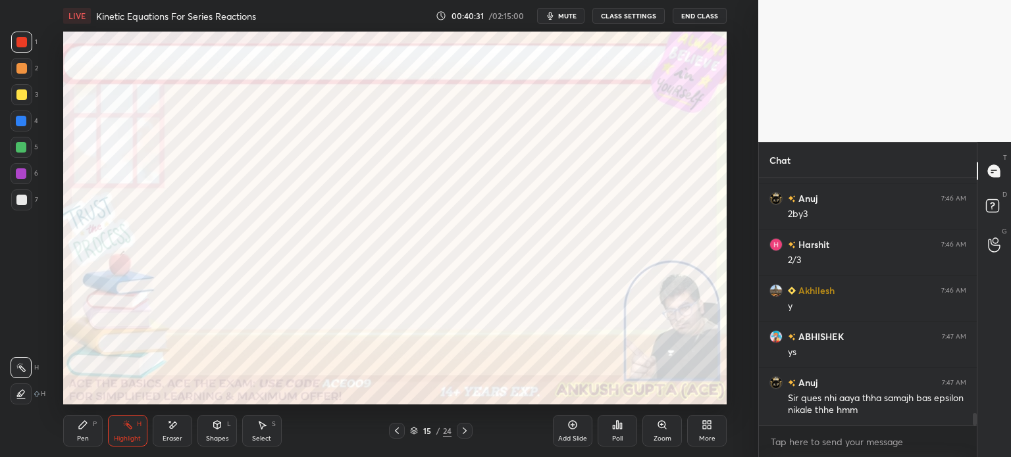
click at [476, 430] on div "15 / 24" at bounding box center [430, 431] width 245 height 16
click at [460, 432] on icon at bounding box center [464, 431] width 11 height 11
click at [78, 434] on div "Pen P" at bounding box center [82, 431] width 39 height 32
click at [18, 123] on div at bounding box center [21, 121] width 11 height 11
click at [261, 422] on icon at bounding box center [262, 425] width 11 height 11
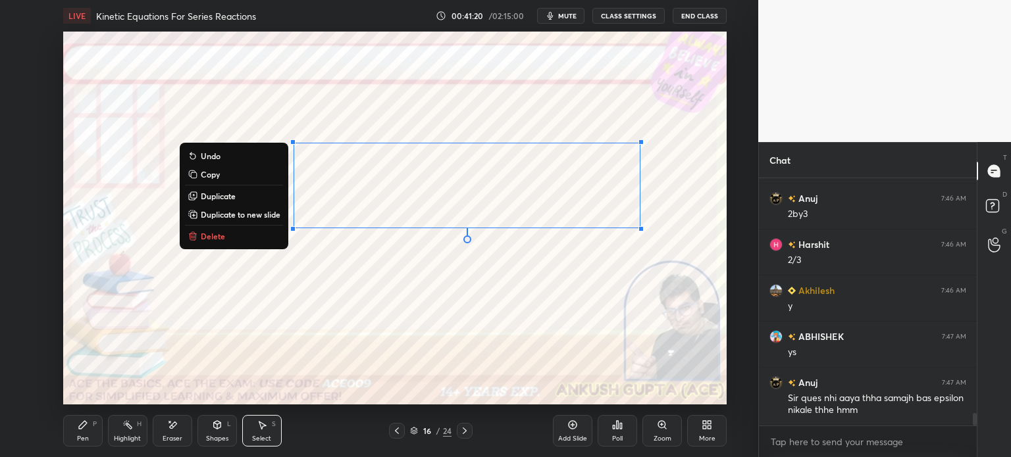
click at [95, 439] on div "Pen P" at bounding box center [82, 431] width 39 height 32
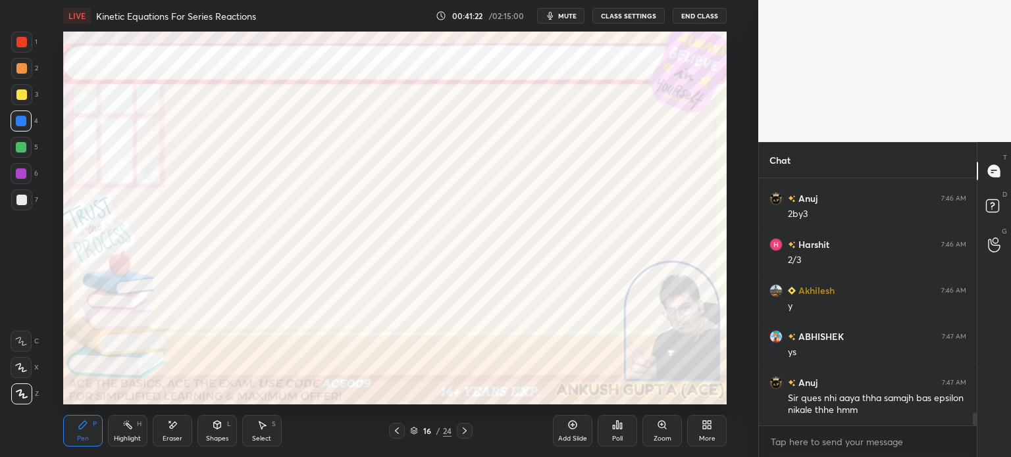
click at [22, 146] on div at bounding box center [21, 147] width 11 height 11
click at [395, 430] on icon at bounding box center [397, 431] width 11 height 11
click at [395, 435] on icon at bounding box center [397, 431] width 11 height 11
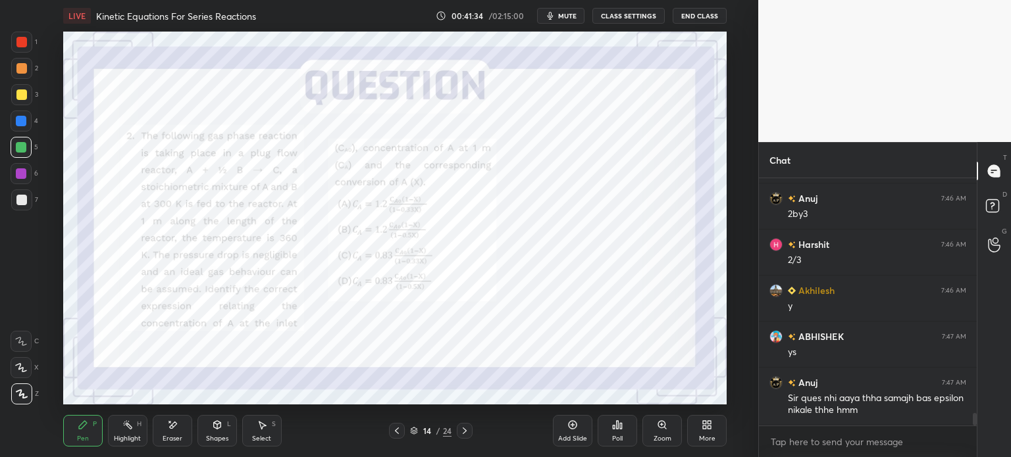
click at [116, 436] on div "Highlight" at bounding box center [127, 439] width 27 height 7
click at [463, 436] on icon at bounding box center [464, 431] width 11 height 11
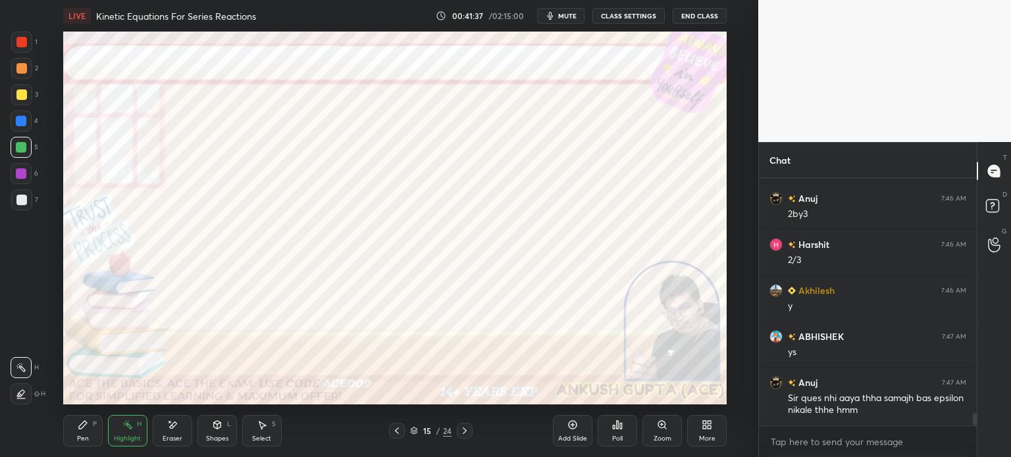
click at [463, 435] on icon at bounding box center [464, 431] width 11 height 11
click at [77, 436] on div "Pen" at bounding box center [83, 439] width 12 height 7
click at [394, 435] on icon at bounding box center [397, 431] width 11 height 11
click at [118, 434] on div "Highlight H" at bounding box center [127, 431] width 39 height 32
click at [394, 429] on icon at bounding box center [397, 431] width 11 height 11
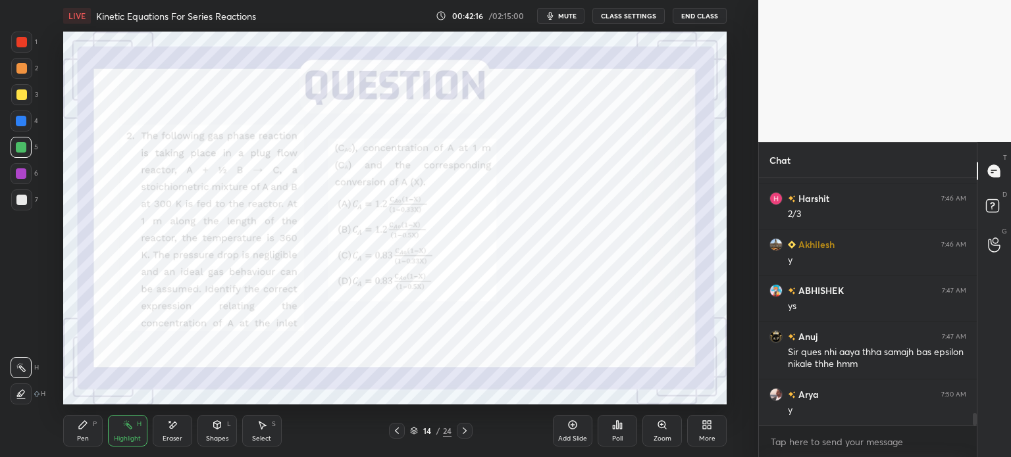
scroll to position [4744, 0]
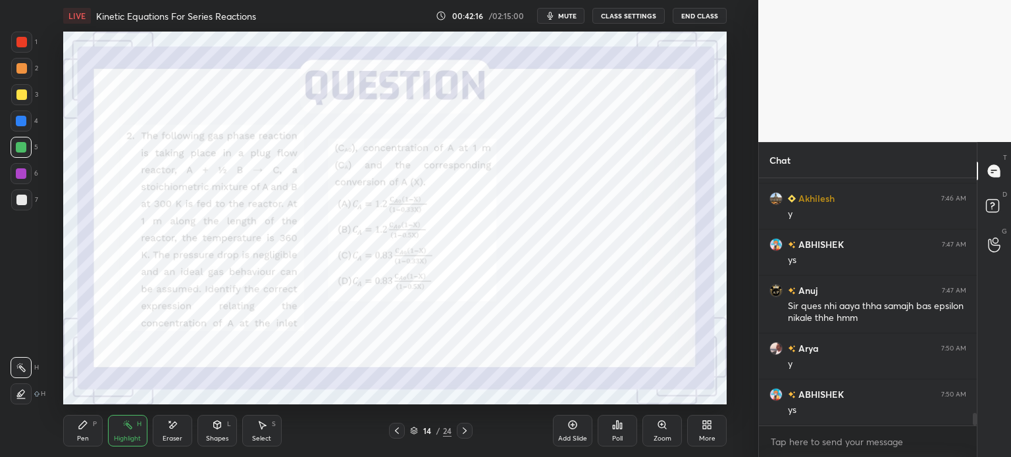
click at [468, 436] on icon at bounding box center [464, 431] width 11 height 11
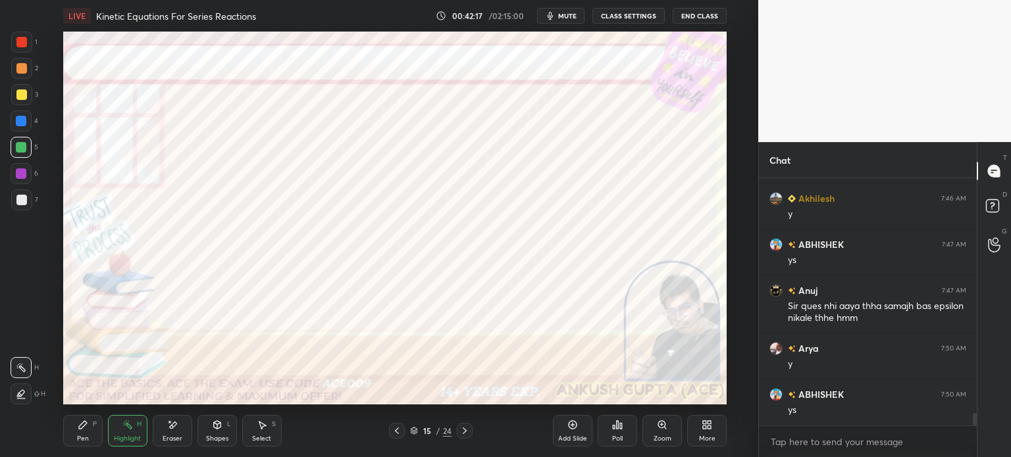
click at [466, 434] on icon at bounding box center [464, 431] width 11 height 11
click at [86, 438] on div "Pen" at bounding box center [83, 439] width 12 height 7
click at [262, 428] on icon at bounding box center [262, 426] width 7 height 8
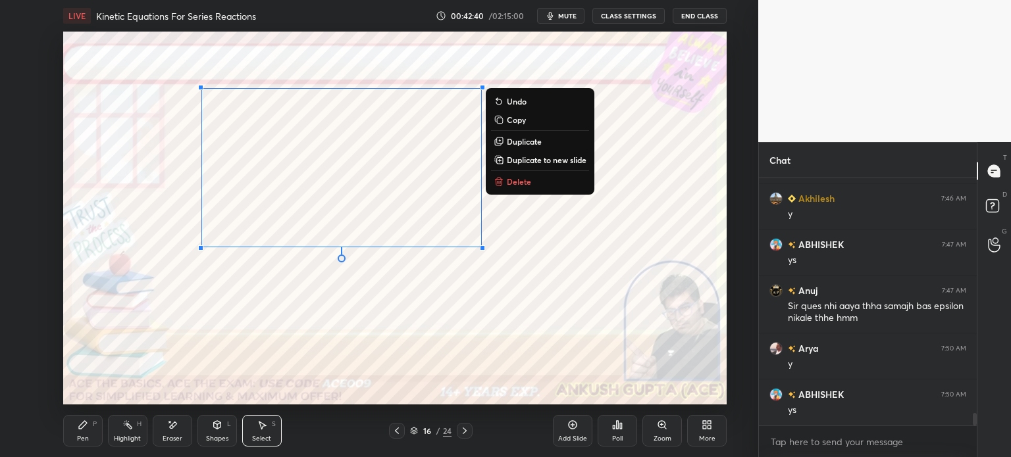
click at [67, 440] on div "Pen P" at bounding box center [82, 431] width 39 height 32
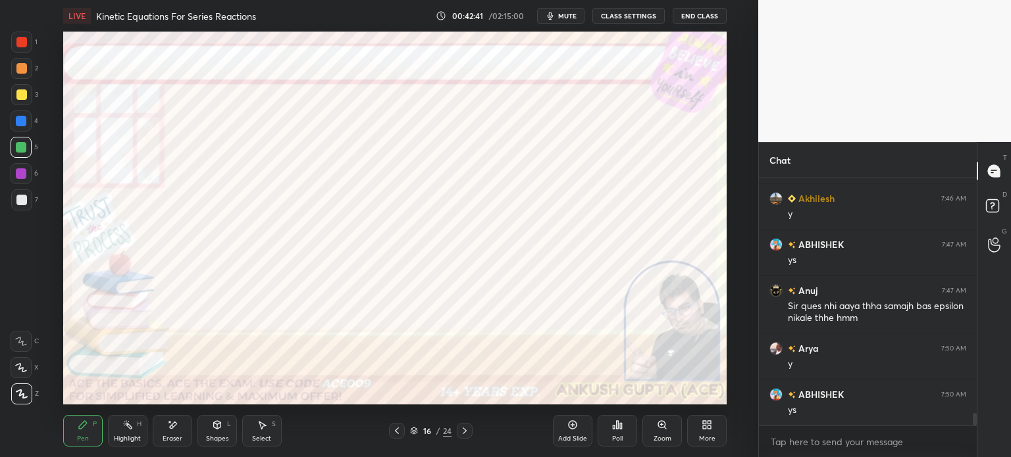
click at [18, 122] on div at bounding box center [21, 121] width 11 height 11
click at [401, 430] on icon at bounding box center [397, 431] width 11 height 11
click at [113, 427] on div "Highlight H" at bounding box center [127, 431] width 39 height 32
click at [396, 429] on icon at bounding box center [397, 431] width 11 height 11
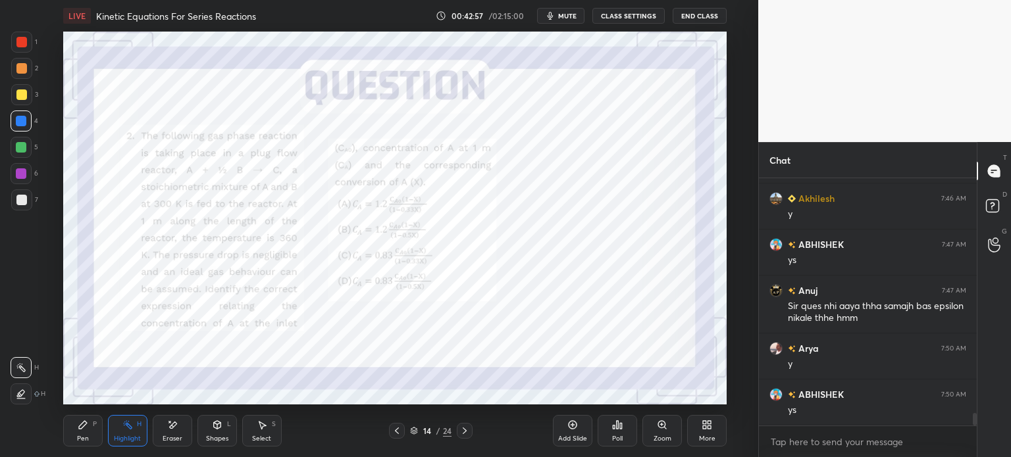
click at [466, 431] on icon at bounding box center [464, 431] width 11 height 11
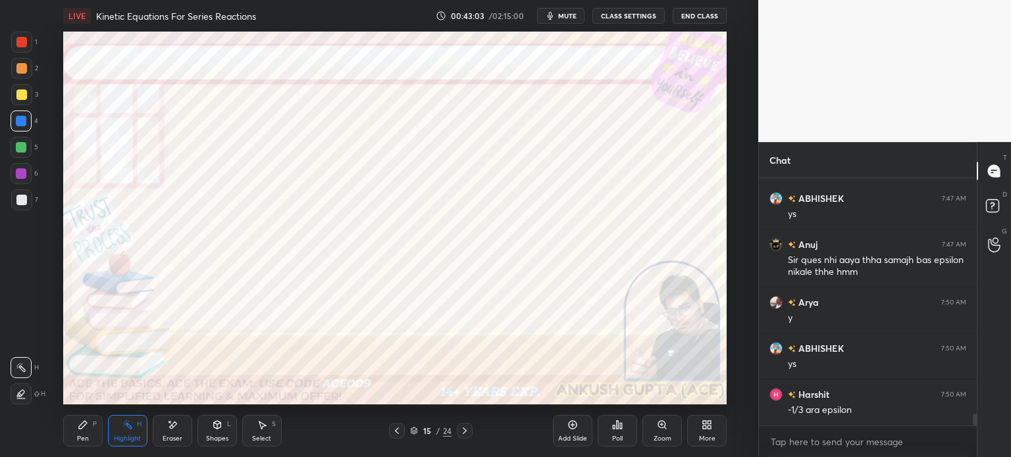
scroll to position [4836, 0]
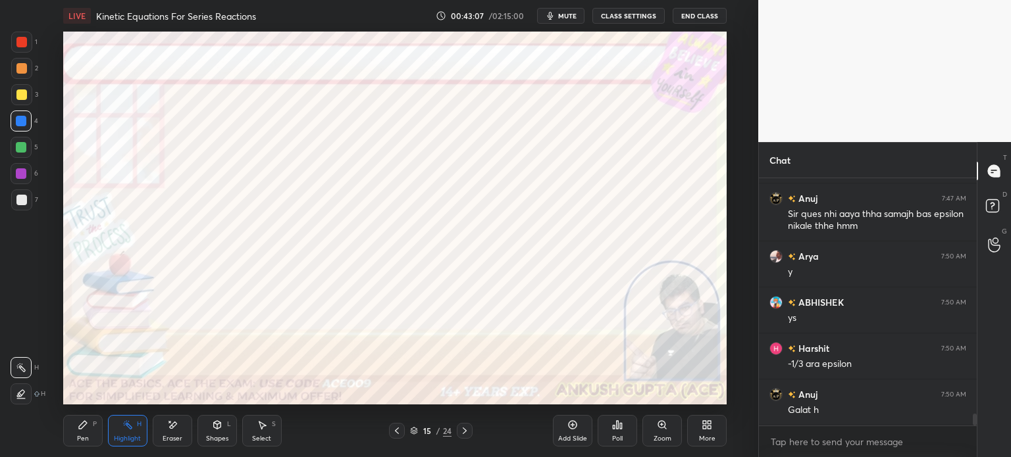
click at [20, 149] on div at bounding box center [21, 147] width 11 height 11
click at [172, 431] on div "Eraser" at bounding box center [172, 431] width 39 height 32
click at [82, 428] on icon at bounding box center [83, 425] width 8 height 8
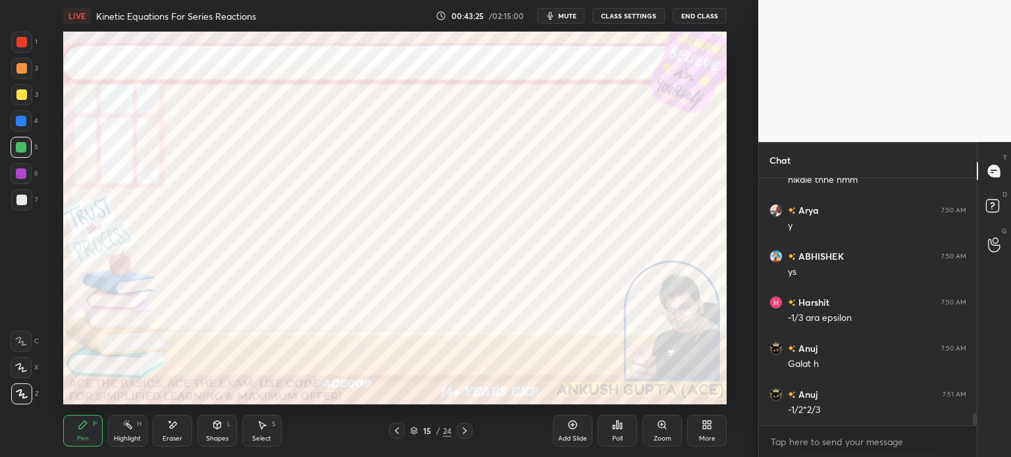
click at [20, 176] on div at bounding box center [21, 173] width 11 height 11
click at [463, 436] on icon at bounding box center [464, 431] width 11 height 11
click at [174, 431] on div "Eraser" at bounding box center [172, 431] width 39 height 32
click at [84, 434] on div "Pen P" at bounding box center [82, 431] width 39 height 32
click at [389, 430] on div at bounding box center [397, 431] width 16 height 16
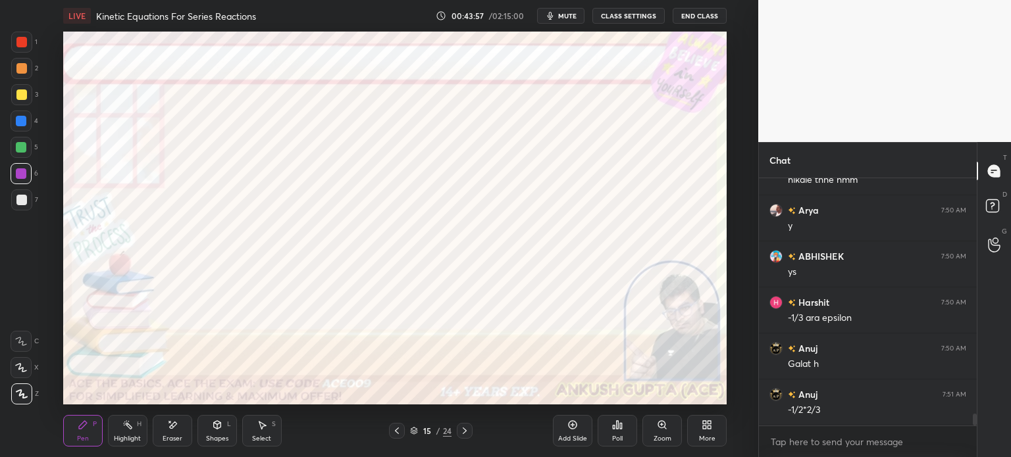
click at [395, 432] on icon at bounding box center [397, 431] width 11 height 11
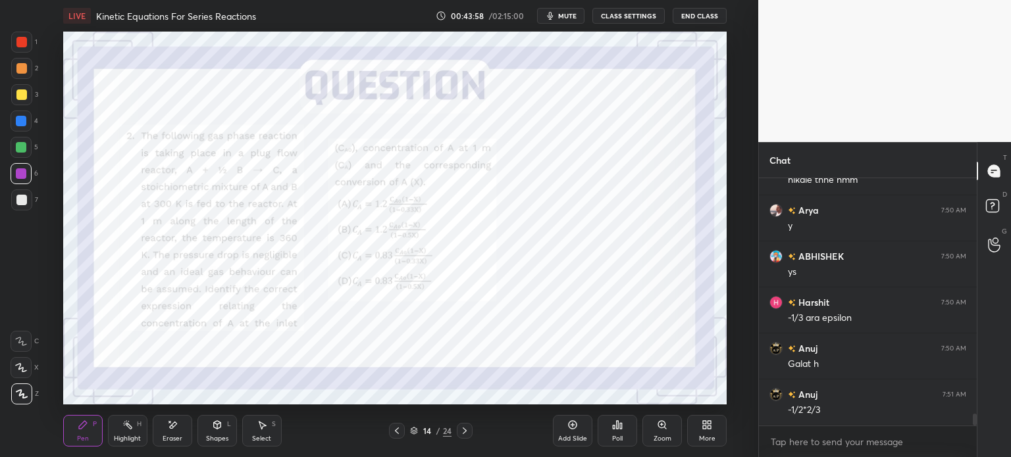
click at [119, 433] on div "Highlight H" at bounding box center [127, 431] width 39 height 32
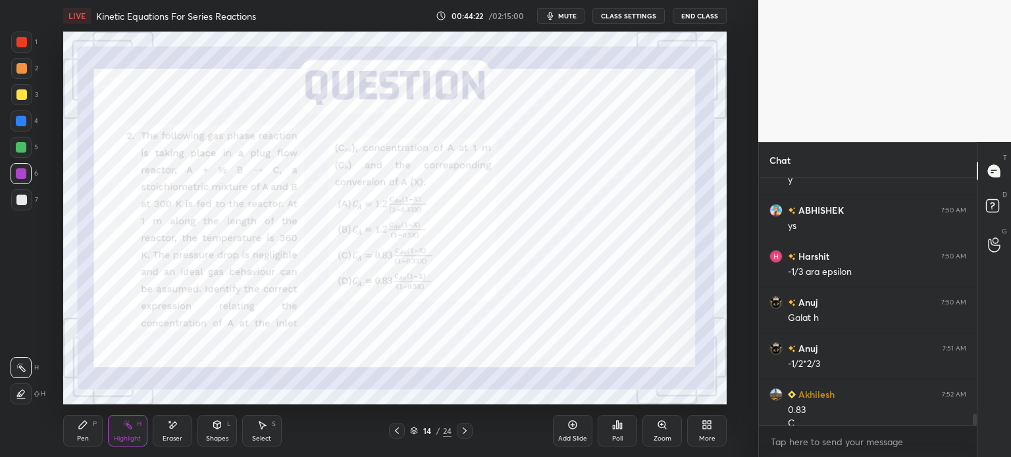
scroll to position [4942, 0]
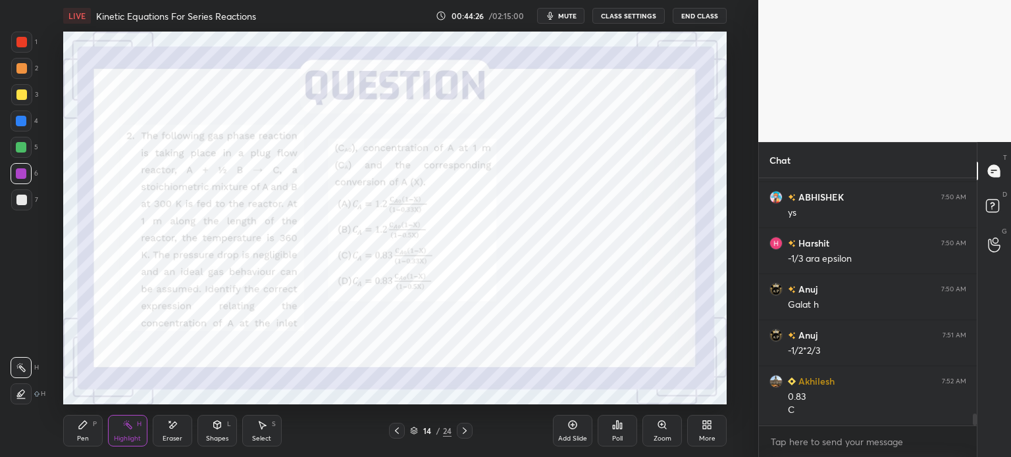
click at [78, 437] on div "Pen" at bounding box center [83, 439] width 12 height 7
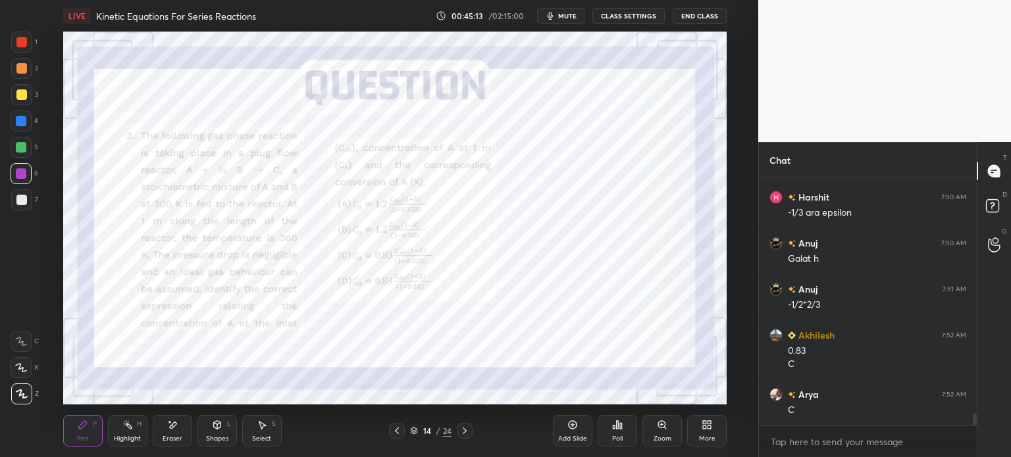
scroll to position [5034, 0]
click at [464, 432] on icon at bounding box center [464, 431] width 11 height 11
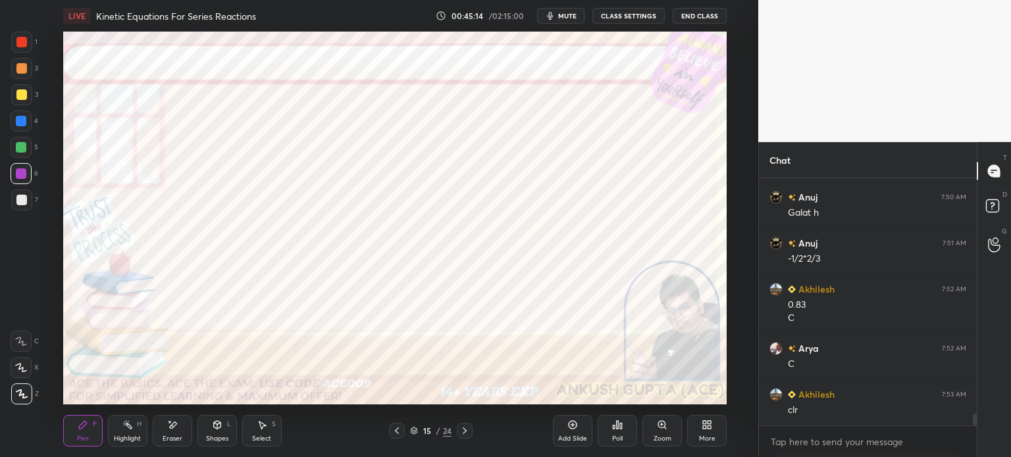
click at [464, 432] on icon at bounding box center [464, 431] width 11 height 11
click at [395, 432] on icon at bounding box center [397, 431] width 11 height 11
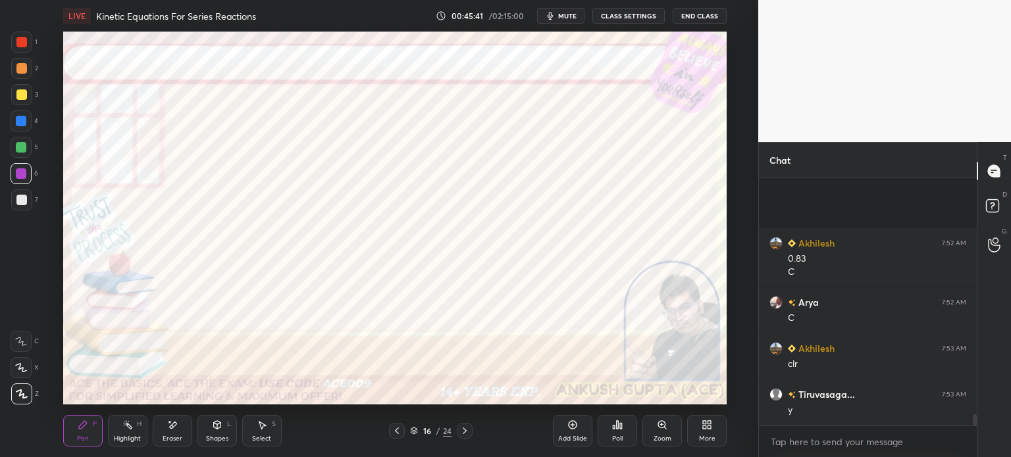
scroll to position [5218, 0]
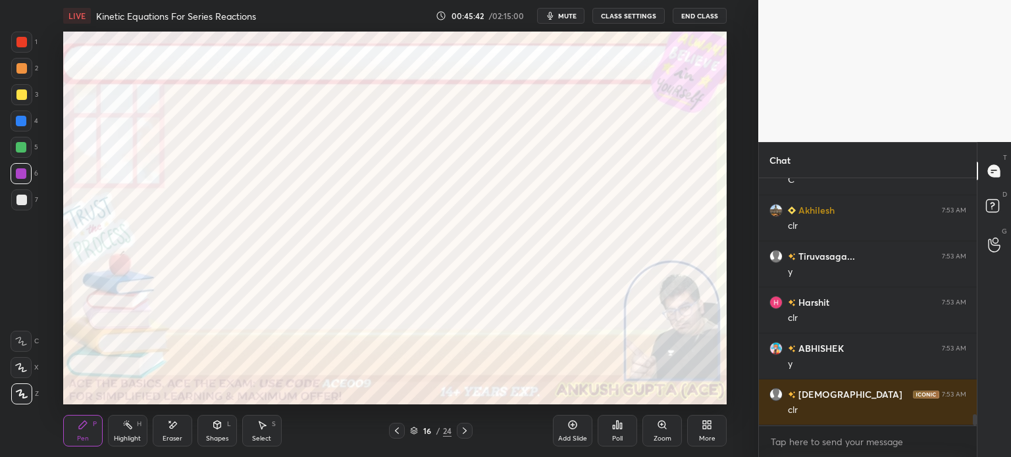
click at [461, 428] on icon at bounding box center [464, 431] width 11 height 11
drag, startPoint x: 392, startPoint y: 428, endPoint x: 551, endPoint y: 415, distance: 159.2
click at [394, 429] on icon at bounding box center [397, 431] width 11 height 11
click at [700, 428] on div "More" at bounding box center [706, 431] width 39 height 32
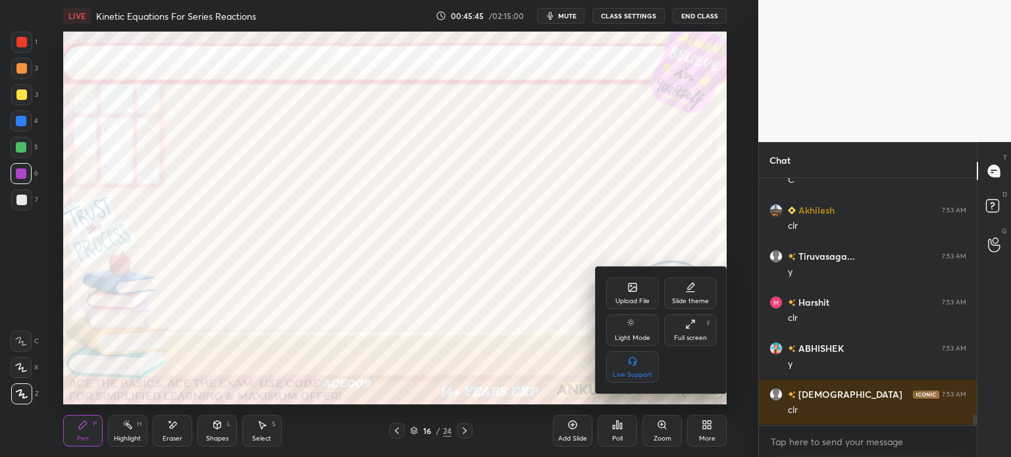
click at [619, 298] on div "Upload File" at bounding box center [632, 301] width 34 height 7
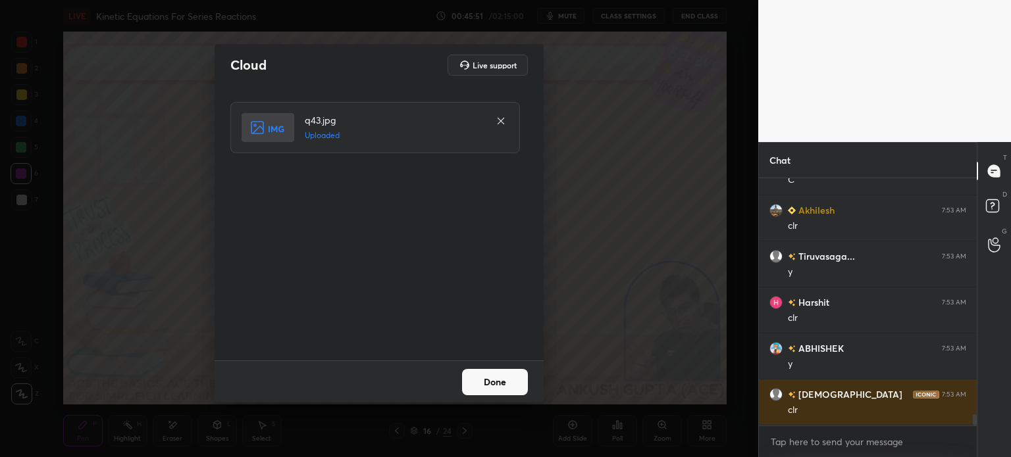
click at [506, 386] on button "Done" at bounding box center [495, 382] width 66 height 26
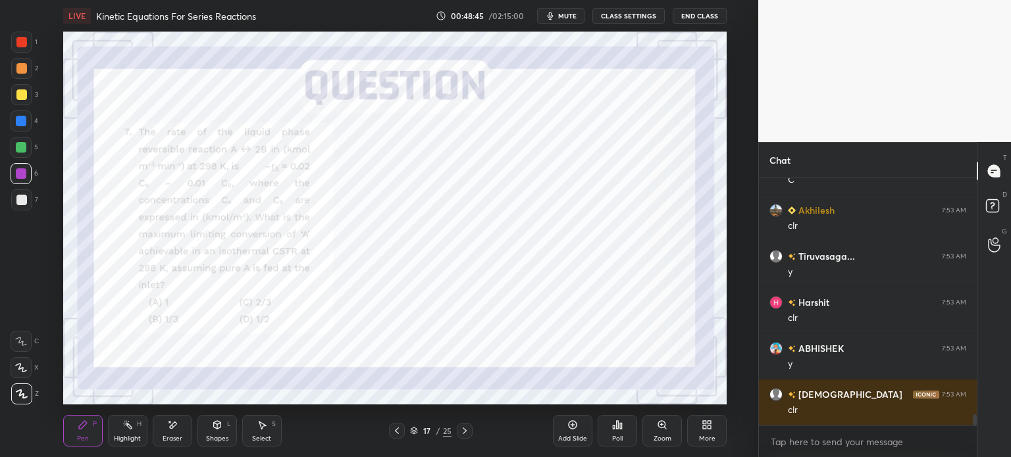
scroll to position [5264, 0]
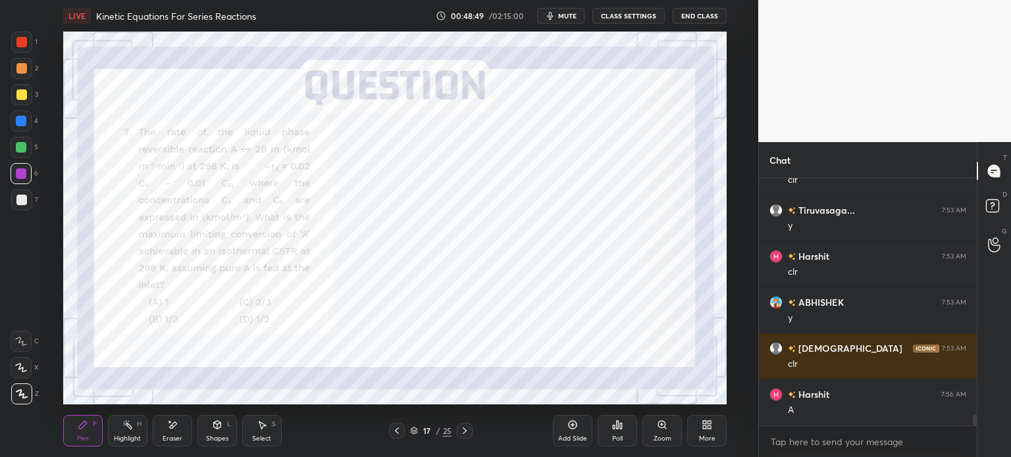
click at [23, 122] on div at bounding box center [21, 121] width 11 height 11
click at [13, 146] on div at bounding box center [21, 147] width 21 height 21
click at [461, 430] on icon at bounding box center [464, 431] width 11 height 11
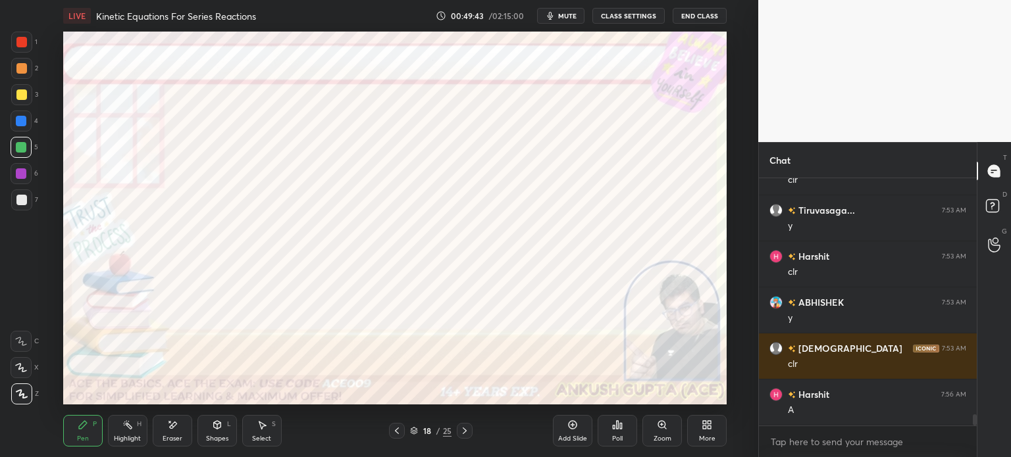
click at [32, 174] on div "6" at bounding box center [25, 173] width 28 height 21
click at [398, 428] on icon at bounding box center [397, 431] width 4 height 7
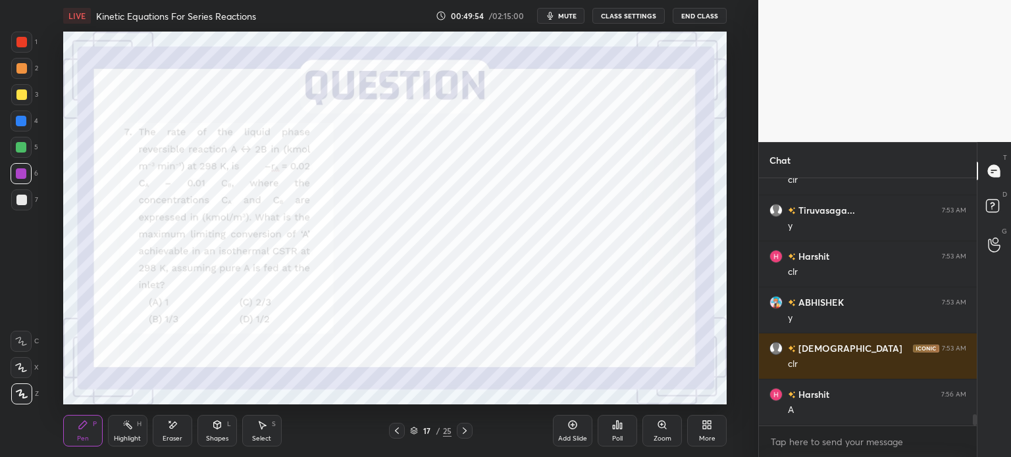
click at [465, 430] on icon at bounding box center [465, 431] width 4 height 7
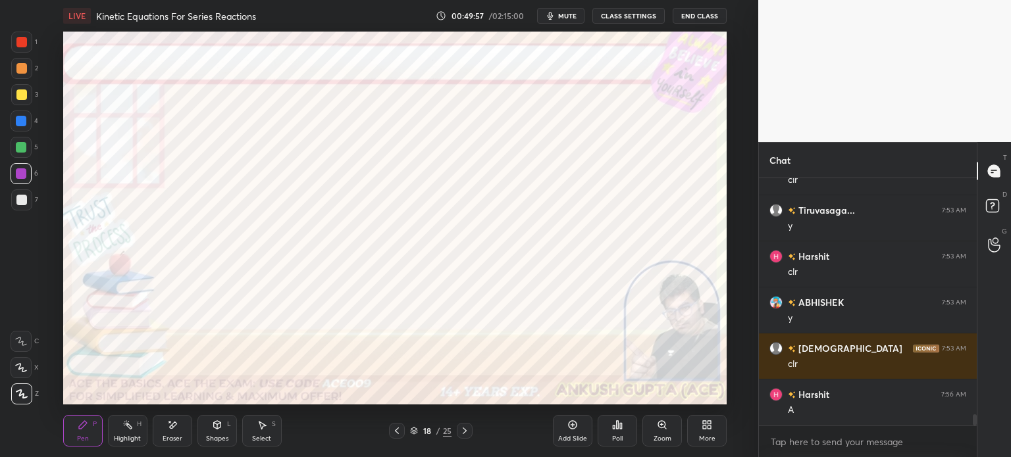
click at [407, 430] on div "18 / 25" at bounding box center [431, 431] width 84 height 16
click at [398, 428] on icon at bounding box center [397, 431] width 4 height 7
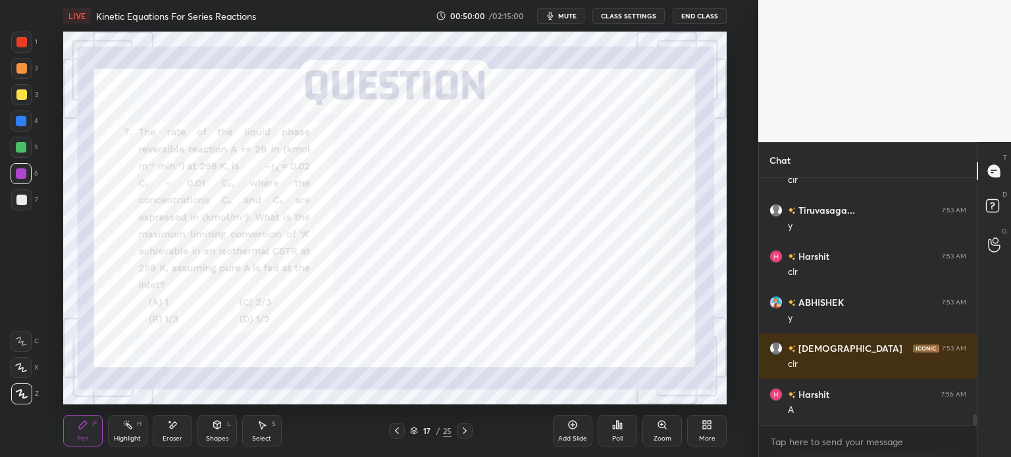
click at [466, 431] on icon at bounding box center [465, 431] width 4 height 7
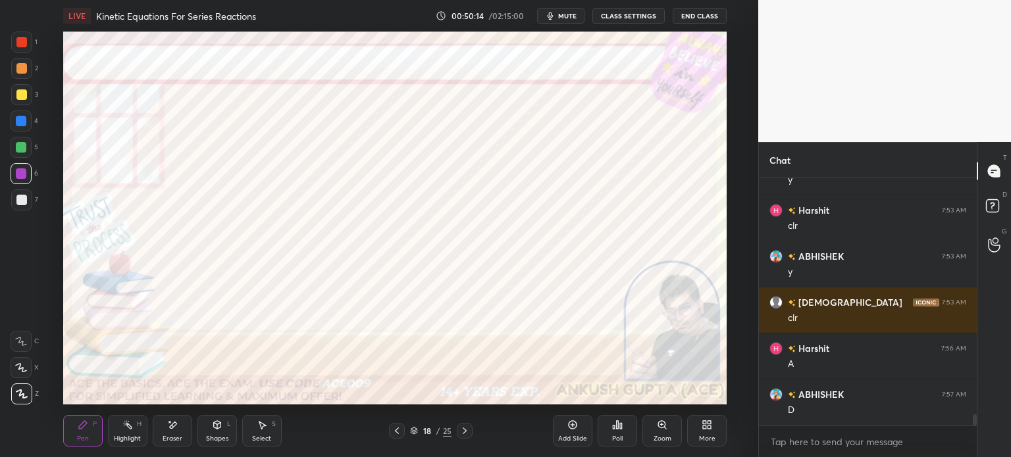
scroll to position [5356, 0]
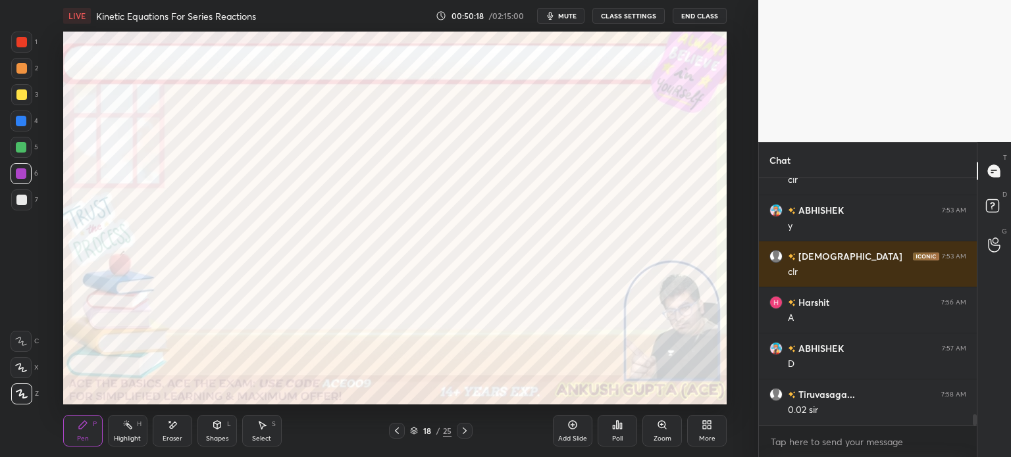
click at [25, 127] on div at bounding box center [21, 121] width 21 height 21
click at [23, 168] on div at bounding box center [21, 173] width 21 height 21
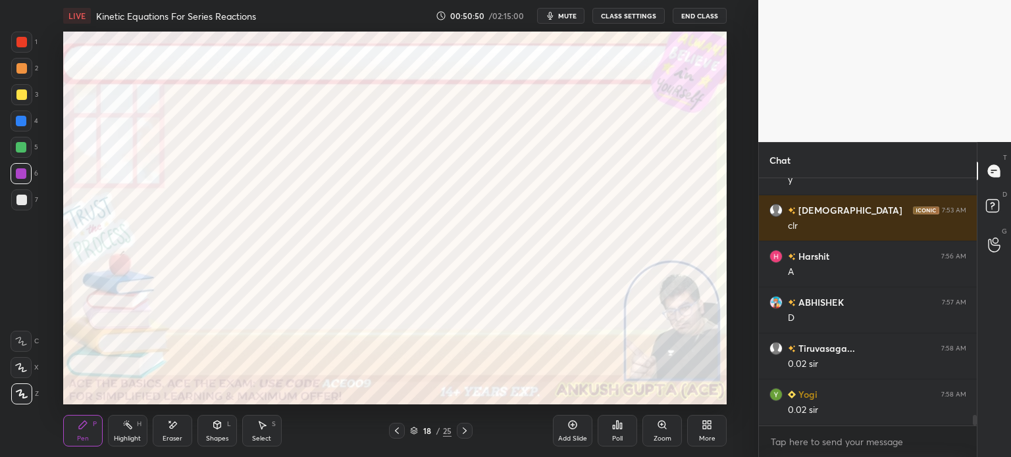
click at [392, 435] on icon at bounding box center [397, 431] width 11 height 11
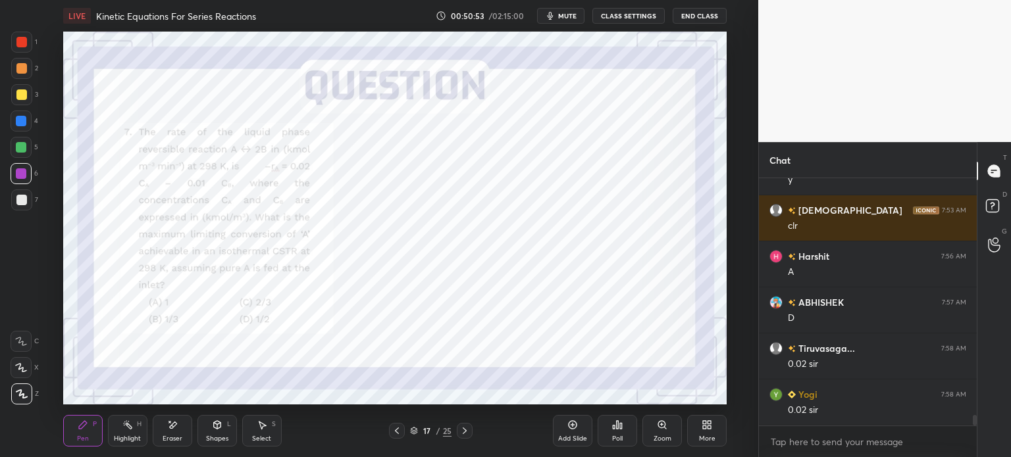
click at [464, 430] on icon at bounding box center [464, 431] width 11 height 11
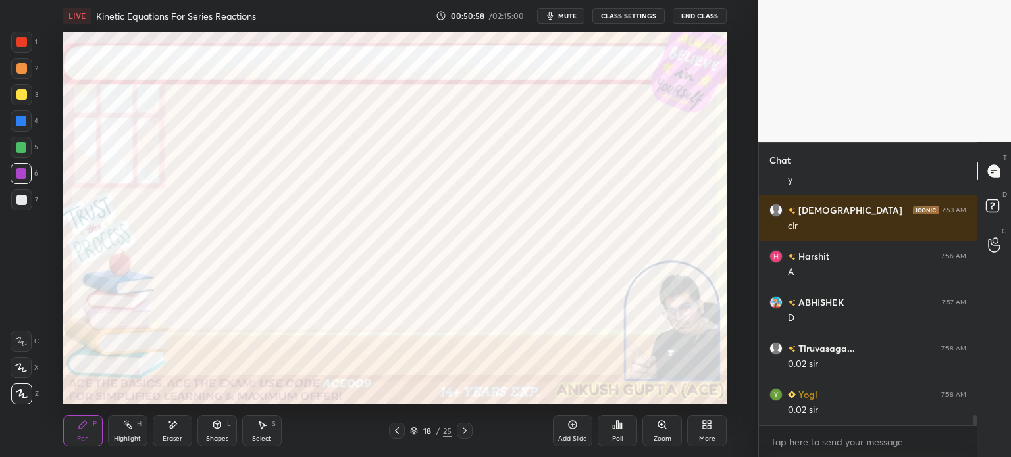
scroll to position [5449, 0]
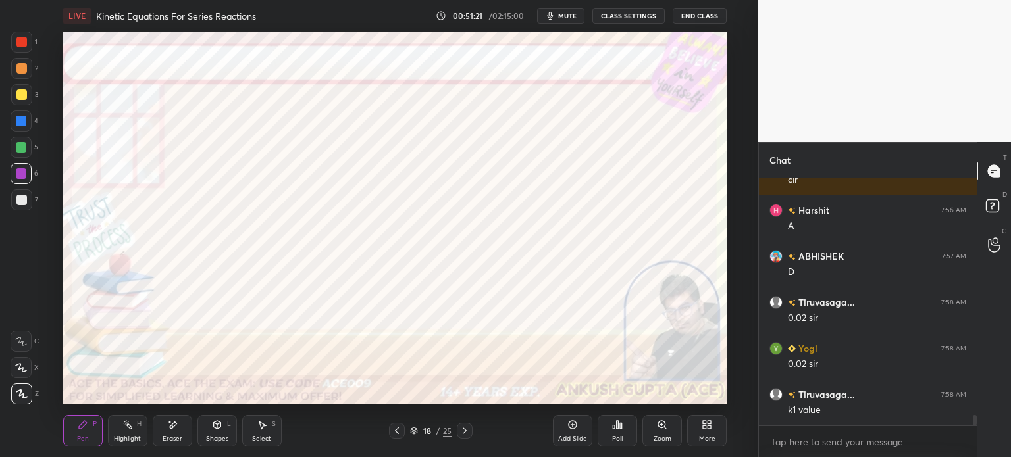
click at [400, 430] on icon at bounding box center [397, 431] width 11 height 11
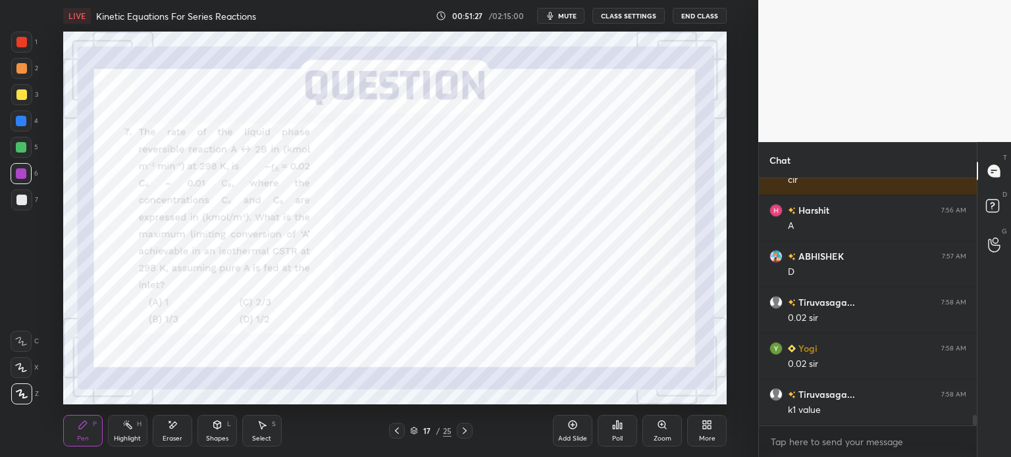
click at [463, 438] on div at bounding box center [465, 431] width 16 height 16
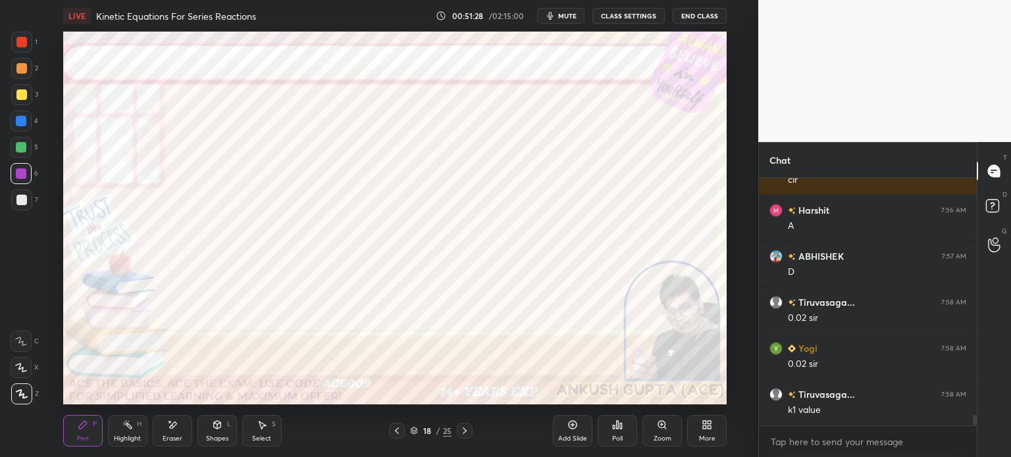
click at [170, 436] on div "Eraser" at bounding box center [173, 439] width 20 height 7
click at [84, 423] on icon at bounding box center [83, 425] width 8 height 8
click at [159, 434] on div "Eraser" at bounding box center [172, 431] width 39 height 32
click at [105, 434] on div "Pen P Highlight H Eraser Shapes L Select S" at bounding box center [185, 431] width 245 height 32
click at [88, 435] on div "Pen P" at bounding box center [82, 431] width 39 height 32
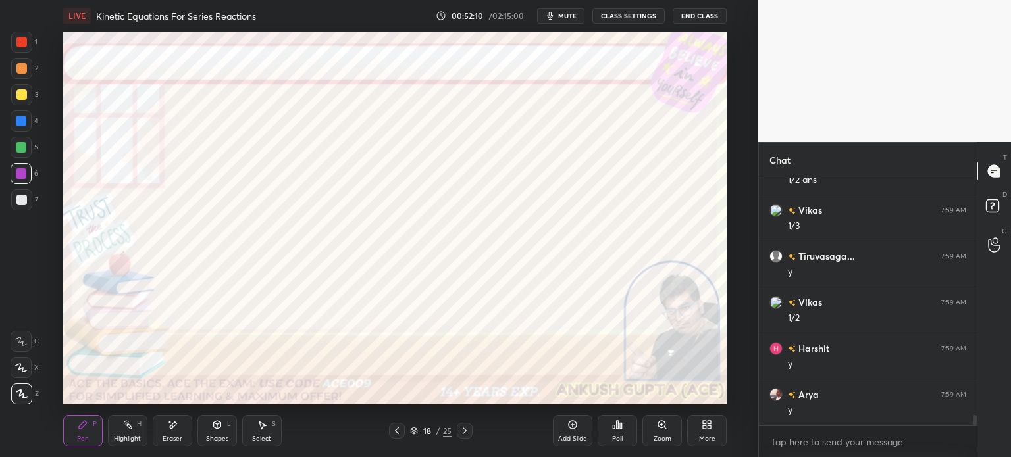
scroll to position [5771, 0]
click at [465, 428] on icon at bounding box center [464, 431] width 11 height 11
click at [394, 432] on icon at bounding box center [397, 431] width 11 height 11
click at [698, 424] on div "More" at bounding box center [706, 431] width 39 height 32
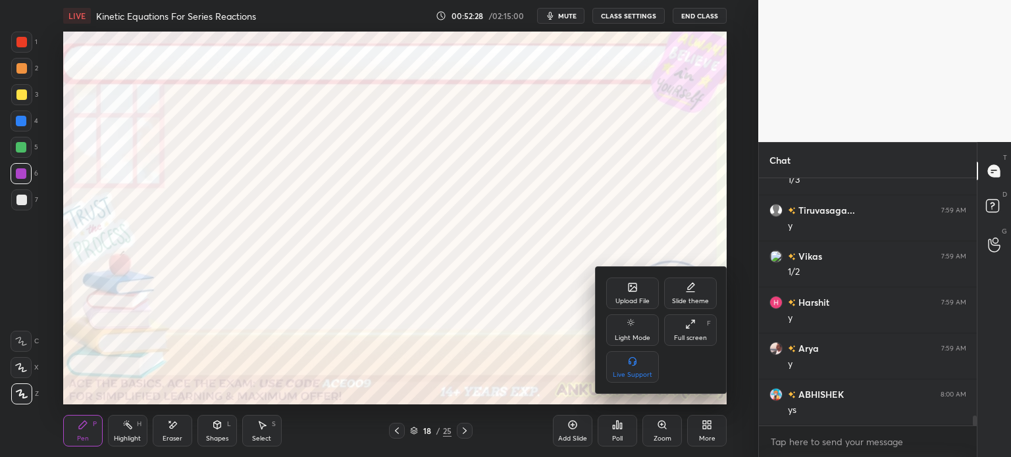
click at [627, 294] on div "Upload File" at bounding box center [632, 294] width 53 height 32
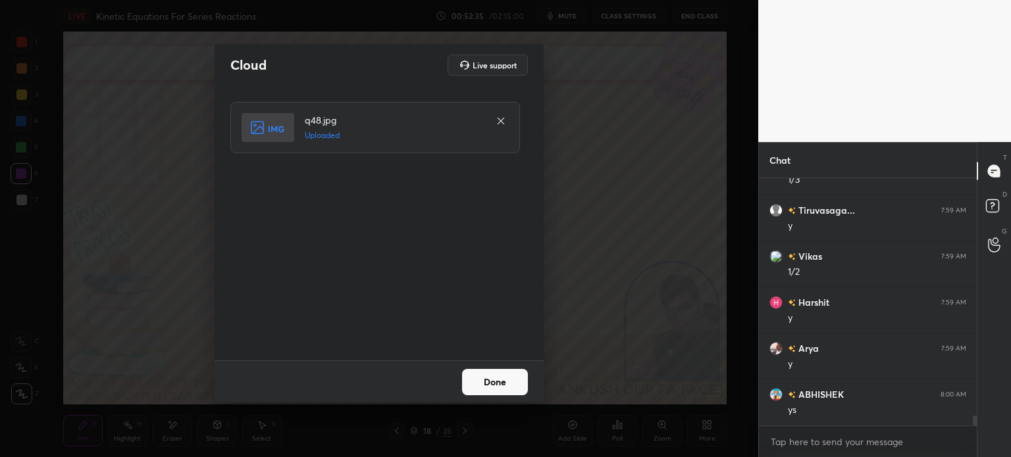
click at [457, 372] on div "Done" at bounding box center [379, 382] width 329 height 42
click at [471, 373] on button "Done" at bounding box center [495, 382] width 66 height 26
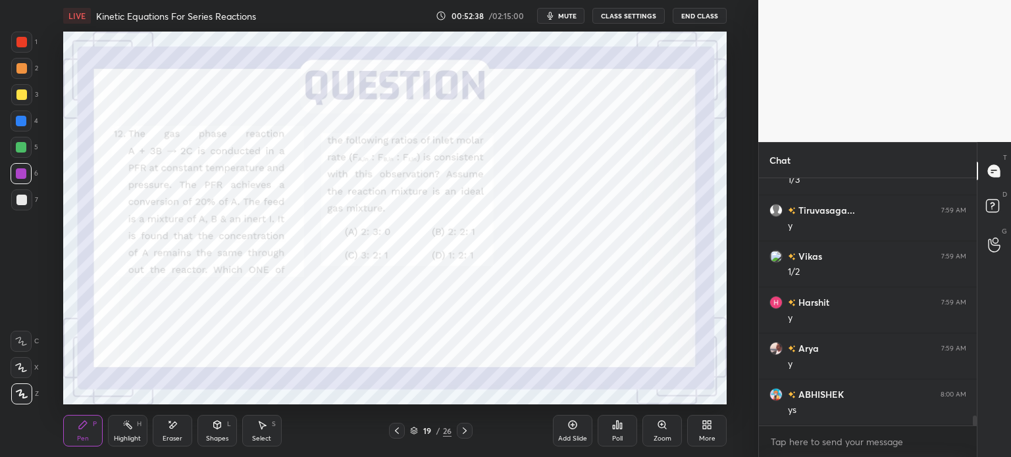
click at [16, 71] on div at bounding box center [21, 68] width 11 height 11
click at [24, 126] on div at bounding box center [21, 121] width 11 height 11
click at [22, 70] on div at bounding box center [21, 68] width 11 height 11
